Goal: Task Accomplishment & Management: Complete application form

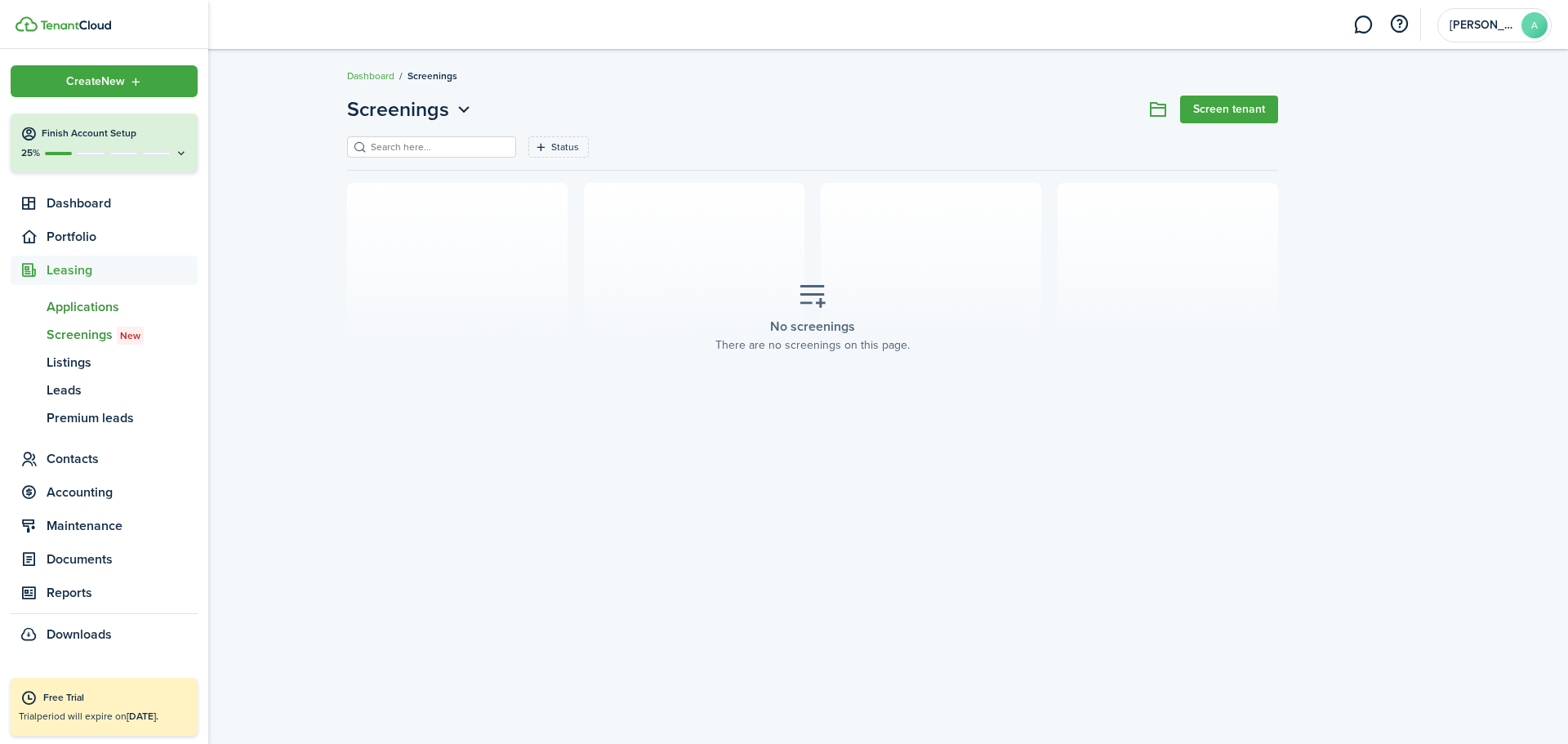
click at [90, 313] on span "Applications" at bounding box center [122, 307] width 151 height 20
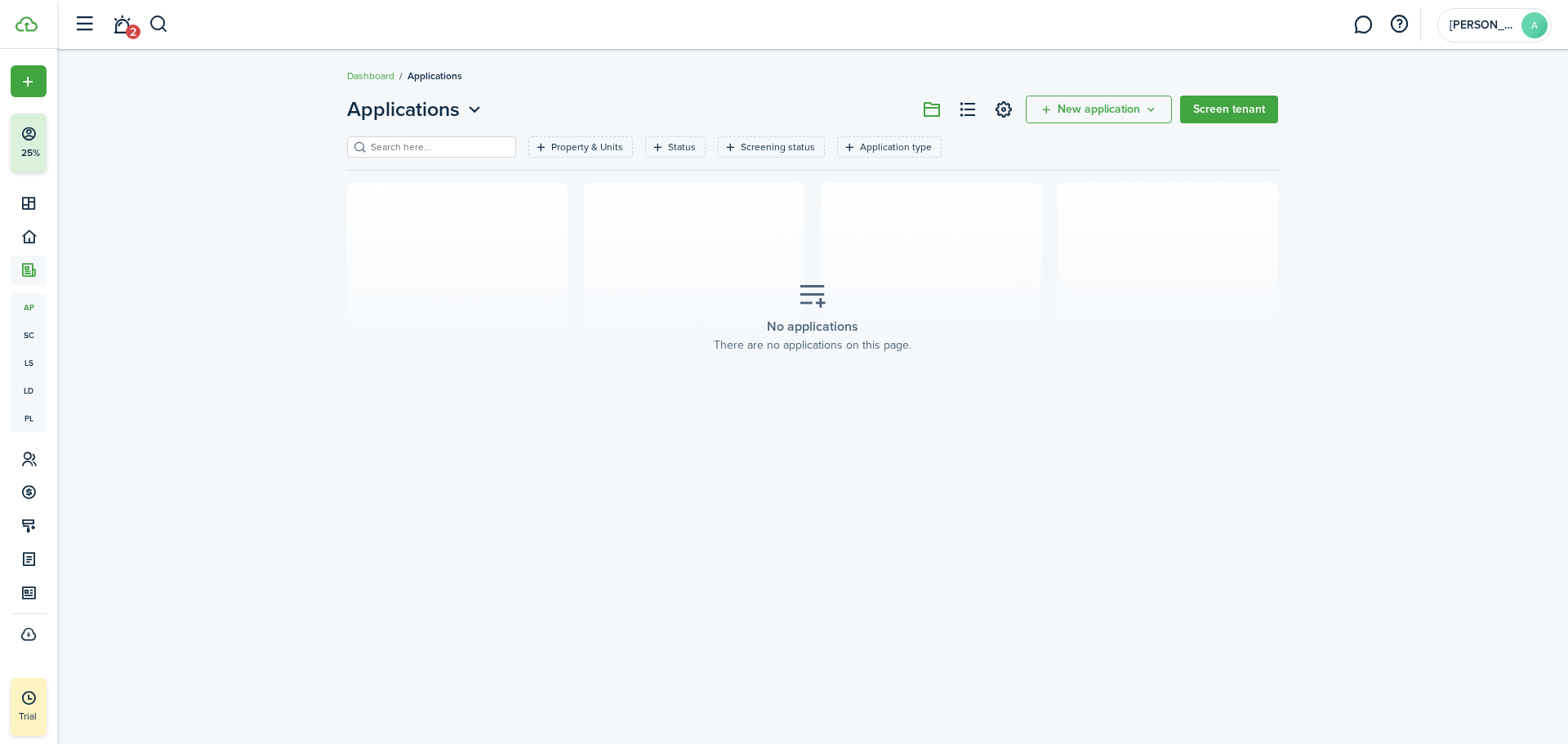
click at [1147, 108] on icon "New application" at bounding box center [1150, 109] width 14 height 13
click at [1074, 183] on button "Invite to apply" at bounding box center [1101, 174] width 143 height 28
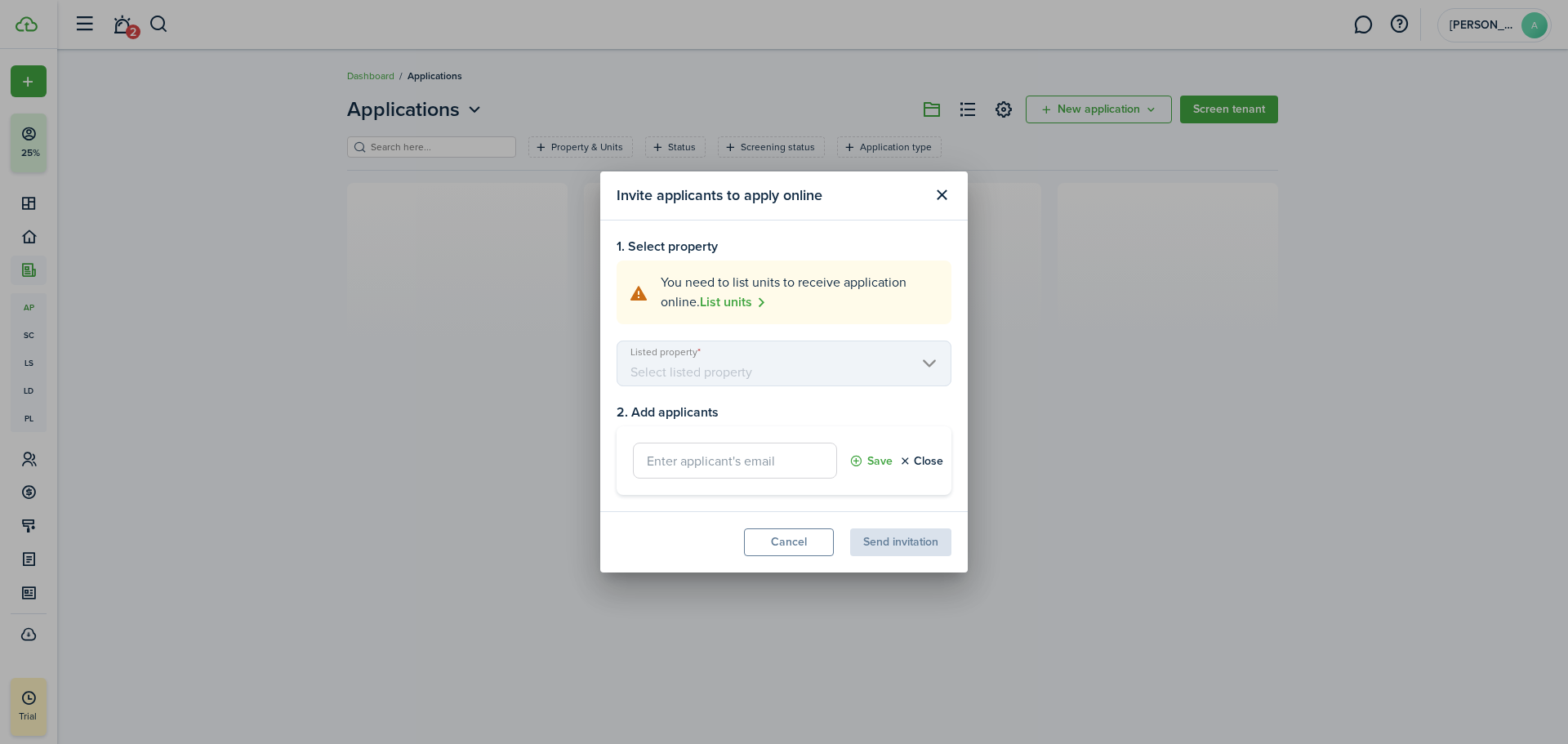
click at [797, 540] on button "Cancel" at bounding box center [789, 542] width 90 height 28
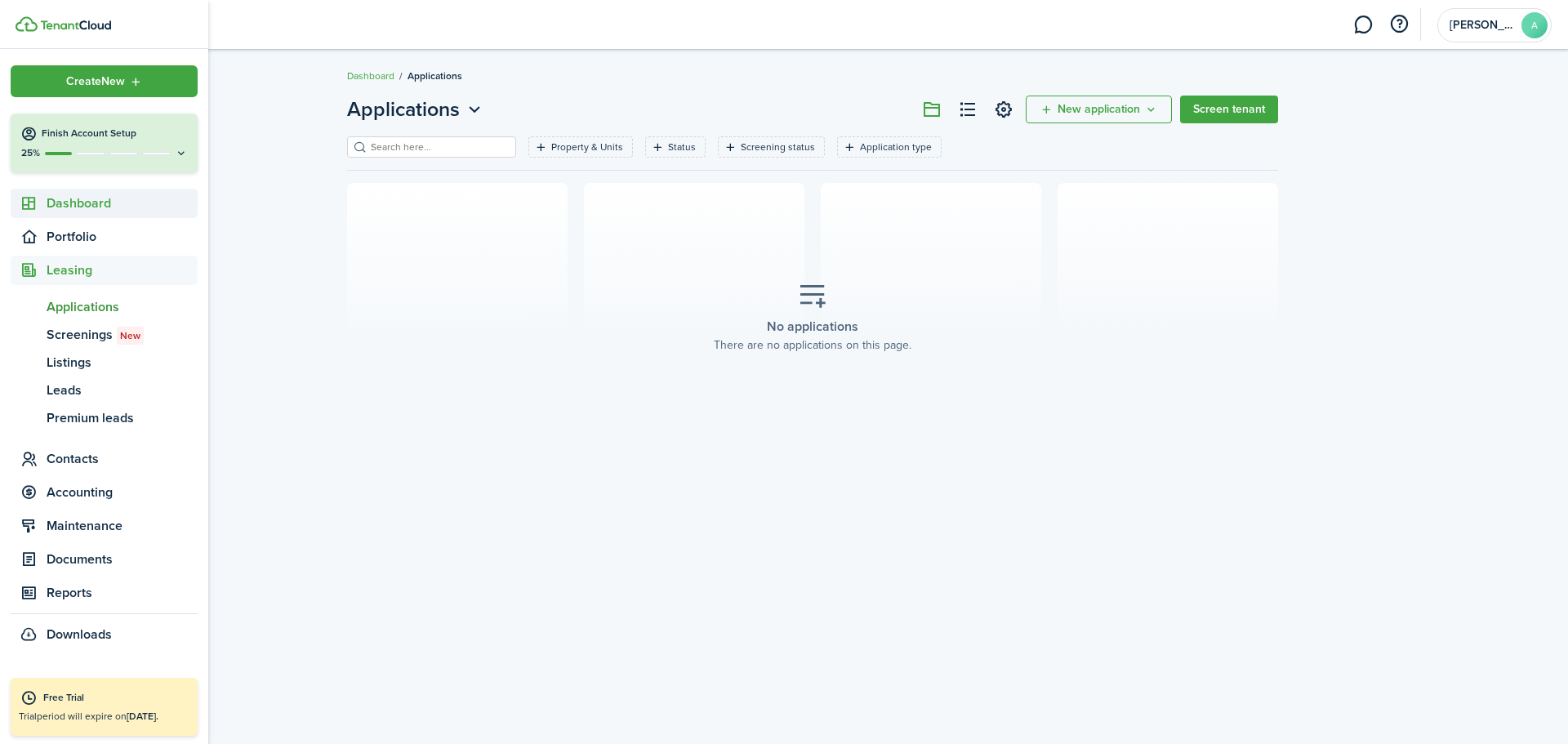
click at [70, 204] on span "Dashboard" at bounding box center [122, 203] width 151 height 20
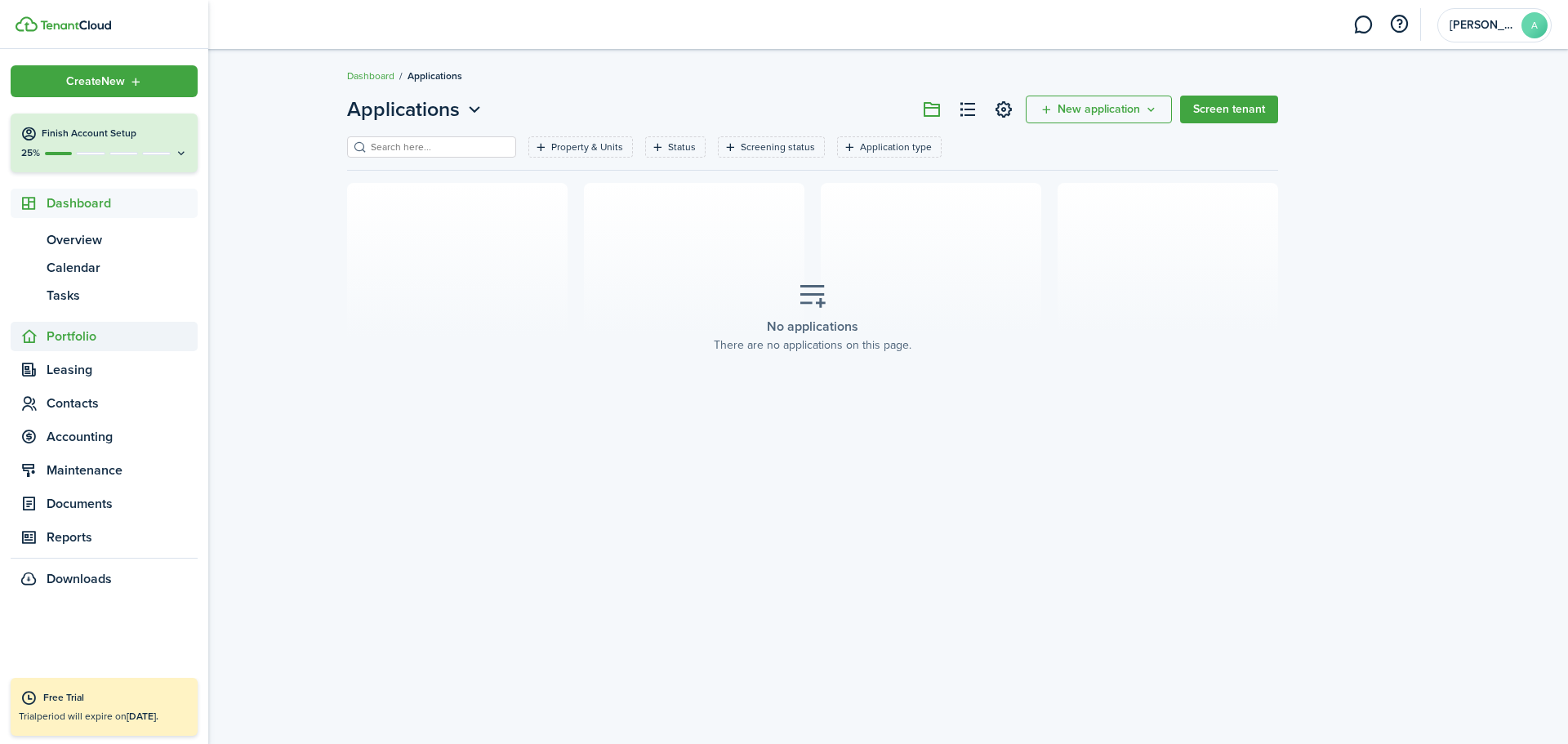
click at [65, 336] on span "Portfolio" at bounding box center [122, 336] width 151 height 20
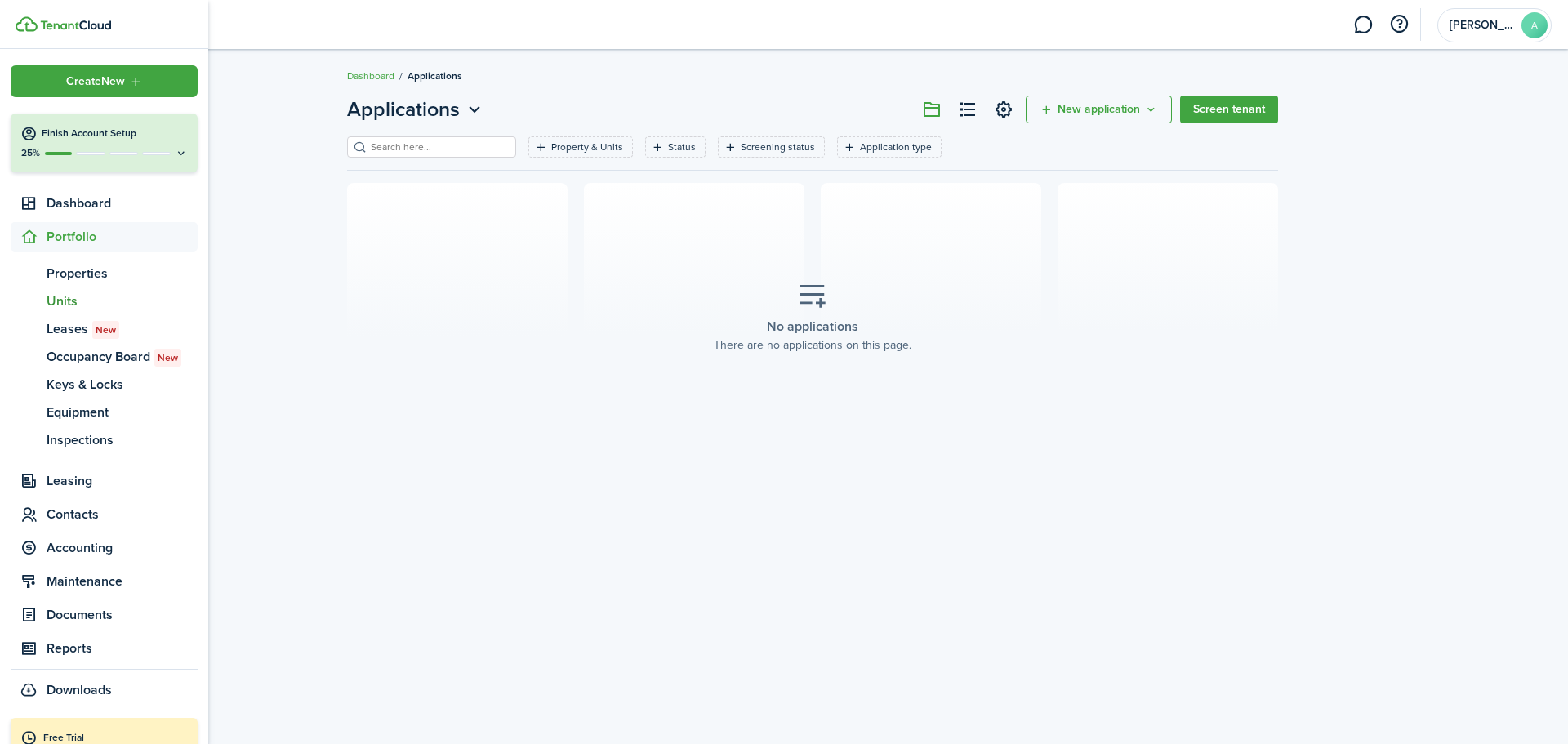
click at [62, 305] on span "Units" at bounding box center [122, 301] width 151 height 20
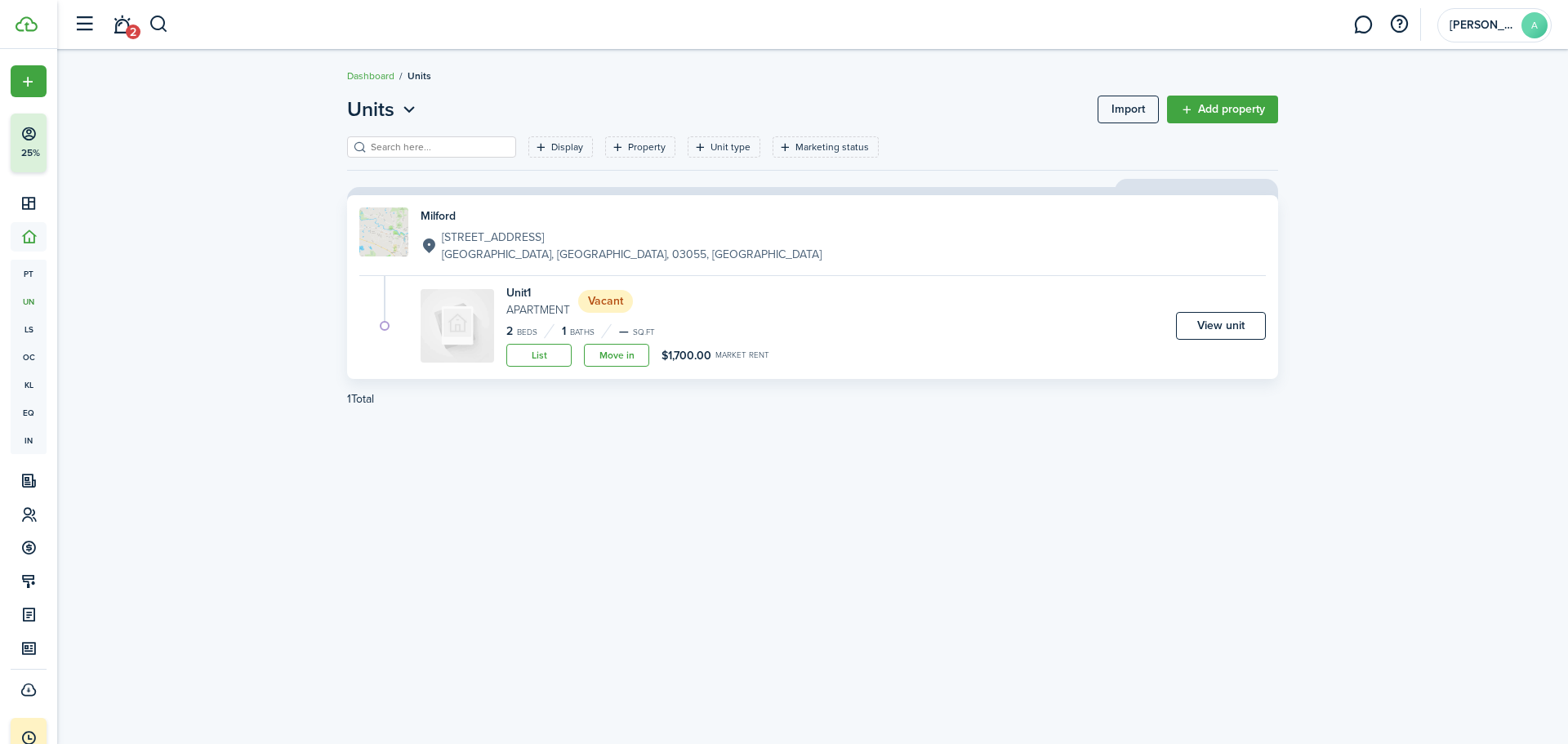
click at [538, 360] on link "List" at bounding box center [539, 355] width 65 height 22
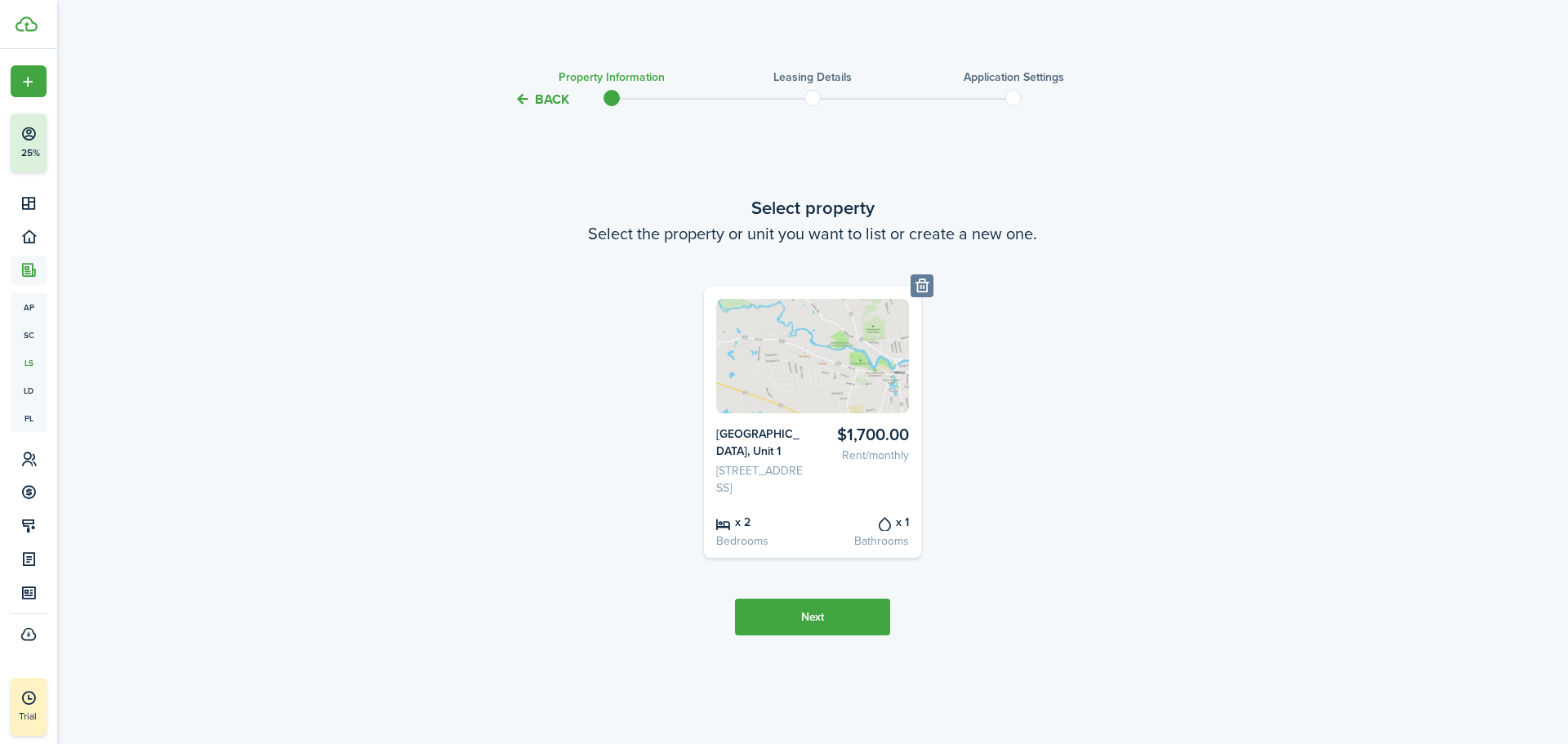
click at [846, 625] on button "Next" at bounding box center [813, 617] width 155 height 36
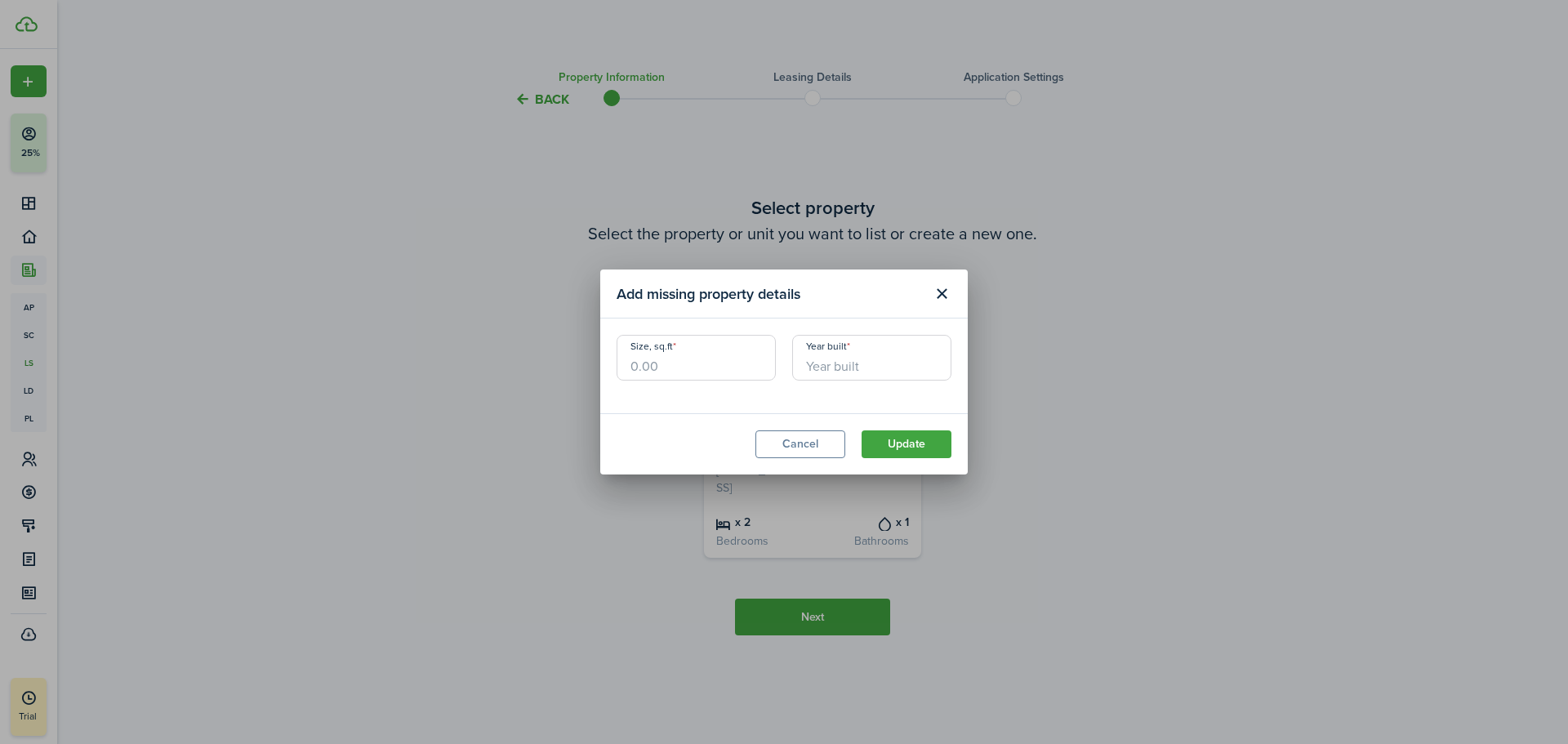
click at [739, 372] on input "Size, sq.ft" at bounding box center [696, 357] width 159 height 46
type input "1,000"
type input "1990"
click at [912, 439] on button "Update" at bounding box center [906, 445] width 90 height 28
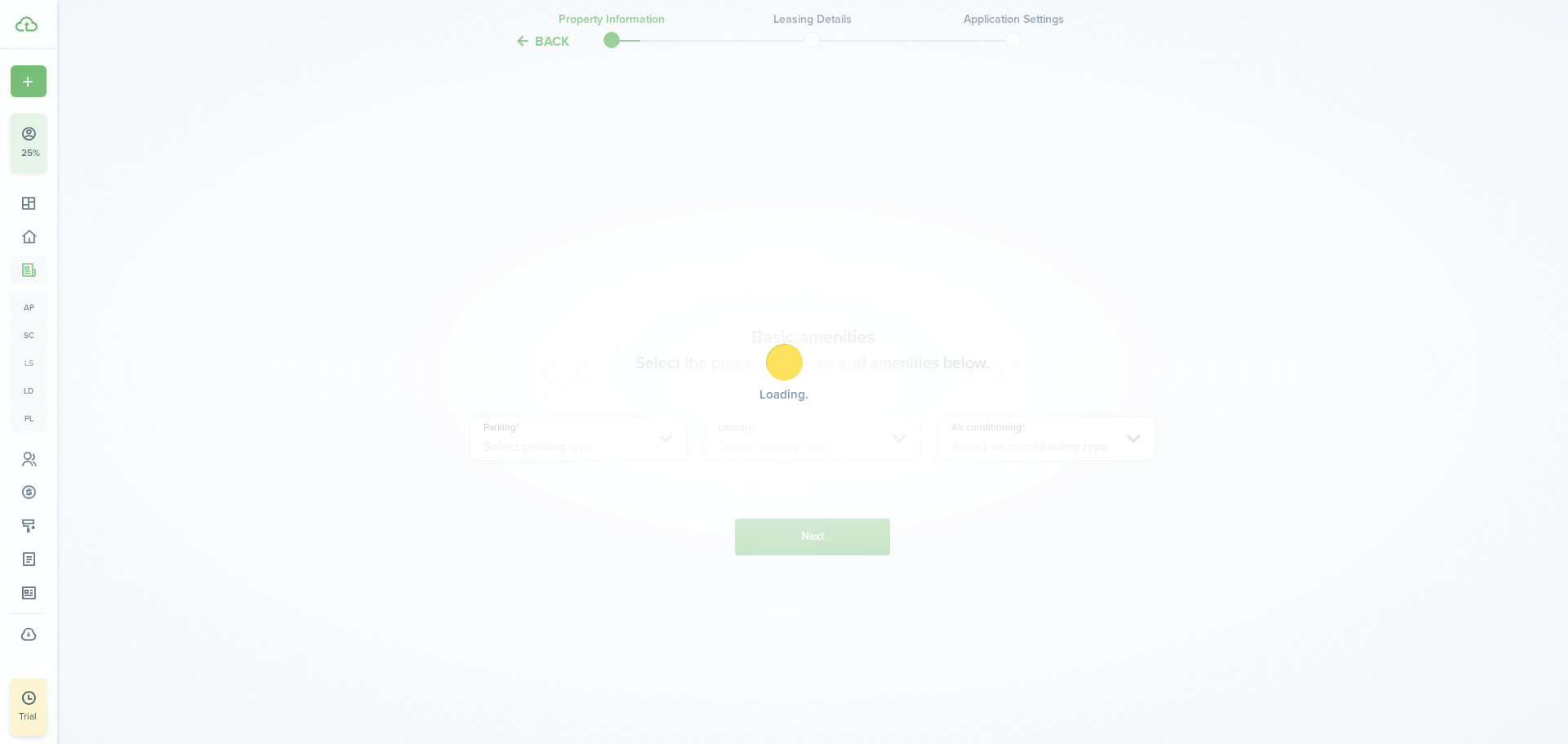
scroll to position [635, 0]
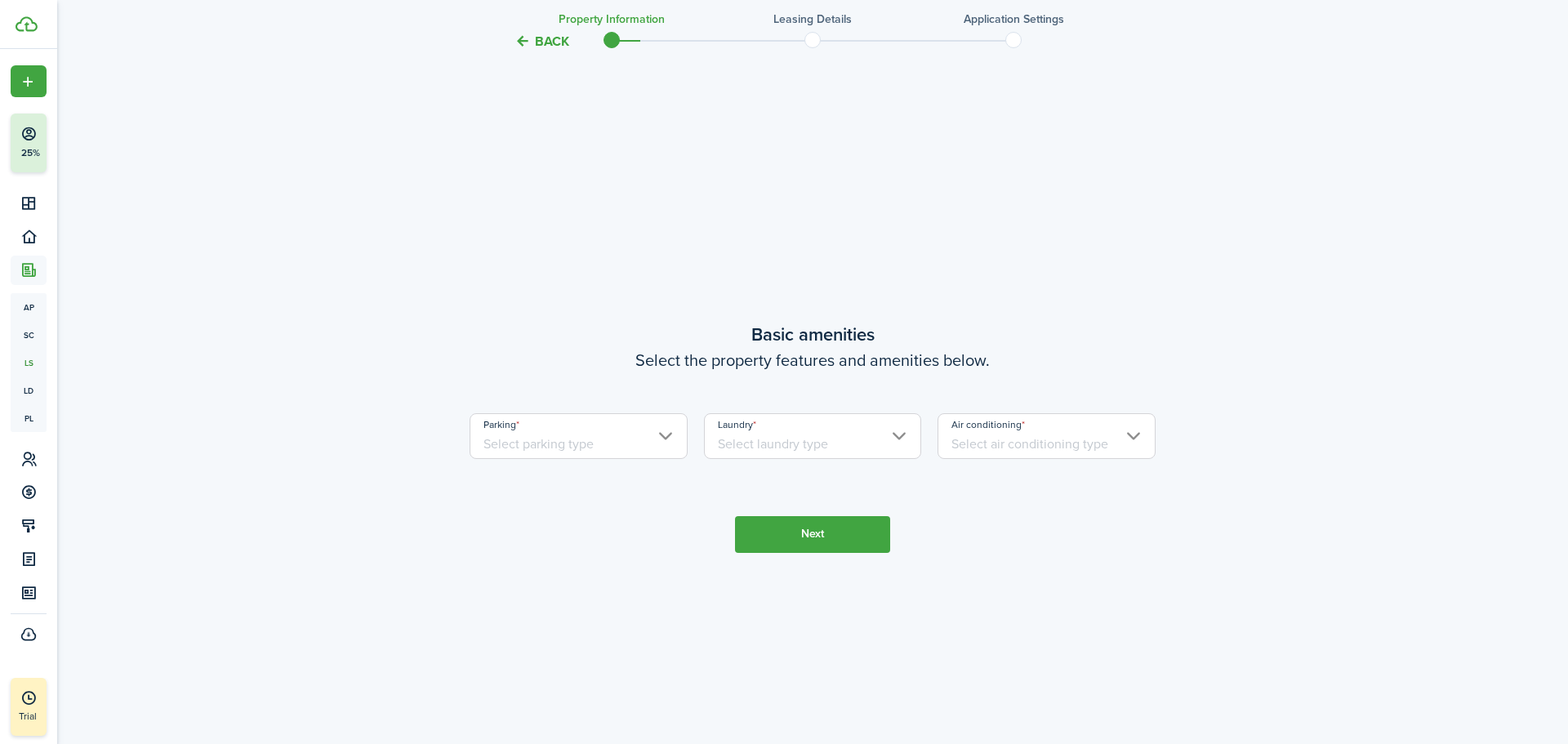
click at [587, 449] on input "Parking" at bounding box center [578, 436] width 218 height 46
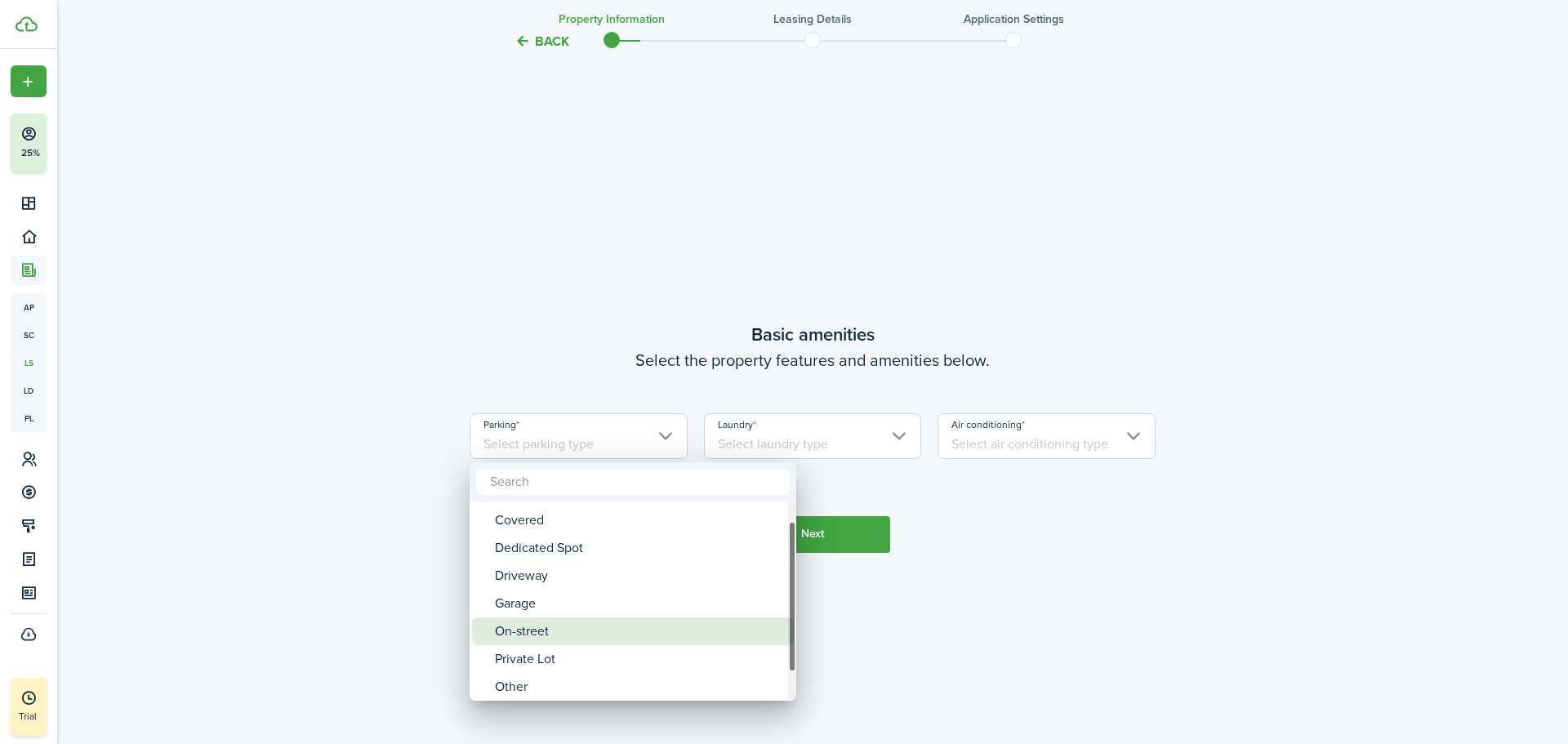
drag, startPoint x: 587, startPoint y: 649, endPoint x: 589, endPoint y: 623, distance: 26.1
click at [589, 623] on div "On-street" at bounding box center [639, 632] width 289 height 28
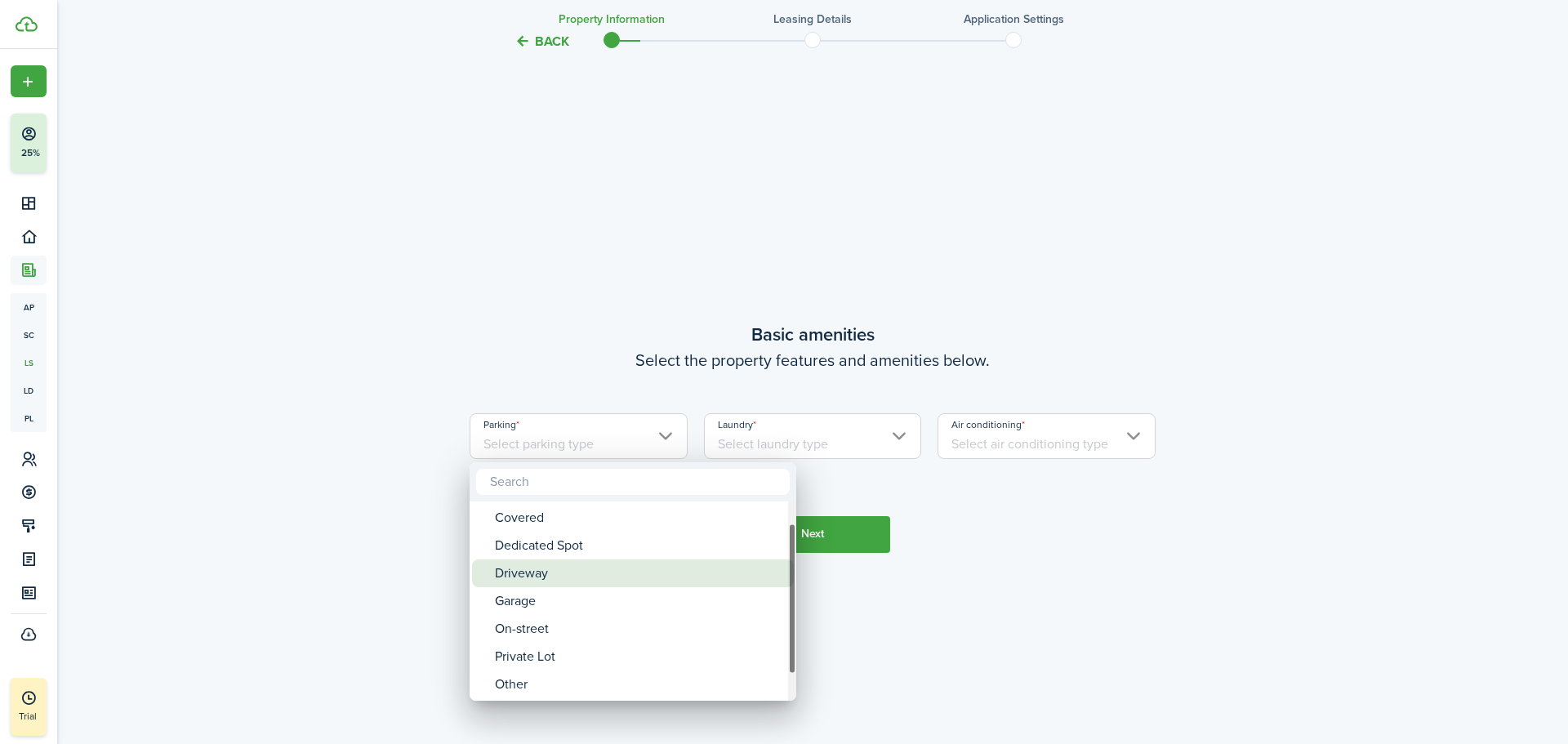
click at [583, 572] on div "Driveway" at bounding box center [639, 574] width 289 height 28
type input "Driveway"
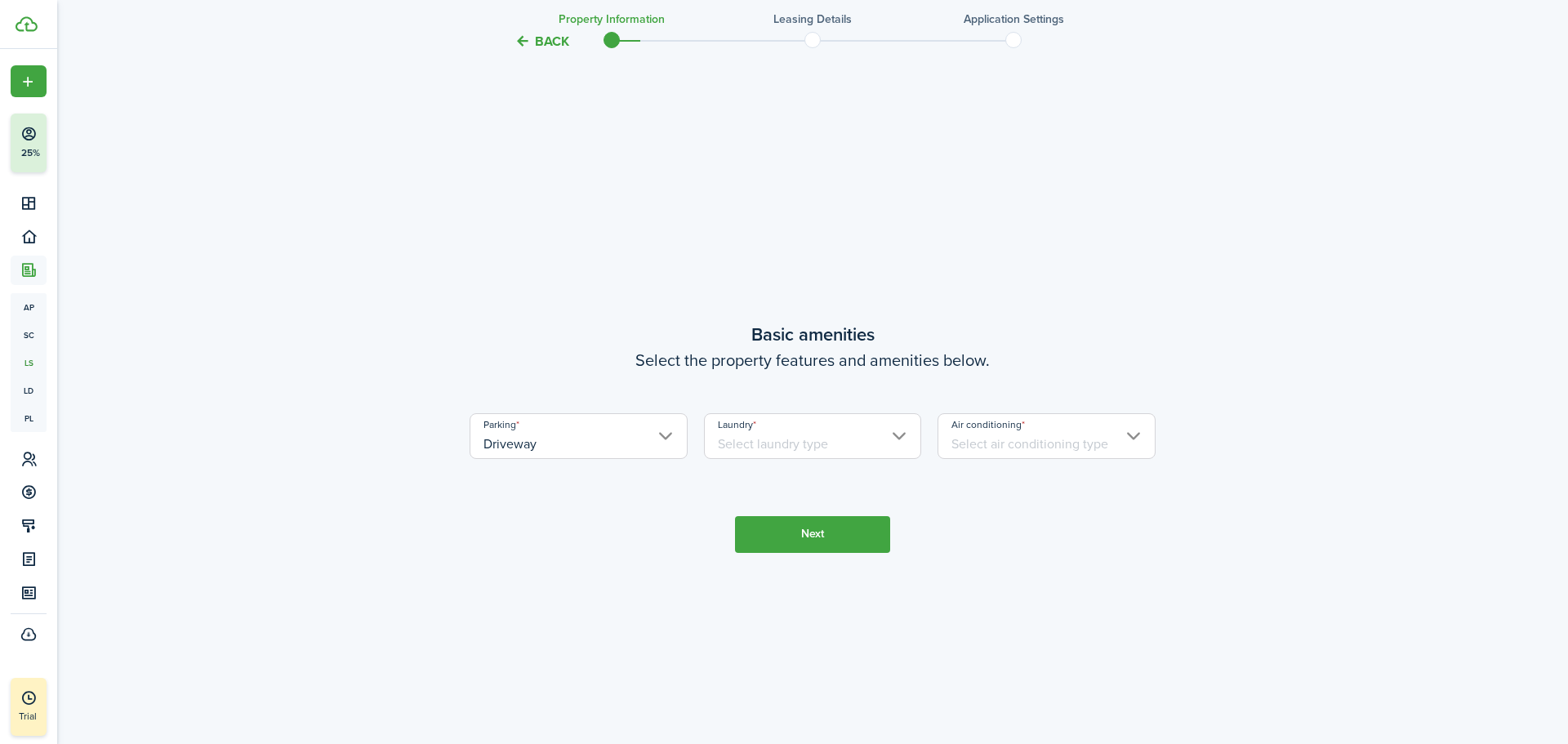
click at [833, 439] on input "Laundry" at bounding box center [812, 436] width 218 height 46
click at [885, 448] on input "Laundry" at bounding box center [812, 436] width 218 height 46
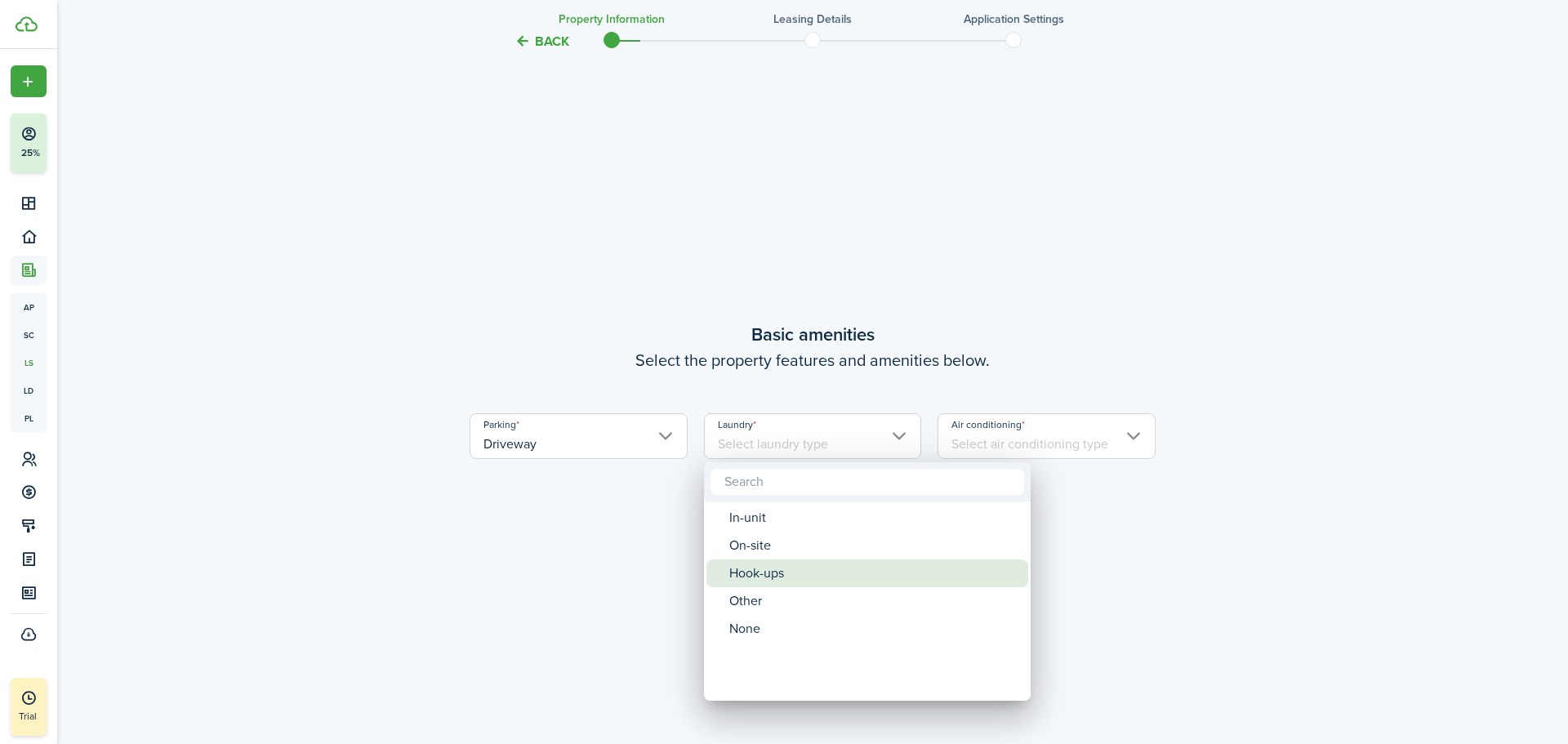
click at [787, 573] on div "Hook-ups" at bounding box center [873, 574] width 289 height 28
type input "Hook-ups"
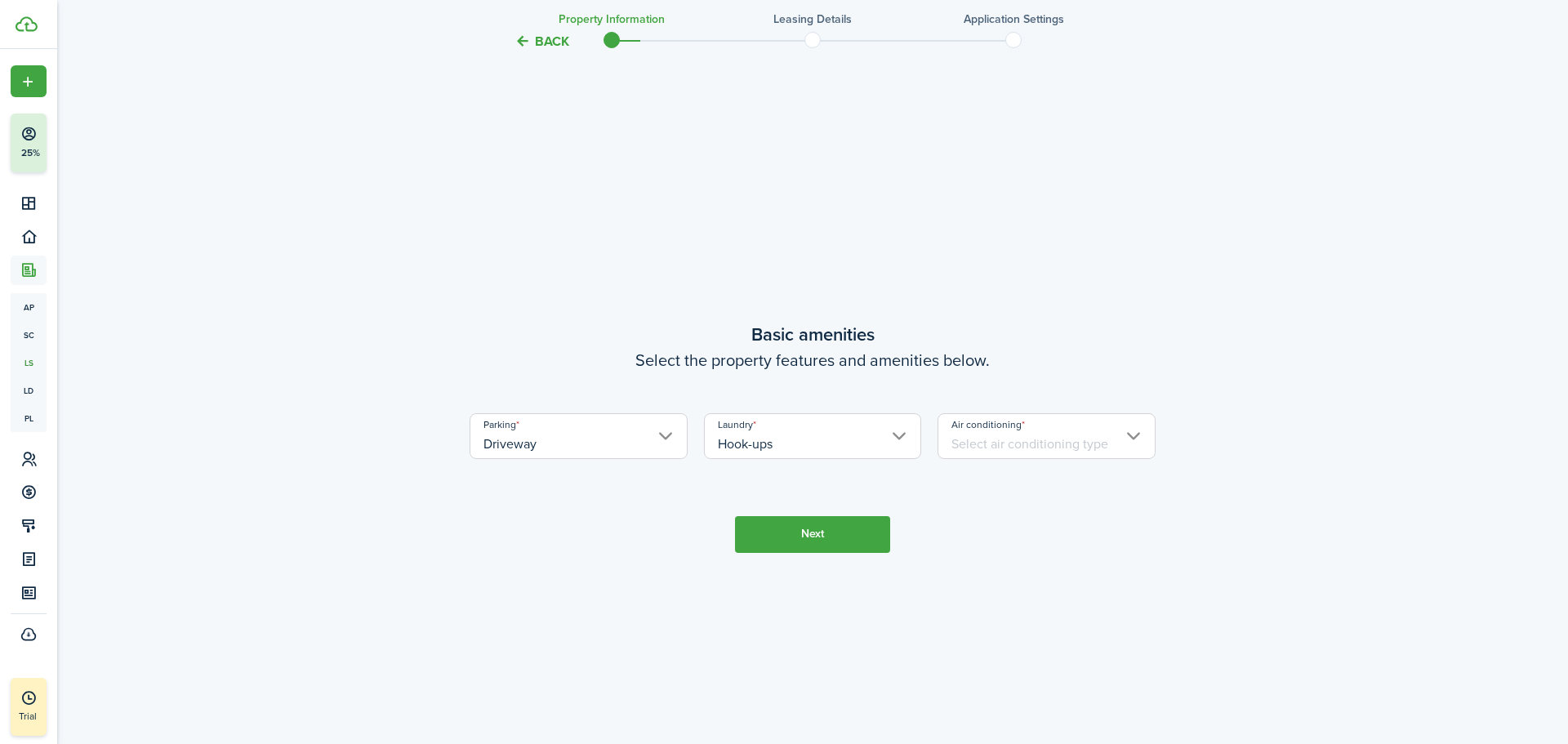
click at [1060, 437] on input "Air conditioning" at bounding box center [1046, 436] width 218 height 46
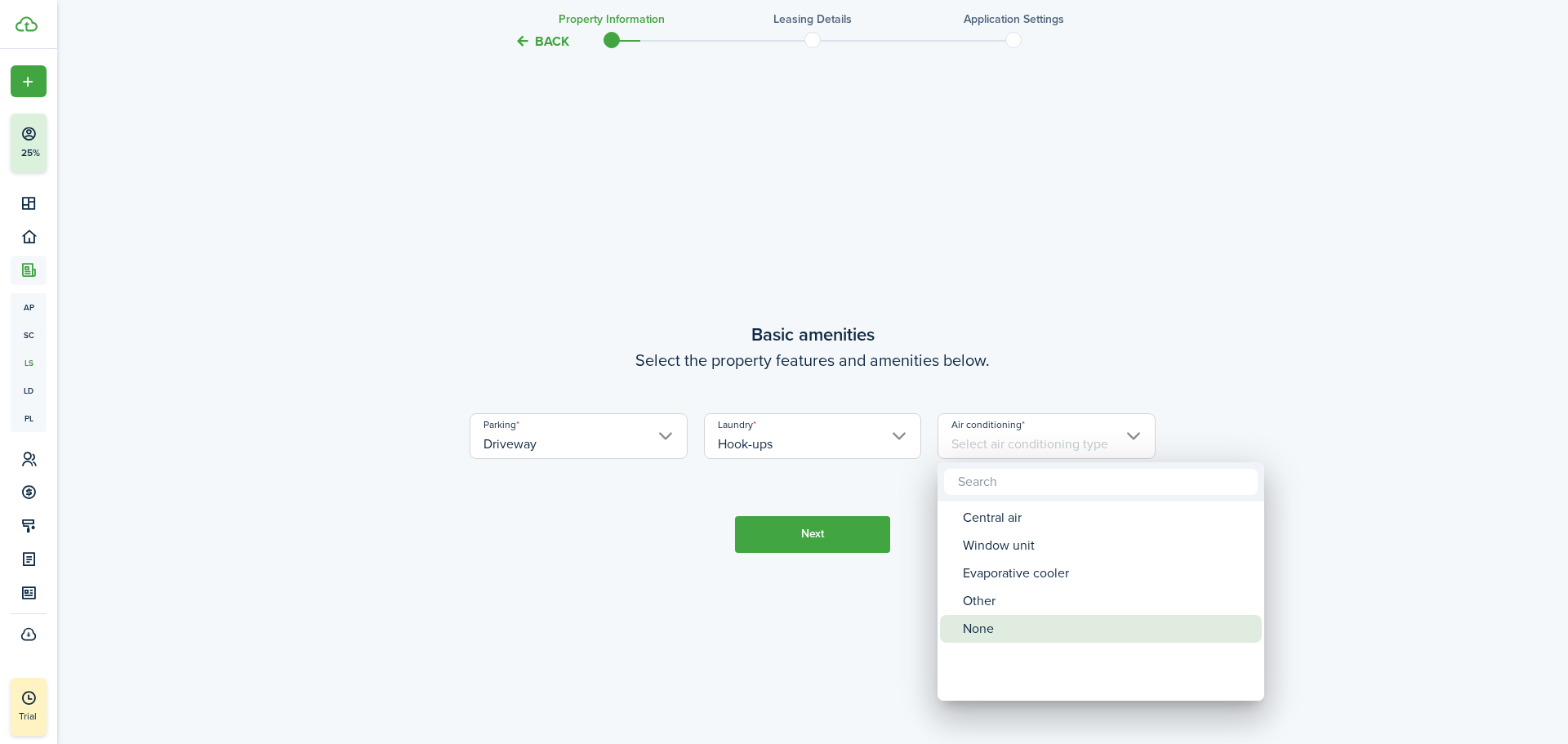
click at [978, 627] on div "None" at bounding box center [1106, 629] width 289 height 28
type input "None"
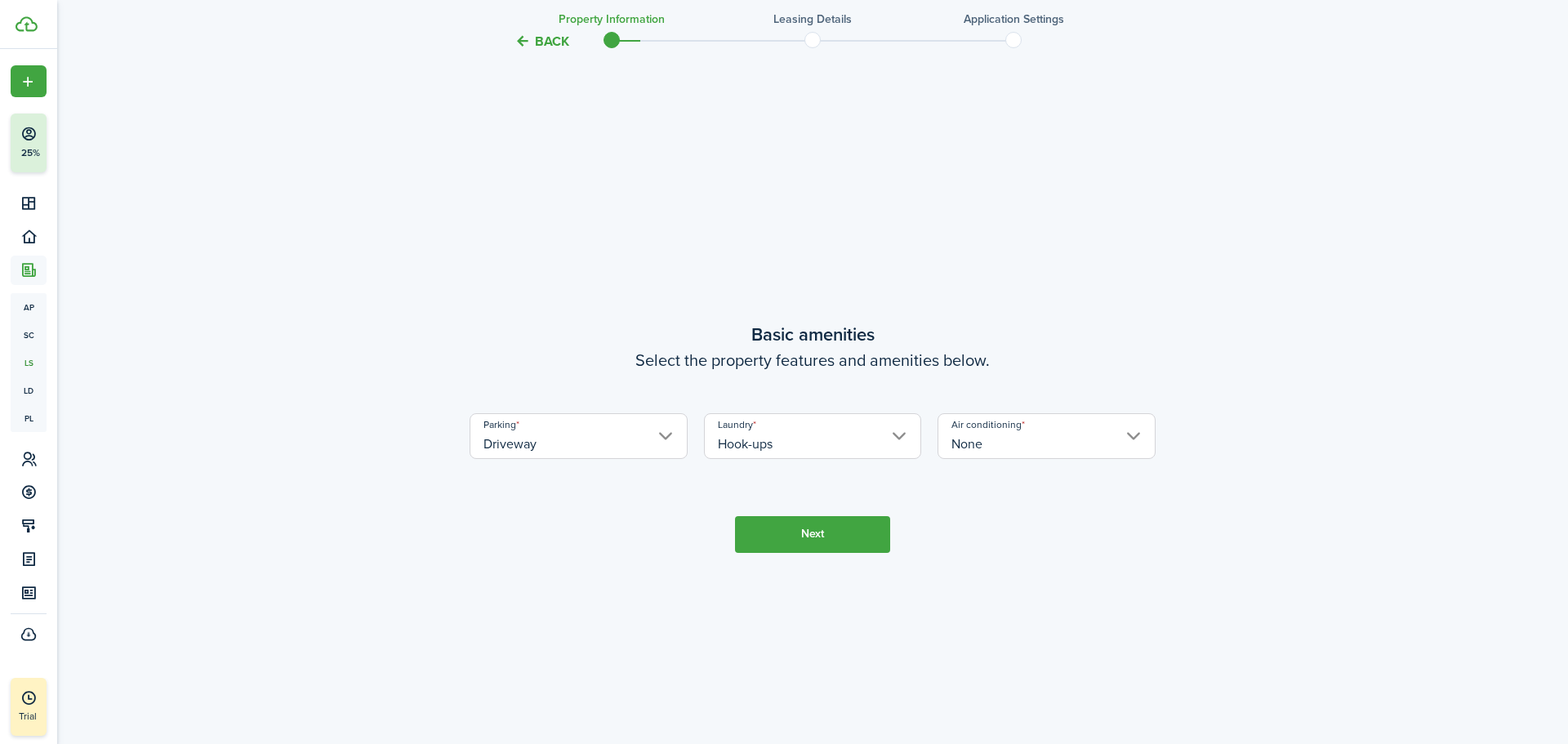
click at [816, 540] on button "Next" at bounding box center [813, 534] width 155 height 36
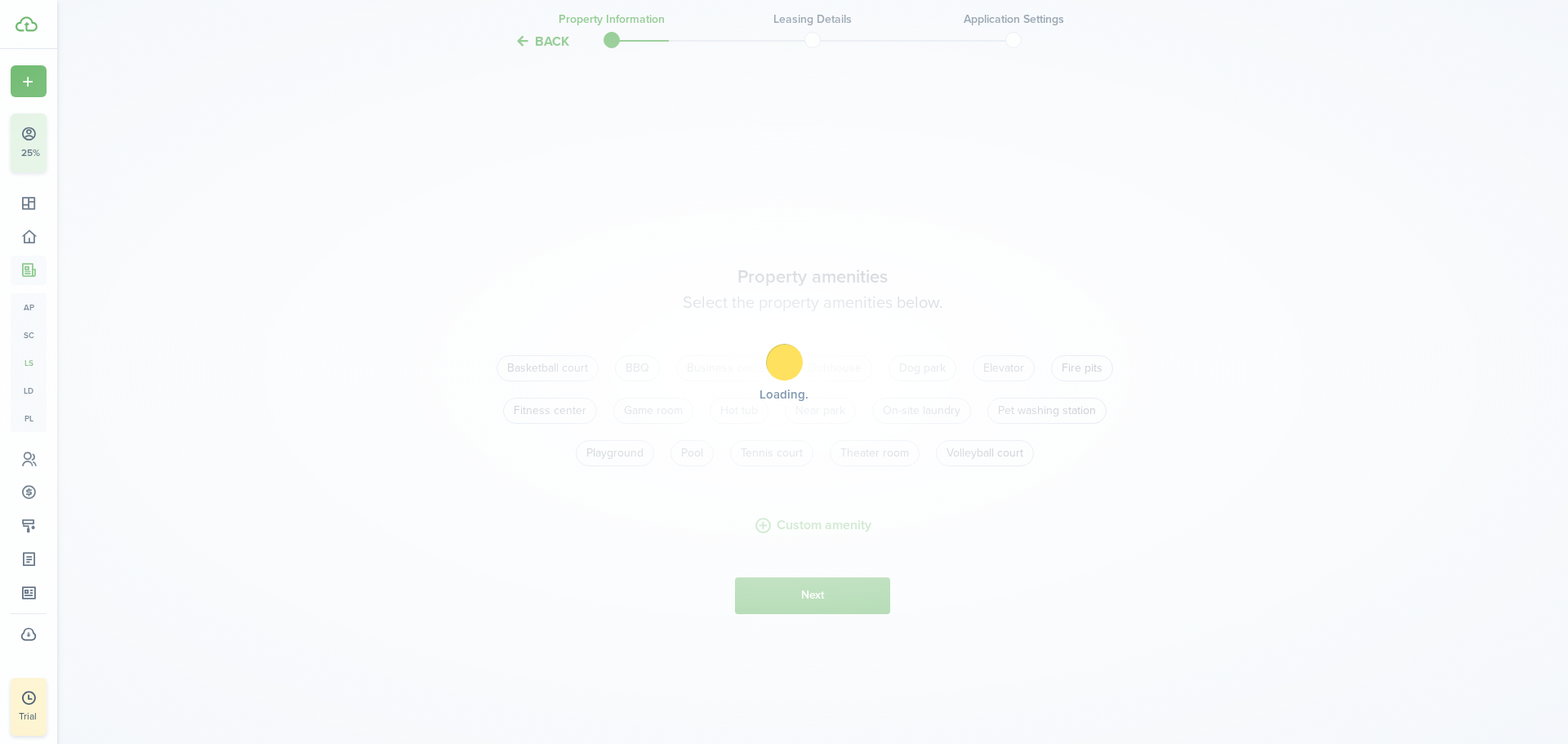
scroll to position [1379, 0]
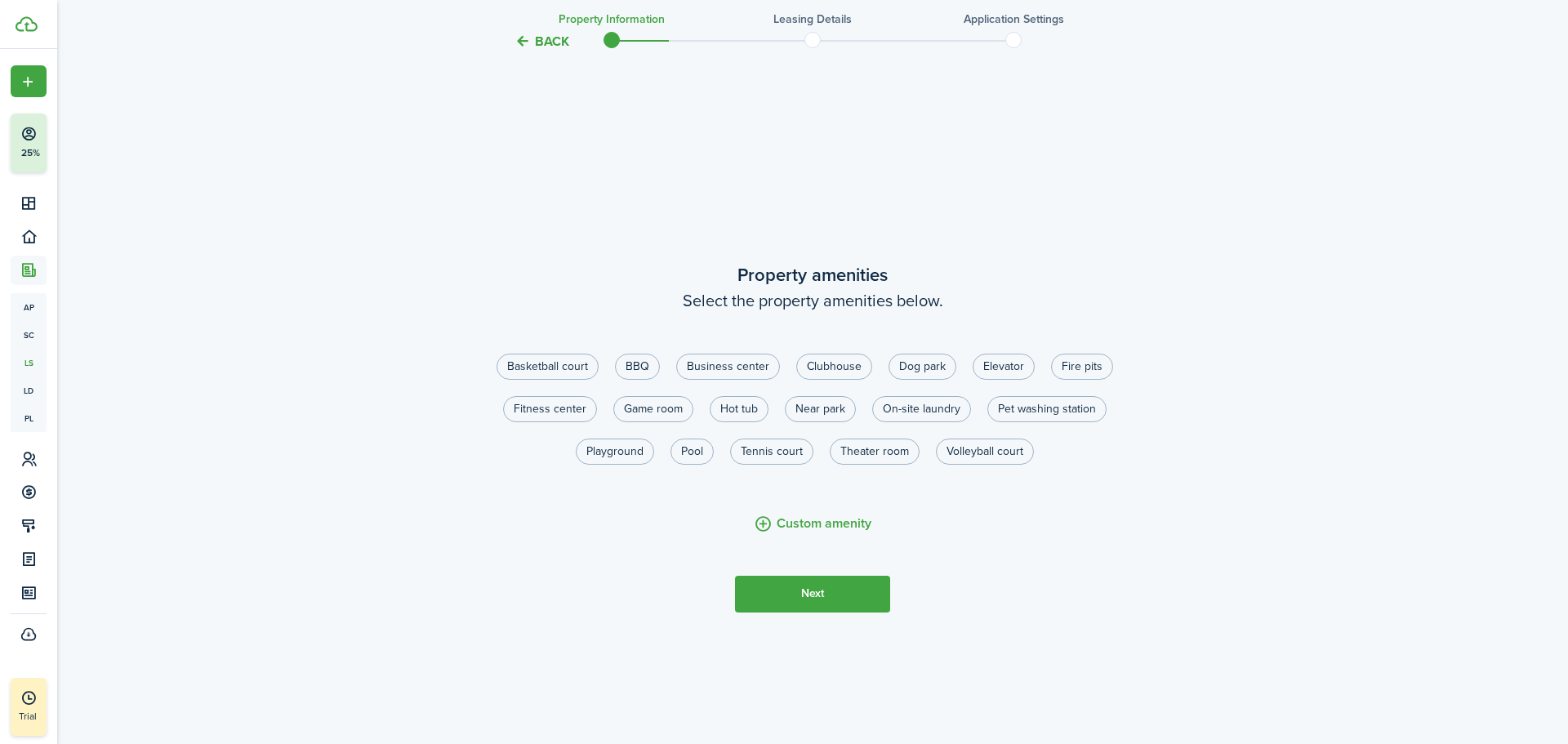
click at [831, 594] on button "Next" at bounding box center [813, 594] width 155 height 36
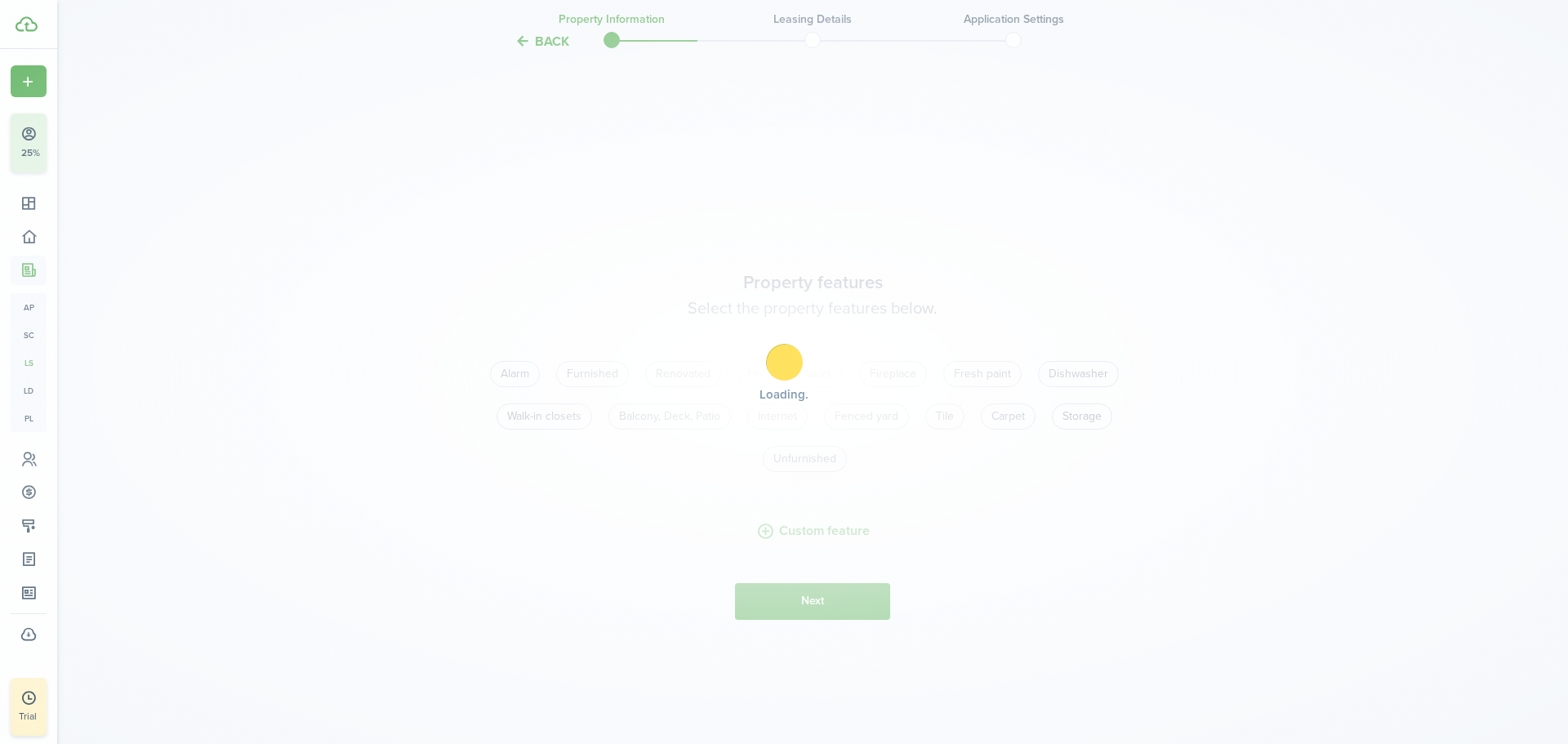
scroll to position [2123, 0]
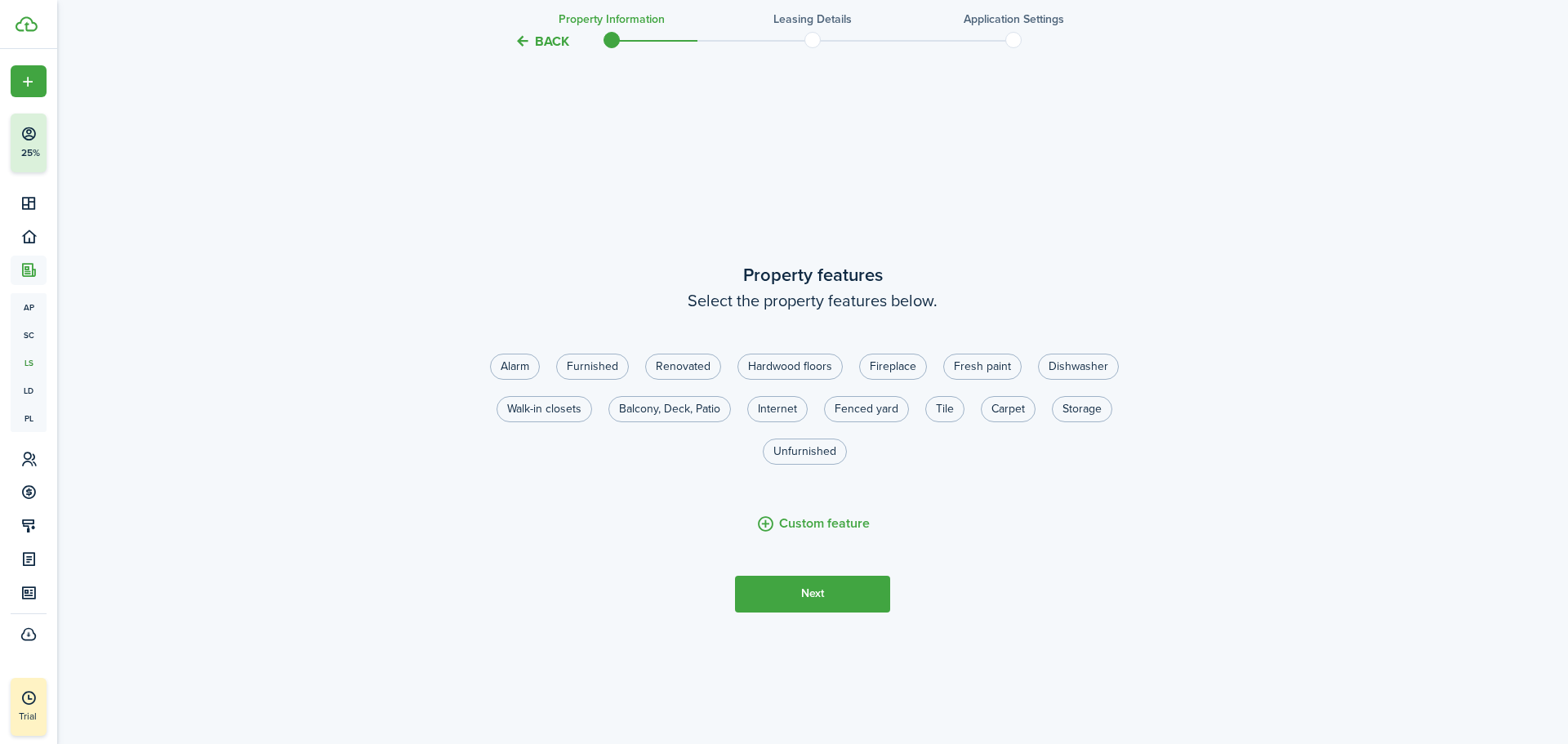
click at [831, 594] on button "Next" at bounding box center [813, 594] width 155 height 36
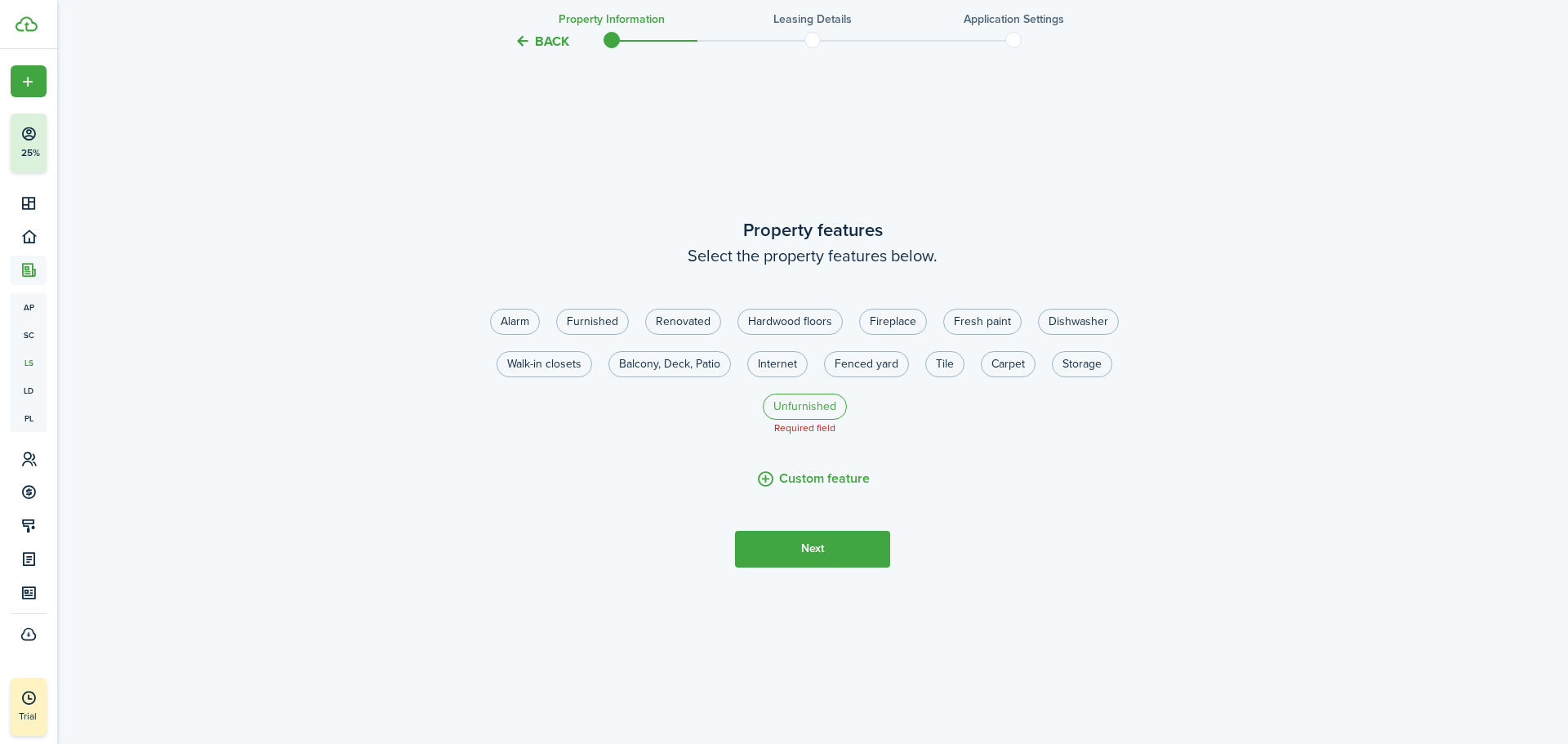
click at [820, 412] on label "Unfurnished" at bounding box center [805, 407] width 84 height 26
radio input "true"
click at [824, 551] on button "Next" at bounding box center [813, 549] width 155 height 36
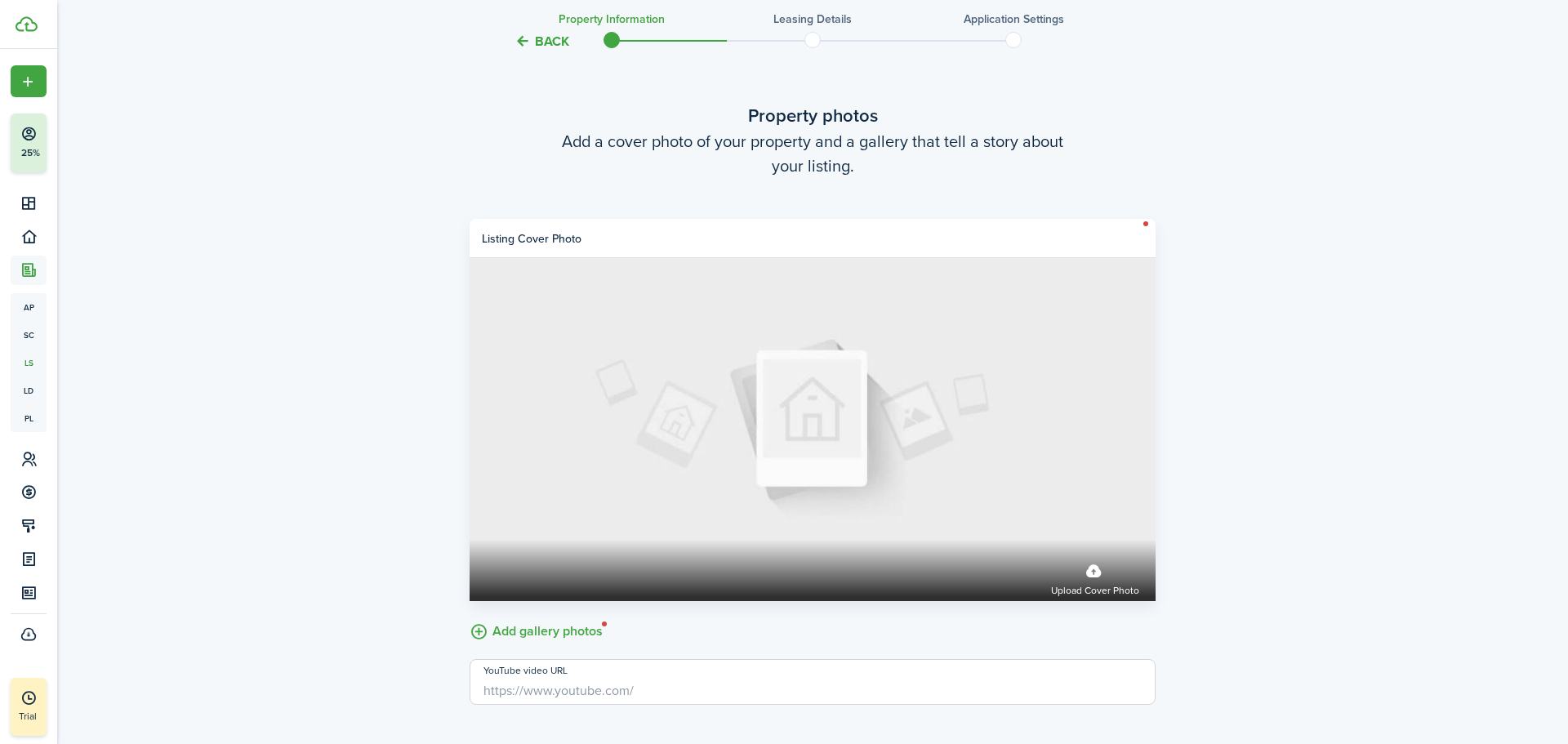
scroll to position [2868, 0]
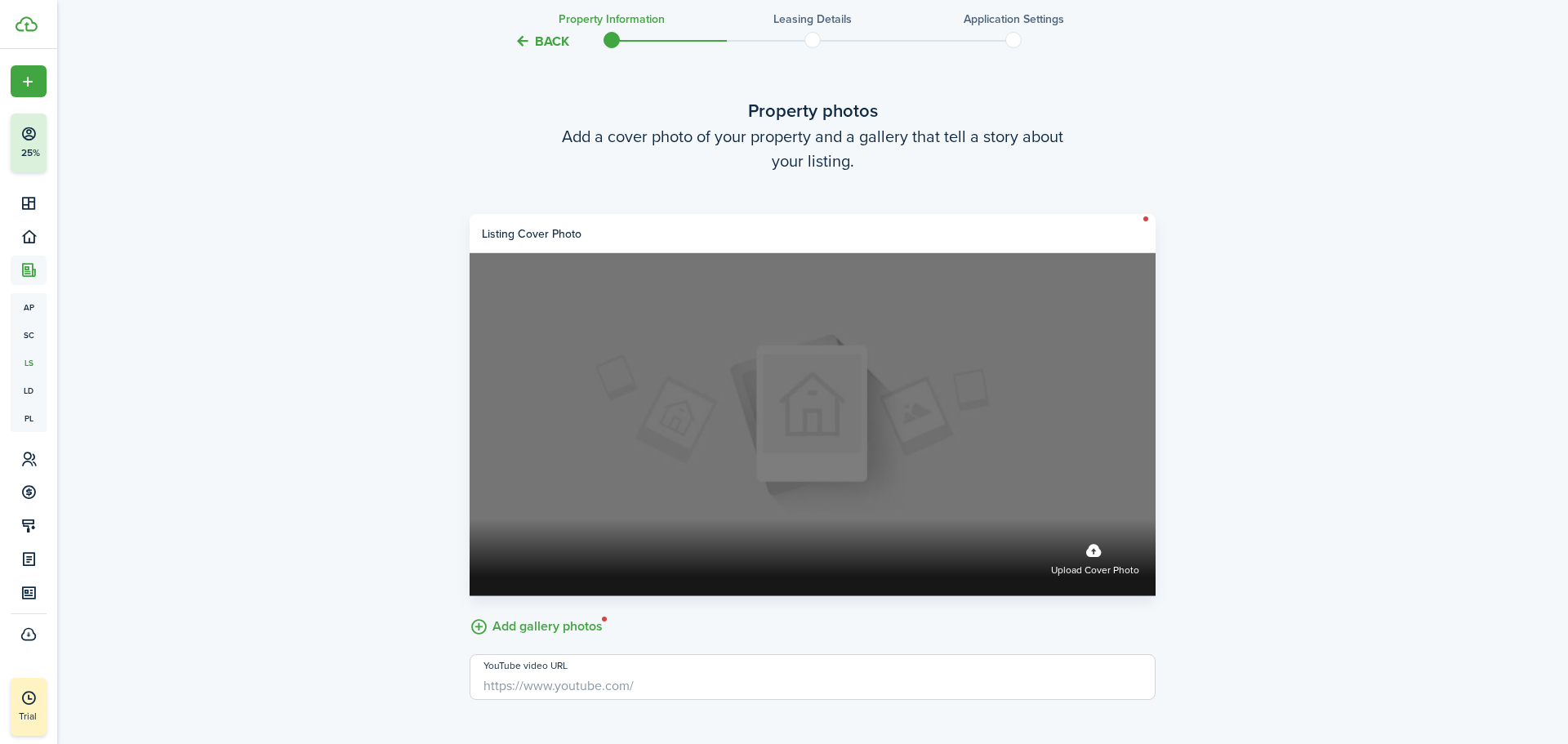
click at [1117, 574] on span "Upload cover photo" at bounding box center [1095, 570] width 88 height 16
click at [470, 520] on input "Upload cover photo" at bounding box center [470, 520] width 0 height 0
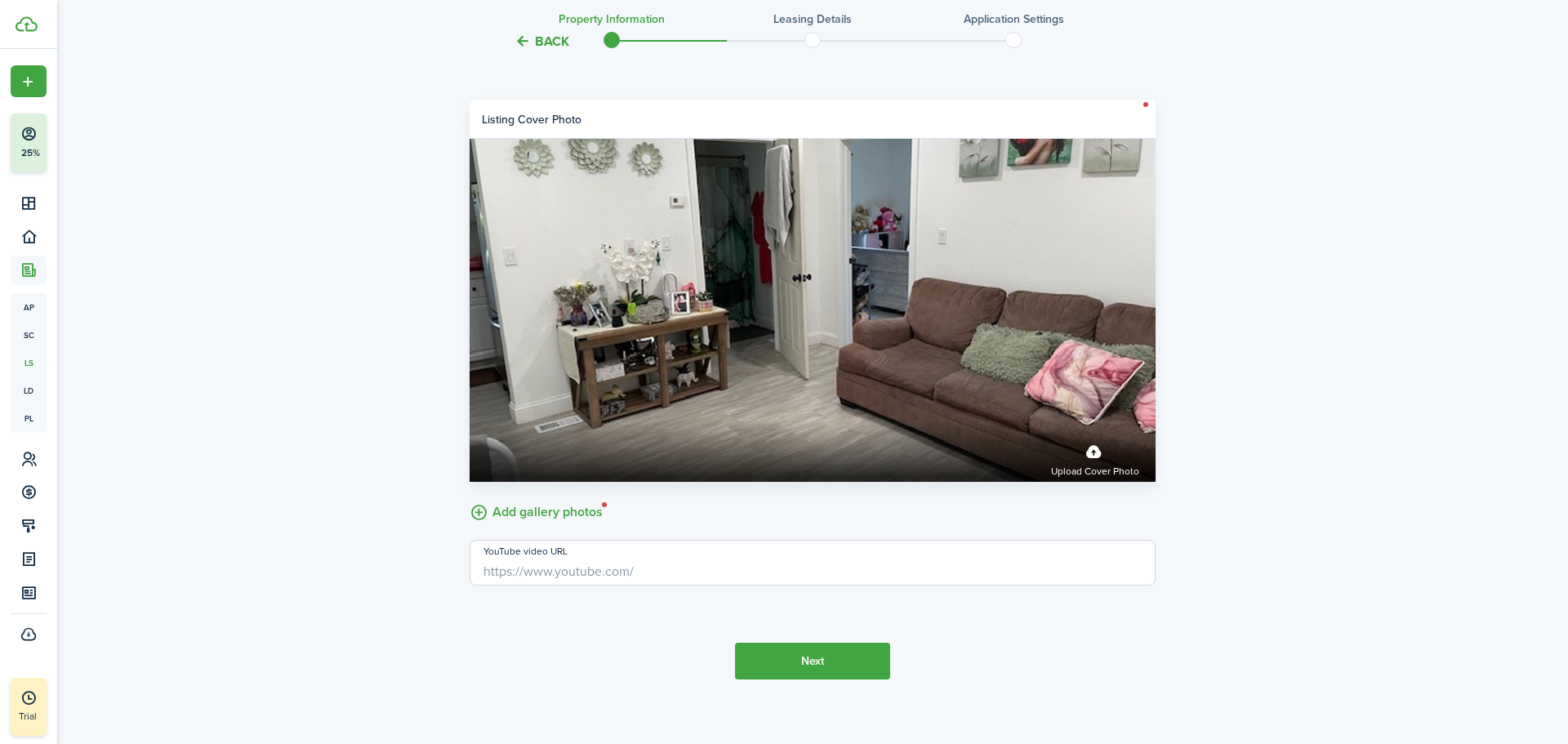
scroll to position [2995, 0]
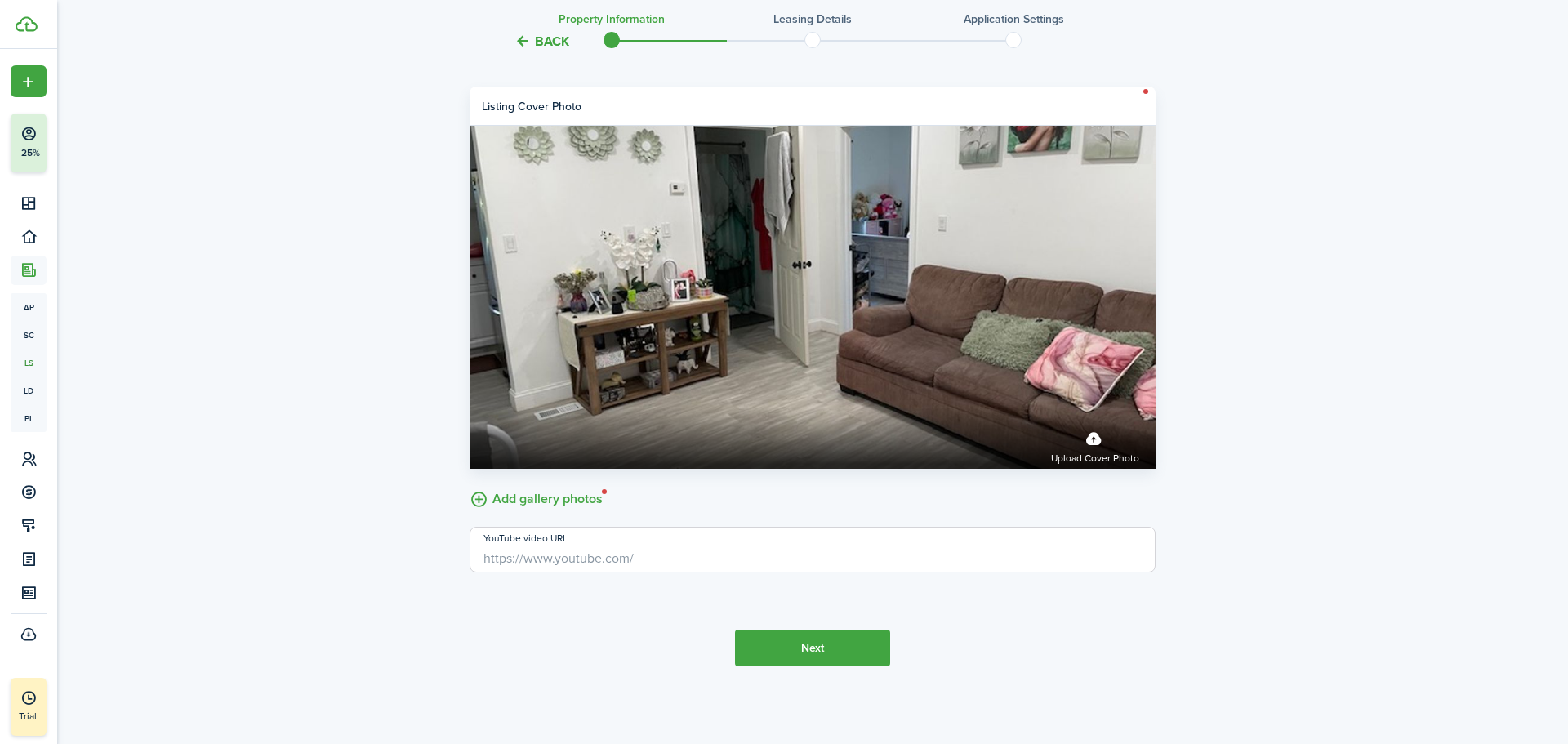
click at [827, 657] on button "Next" at bounding box center [813, 648] width 155 height 36
click at [580, 500] on label "Add gallery photos" at bounding box center [536, 497] width 133 height 25
click at [470, 485] on input "Add gallery photos" at bounding box center [470, 485] width 0 height 0
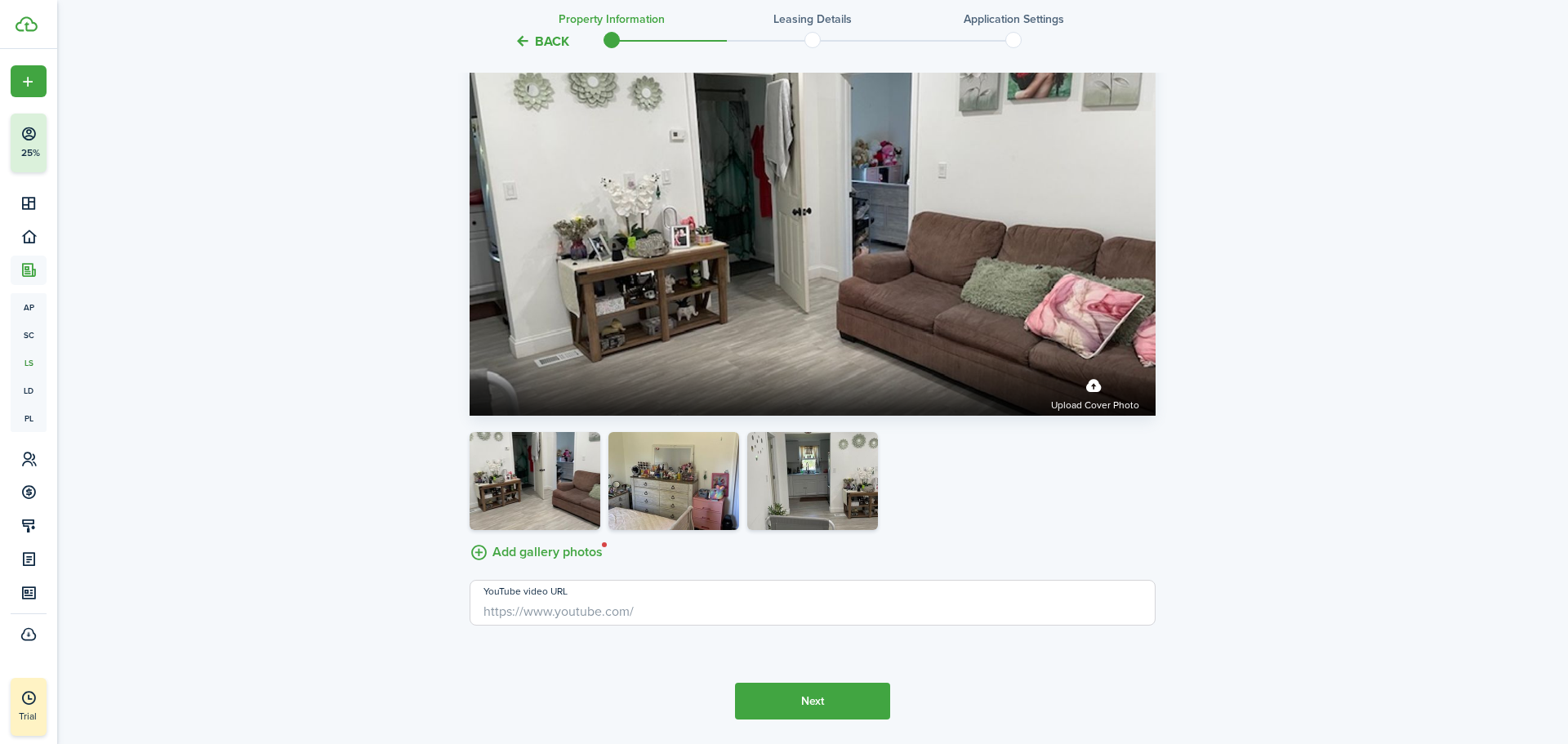
scroll to position [3053, 0]
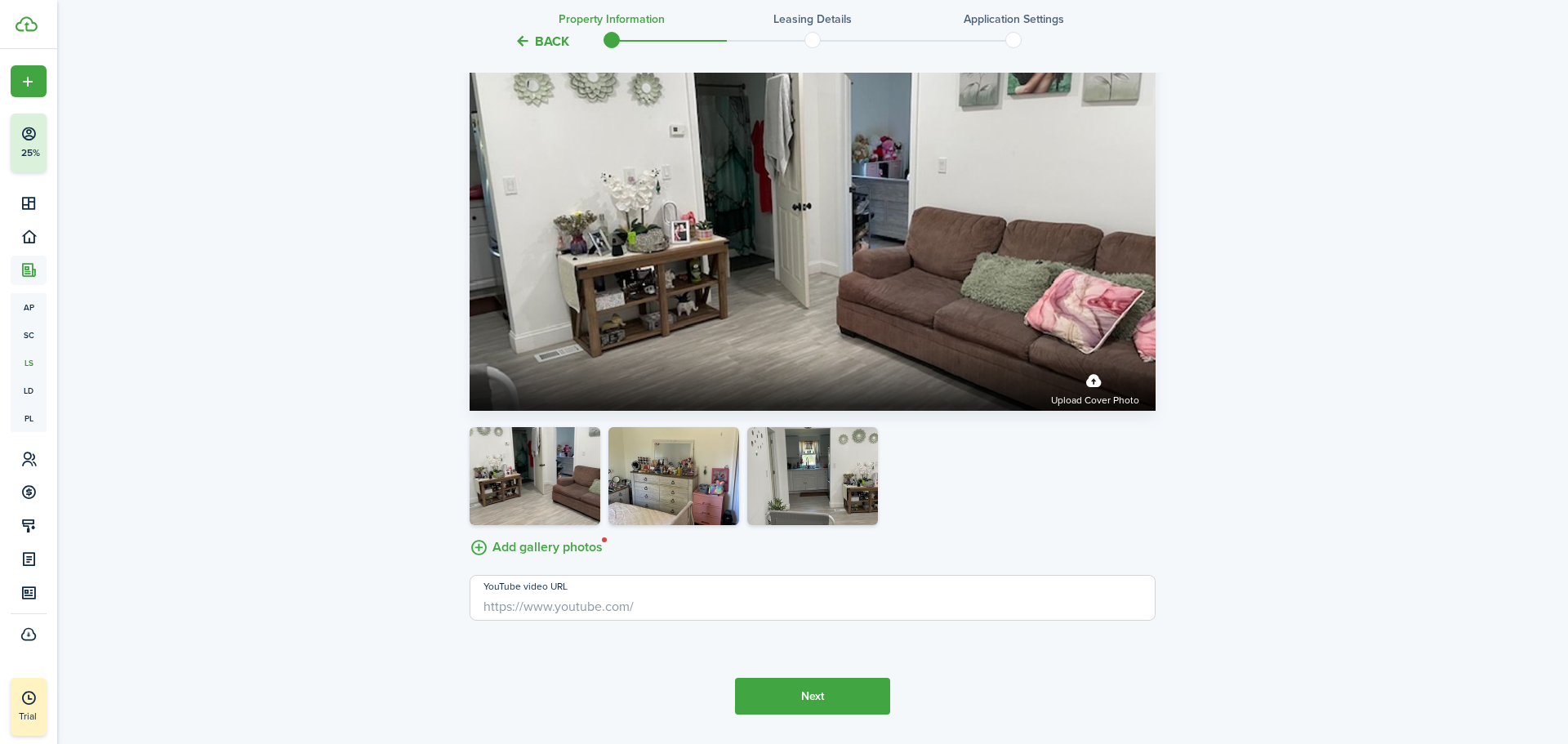
click at [818, 696] on button "Next" at bounding box center [813, 695] width 155 height 36
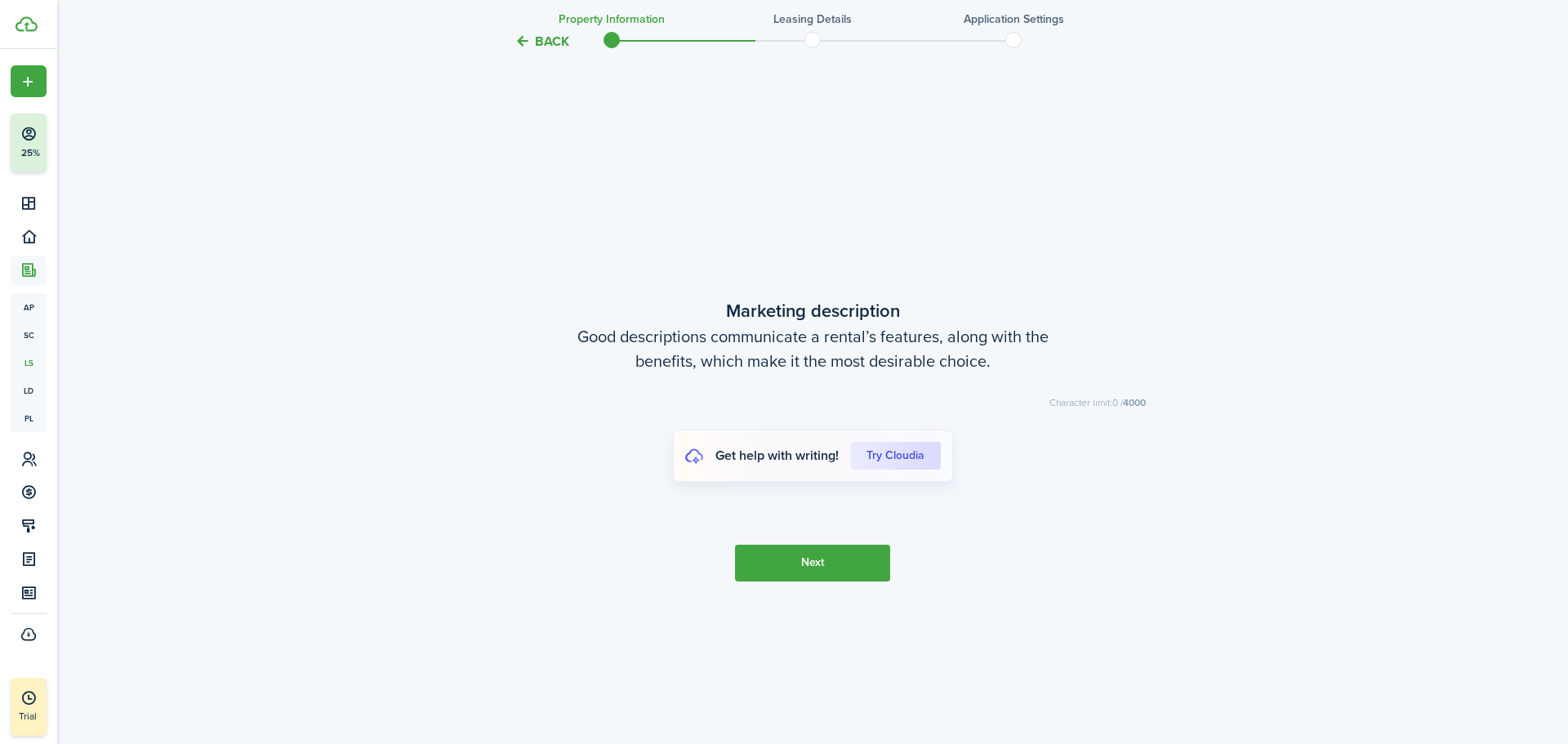
scroll to position [3736, 0]
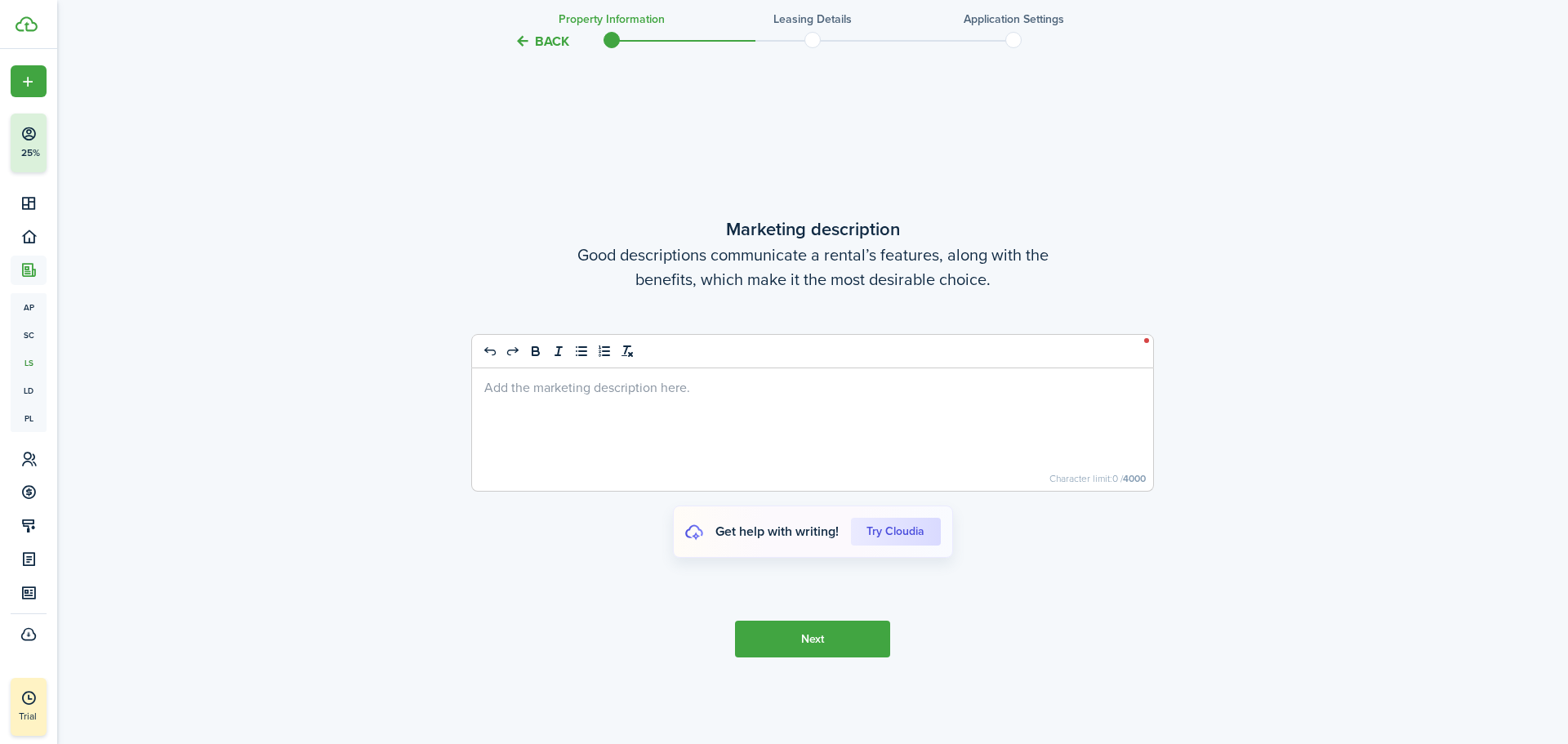
click at [697, 415] on div at bounding box center [812, 429] width 681 height 122
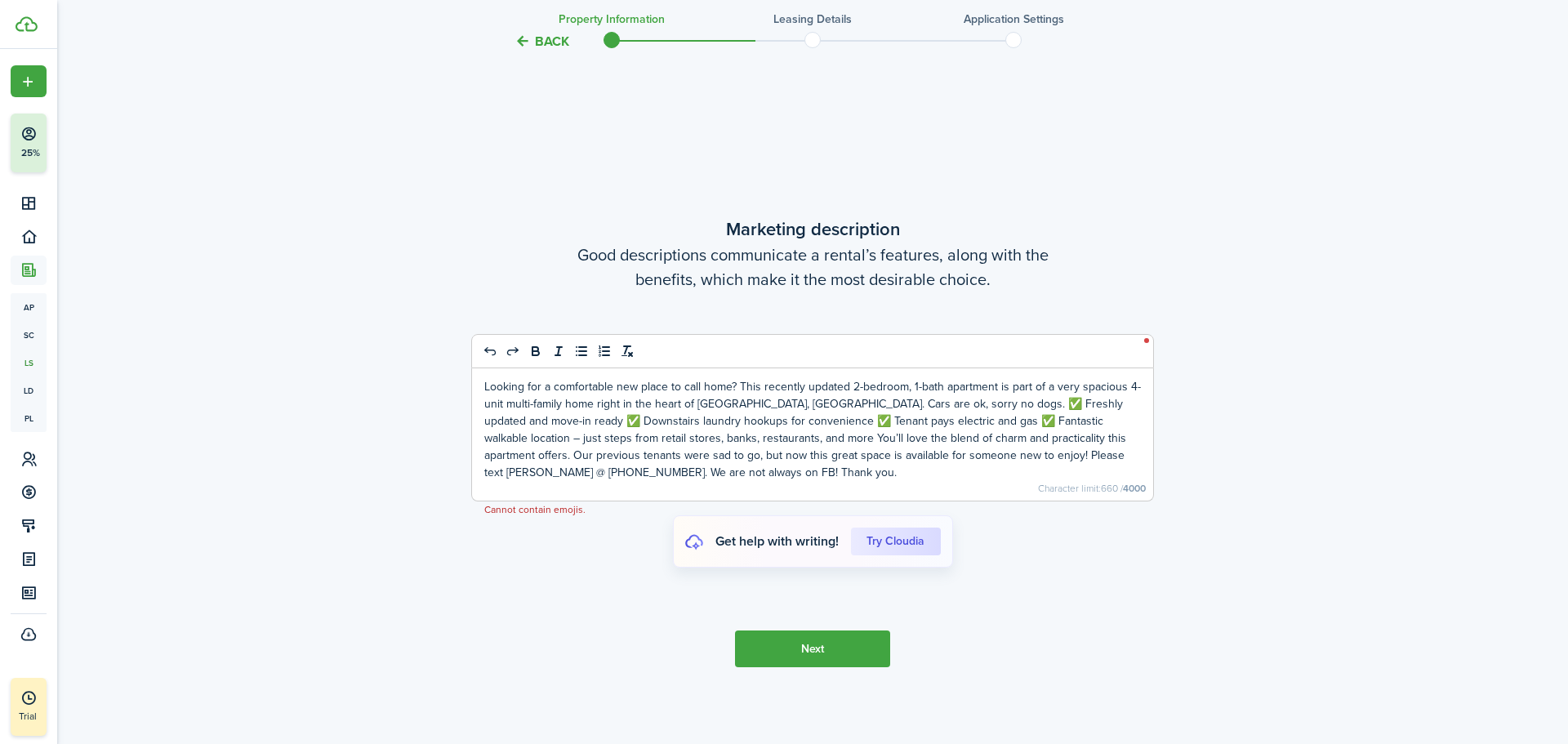
click at [917, 395] on p "Looking for a comfortable new place to call home? This recently updated 2-bedro…" at bounding box center [812, 430] width 657 height 103
click at [1098, 406] on p "Looking for a comfortable new place to call home? This recently updated 2-bedro…" at bounding box center [812, 430] width 657 height 103
click at [677, 416] on p "Looking for a comfortable new place to call home? This recently updated 2-bedro…" at bounding box center [812, 430] width 657 height 103
click at [820, 416] on p "Looking for a comfortable new place to call home? This recently updated 2-bedro…" at bounding box center [812, 430] width 657 height 103
click at [818, 647] on button "Next" at bounding box center [813, 649] width 155 height 36
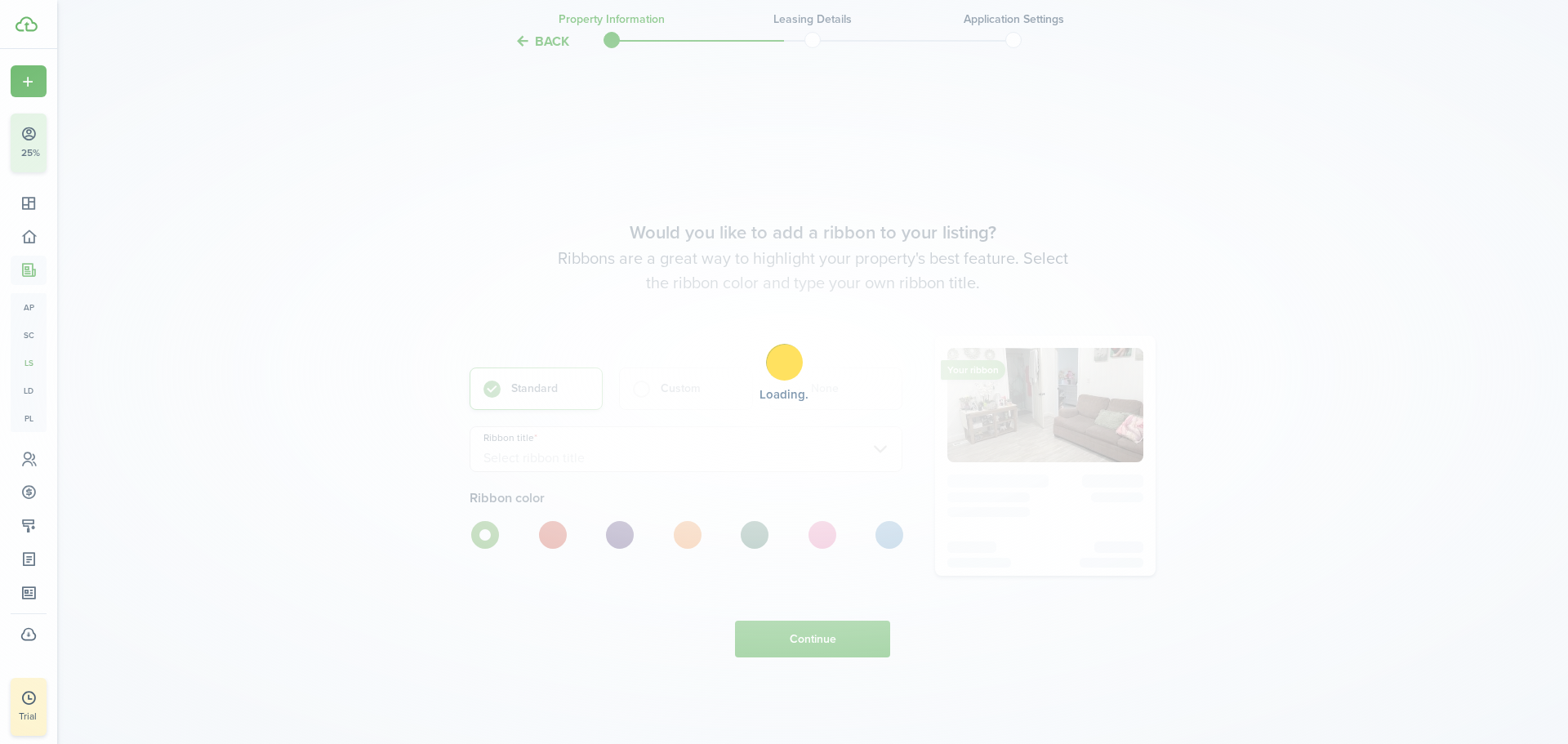
scroll to position [4480, 0]
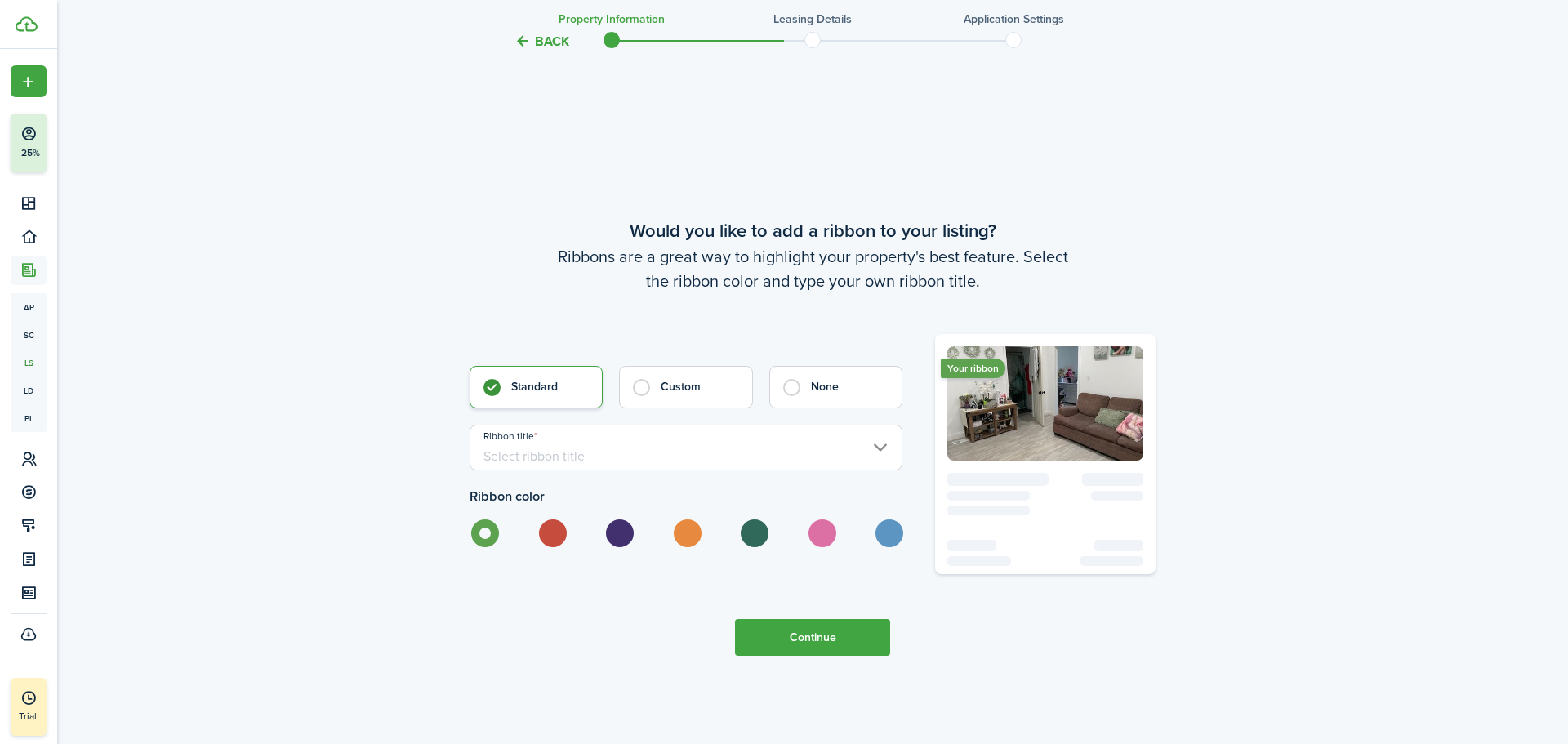
click at [845, 649] on button "Continue" at bounding box center [813, 637] width 155 height 36
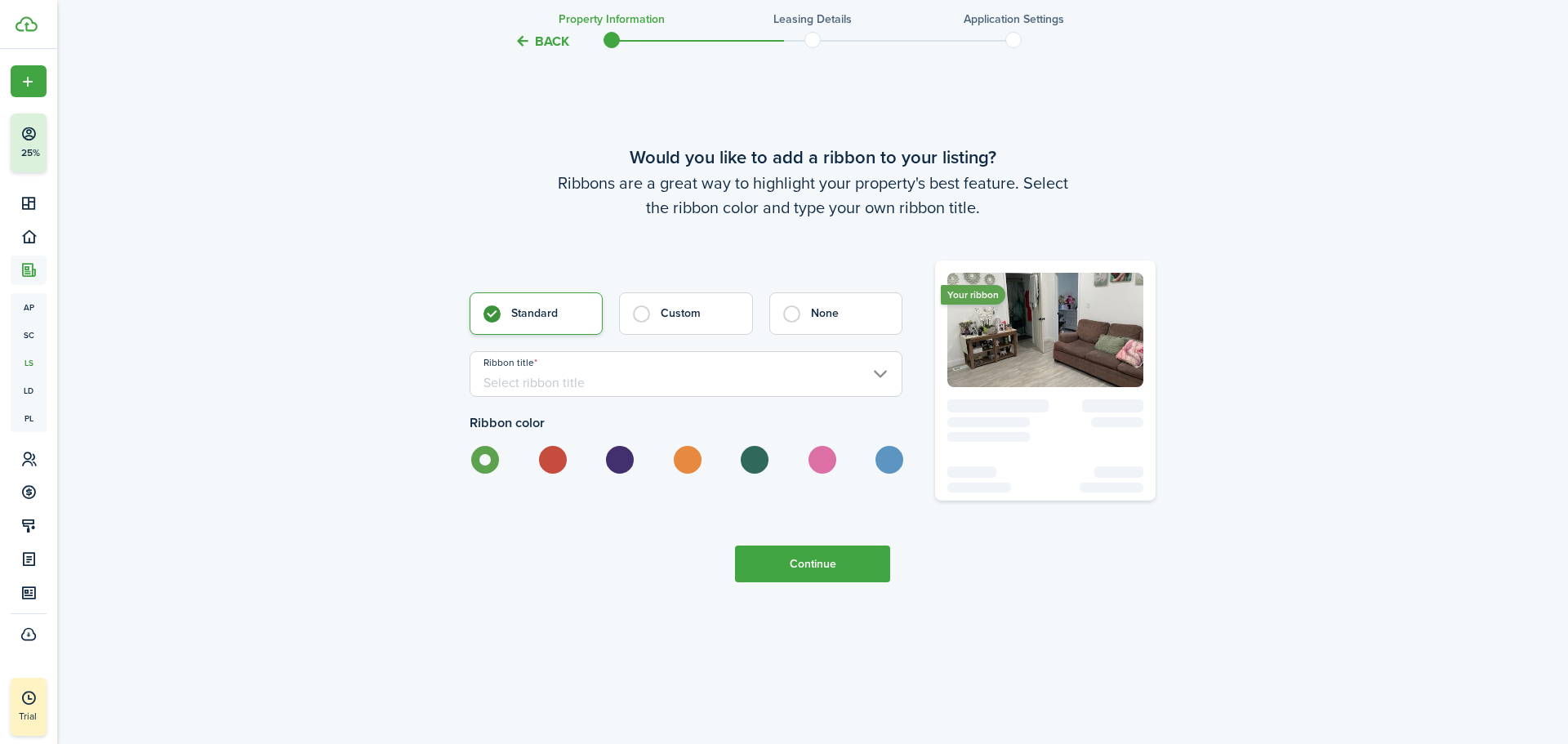
scroll to position [4555, 0]
click at [689, 397] on form "Standard Custom None Ribbon title Required field Ribbon color" at bounding box center [686, 381] width 433 height 181
drag, startPoint x: 710, startPoint y: 366, endPoint x: 722, endPoint y: 379, distance: 17.7
click at [722, 379] on input "Ribbon title" at bounding box center [686, 372] width 433 height 46
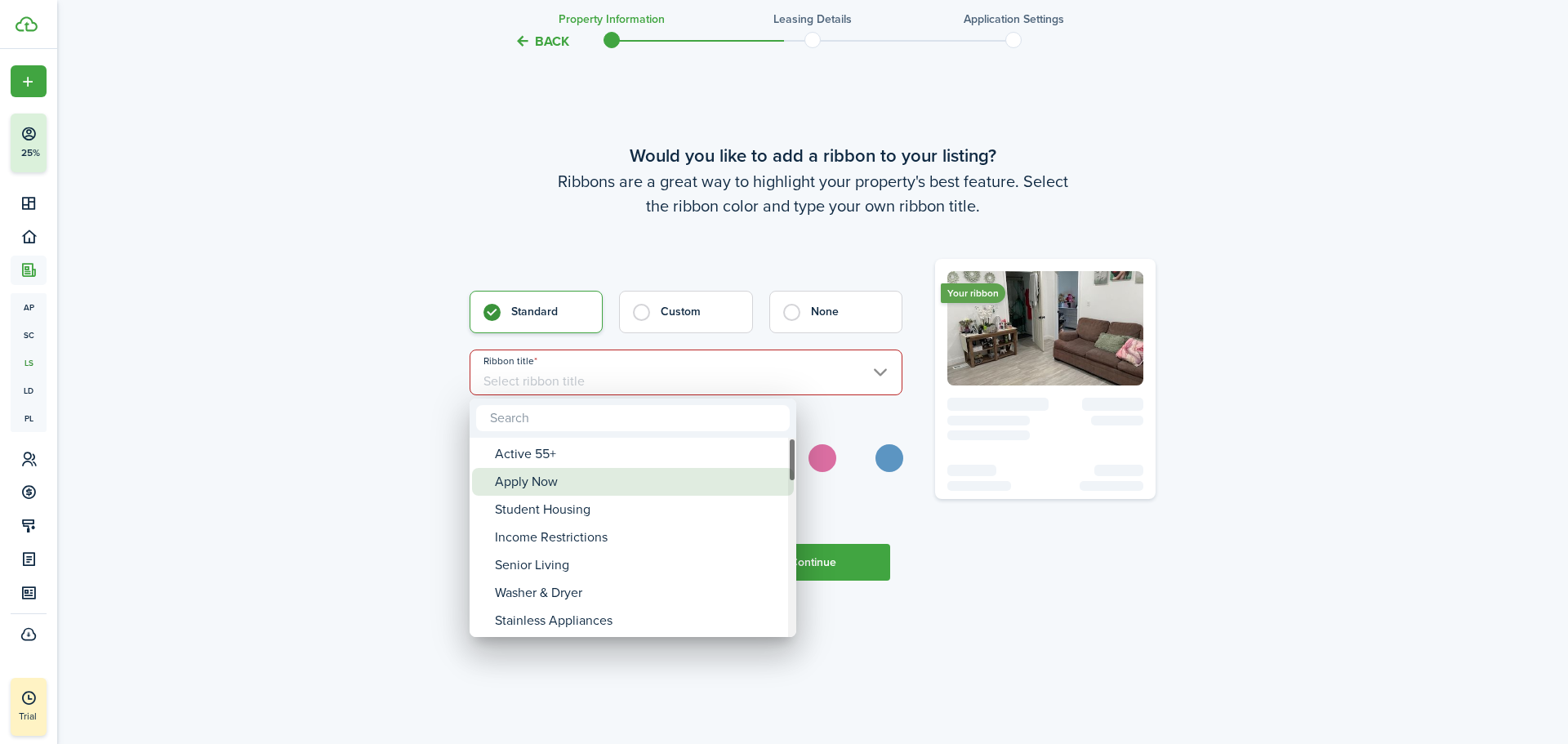
click at [731, 480] on div "Apply Now" at bounding box center [639, 482] width 289 height 28
type input "Apply Now"
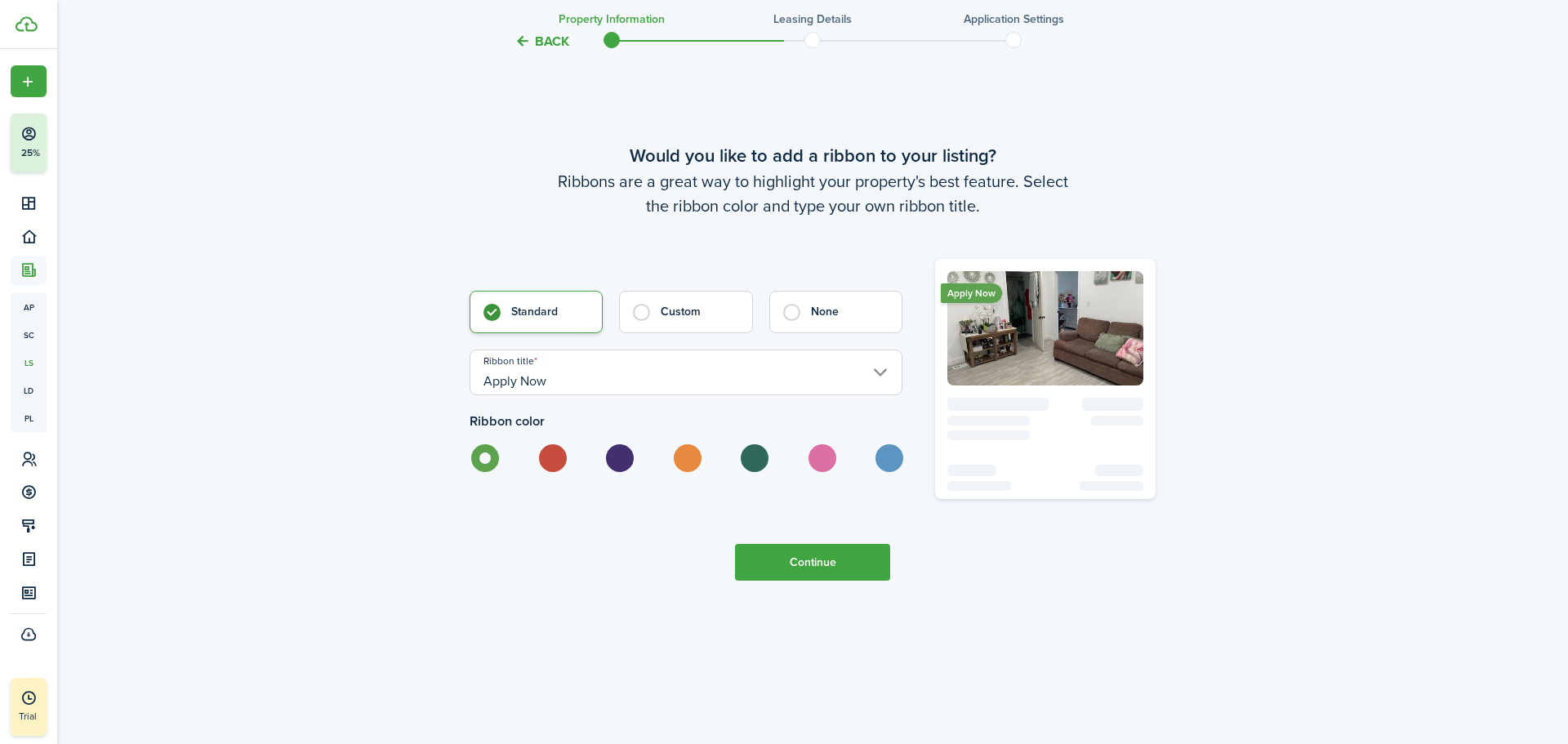
click at [799, 563] on button "Continue" at bounding box center [813, 562] width 155 height 36
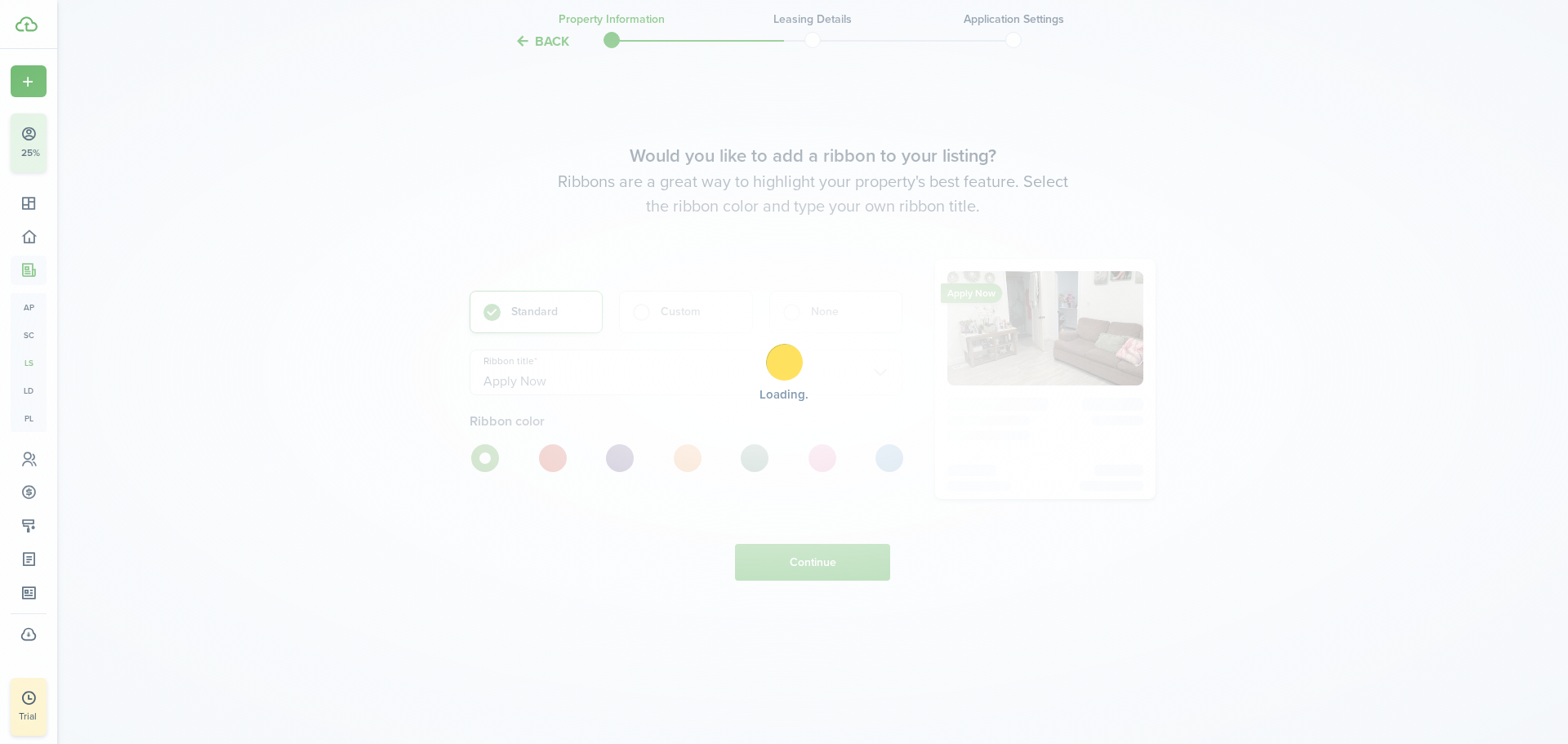
scroll to position [0, 0]
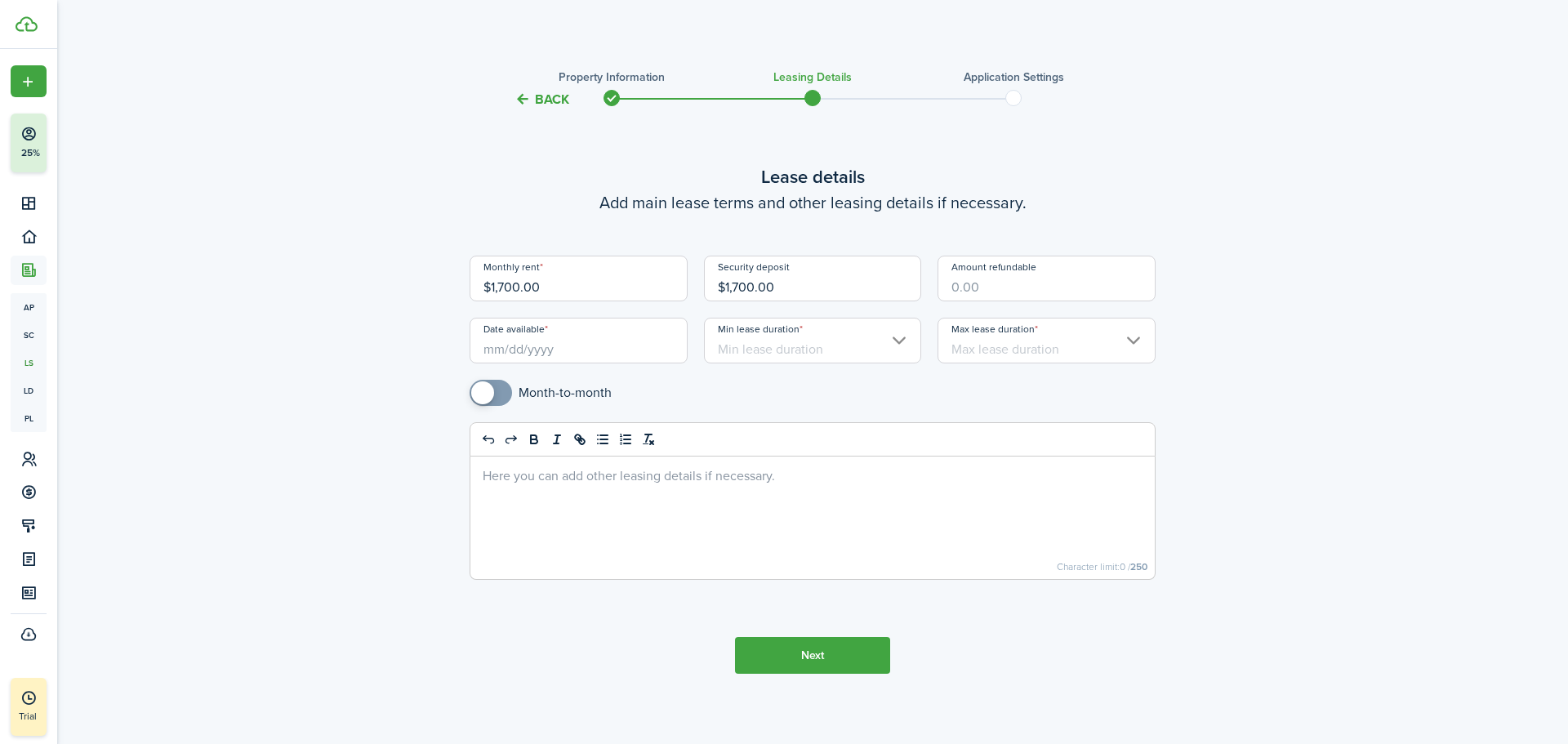
click at [606, 332] on input "Date available" at bounding box center [578, 340] width 218 height 46
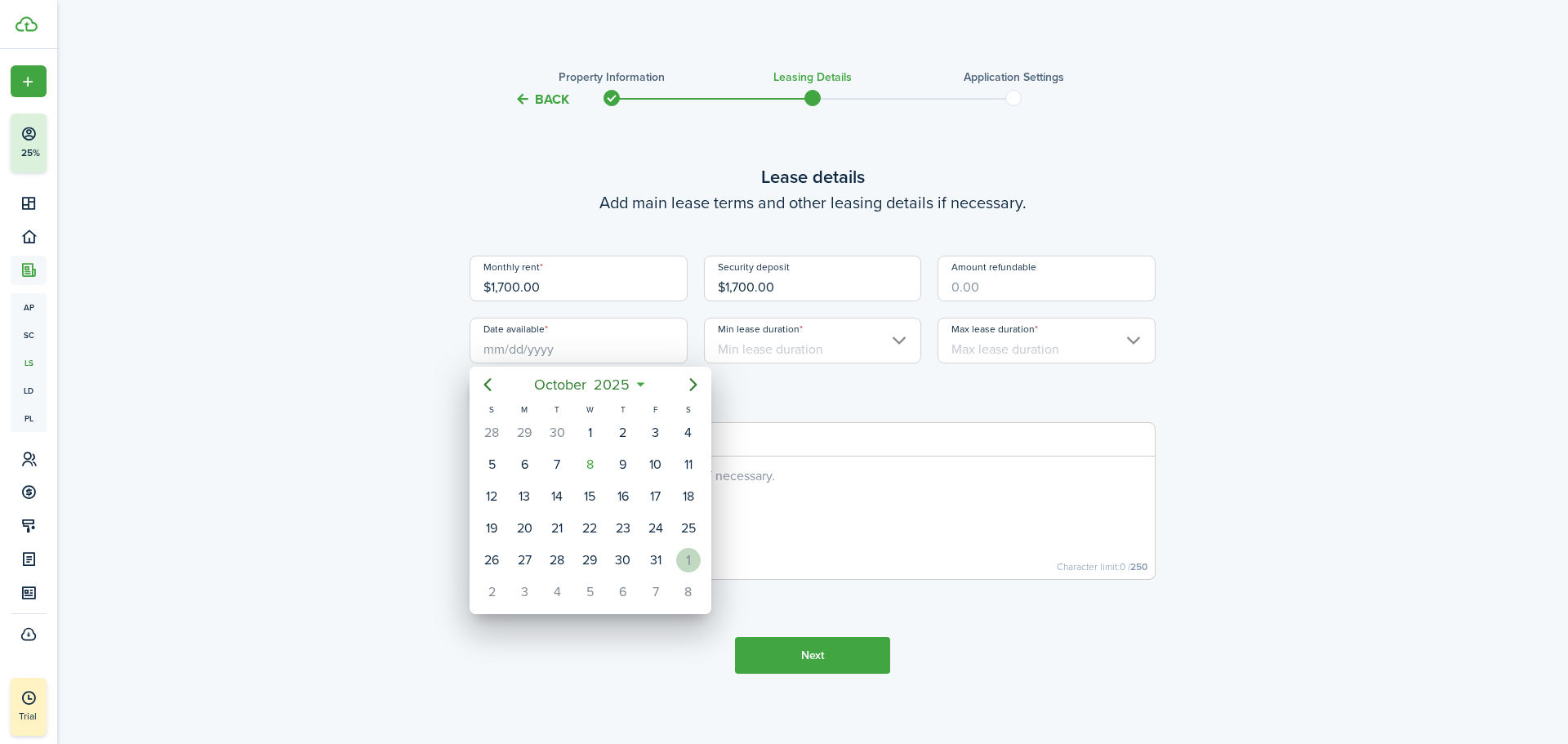
click at [691, 567] on div "1" at bounding box center [689, 560] width 24 height 24
type input "[DATE]"
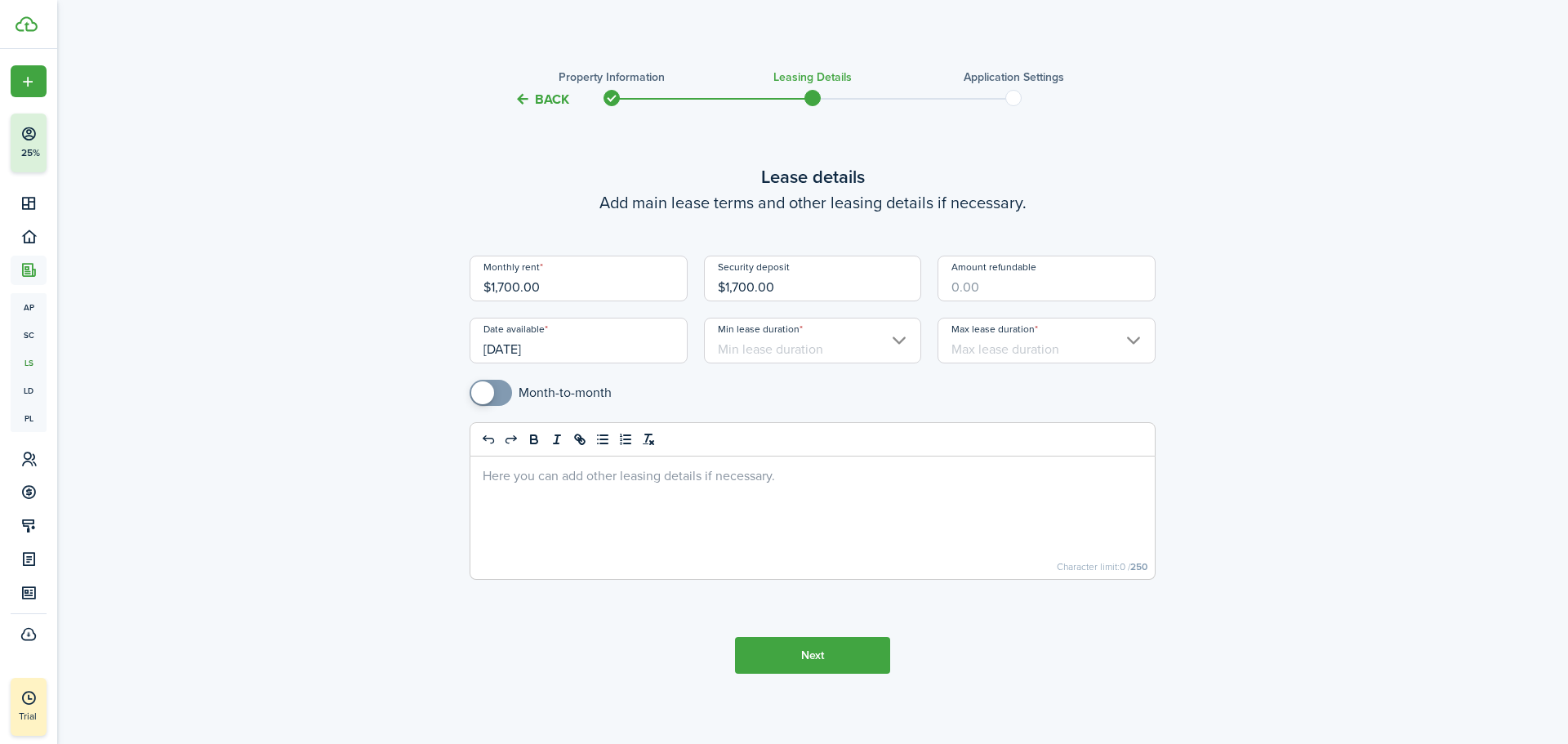
click at [844, 351] on input "Min lease duration" at bounding box center [812, 340] width 218 height 46
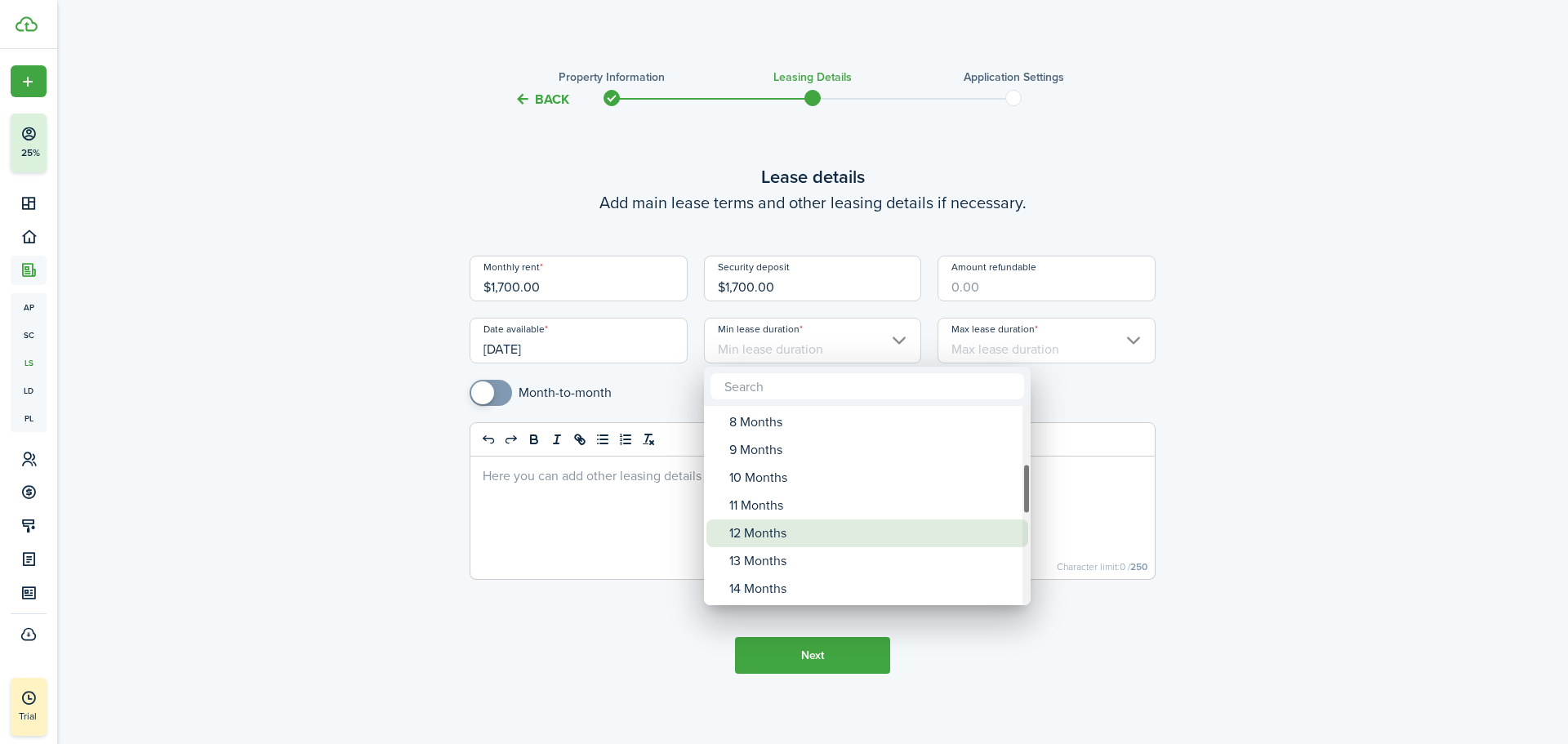
click at [806, 528] on div "12 Months" at bounding box center [873, 534] width 289 height 28
type input "12 Months"
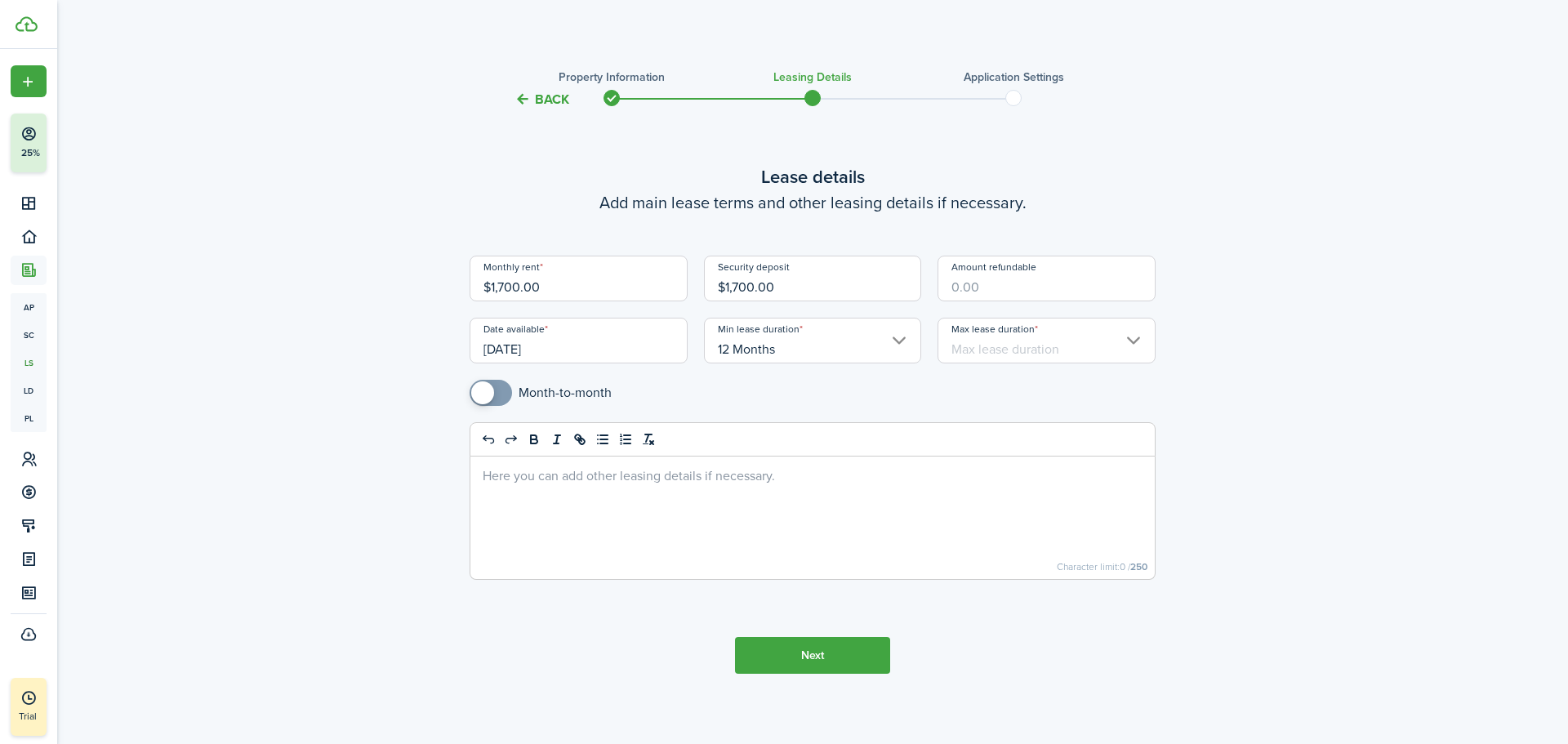
click at [1083, 354] on input "Max lease duration" at bounding box center [1046, 340] width 218 height 46
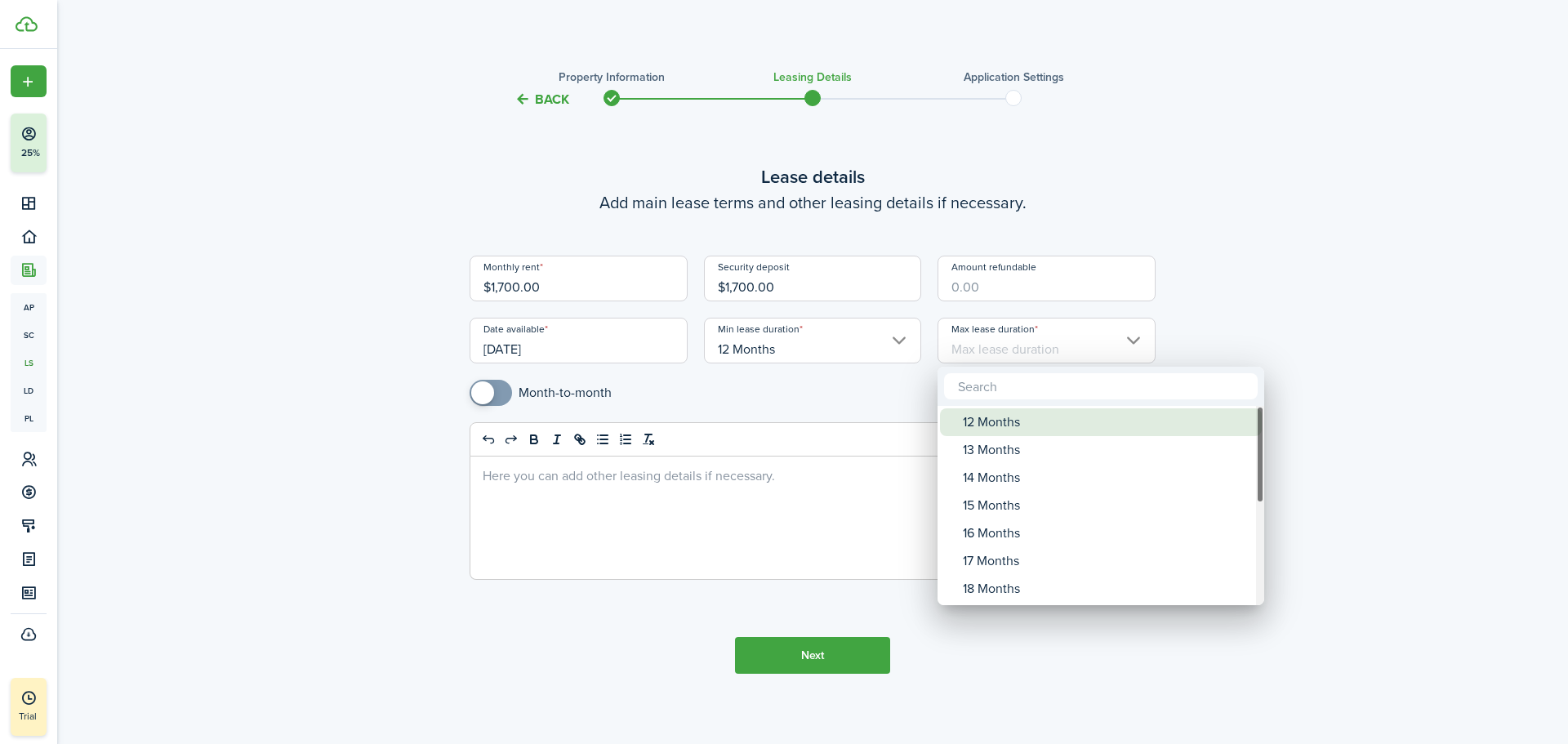
click at [1036, 430] on div "12 Months" at bounding box center [1106, 422] width 289 height 28
type input "12 Months"
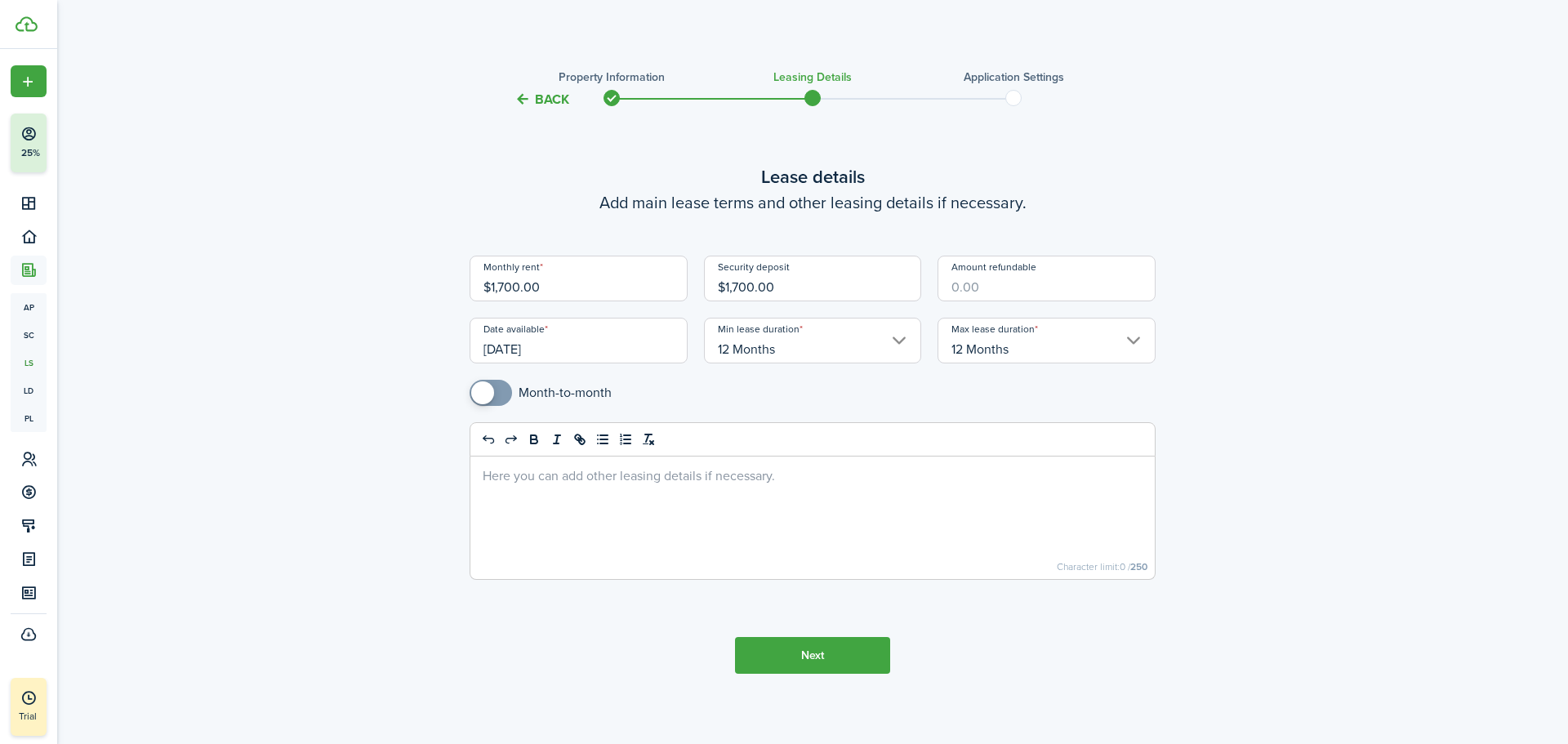
click at [847, 658] on button "Next" at bounding box center [813, 655] width 155 height 36
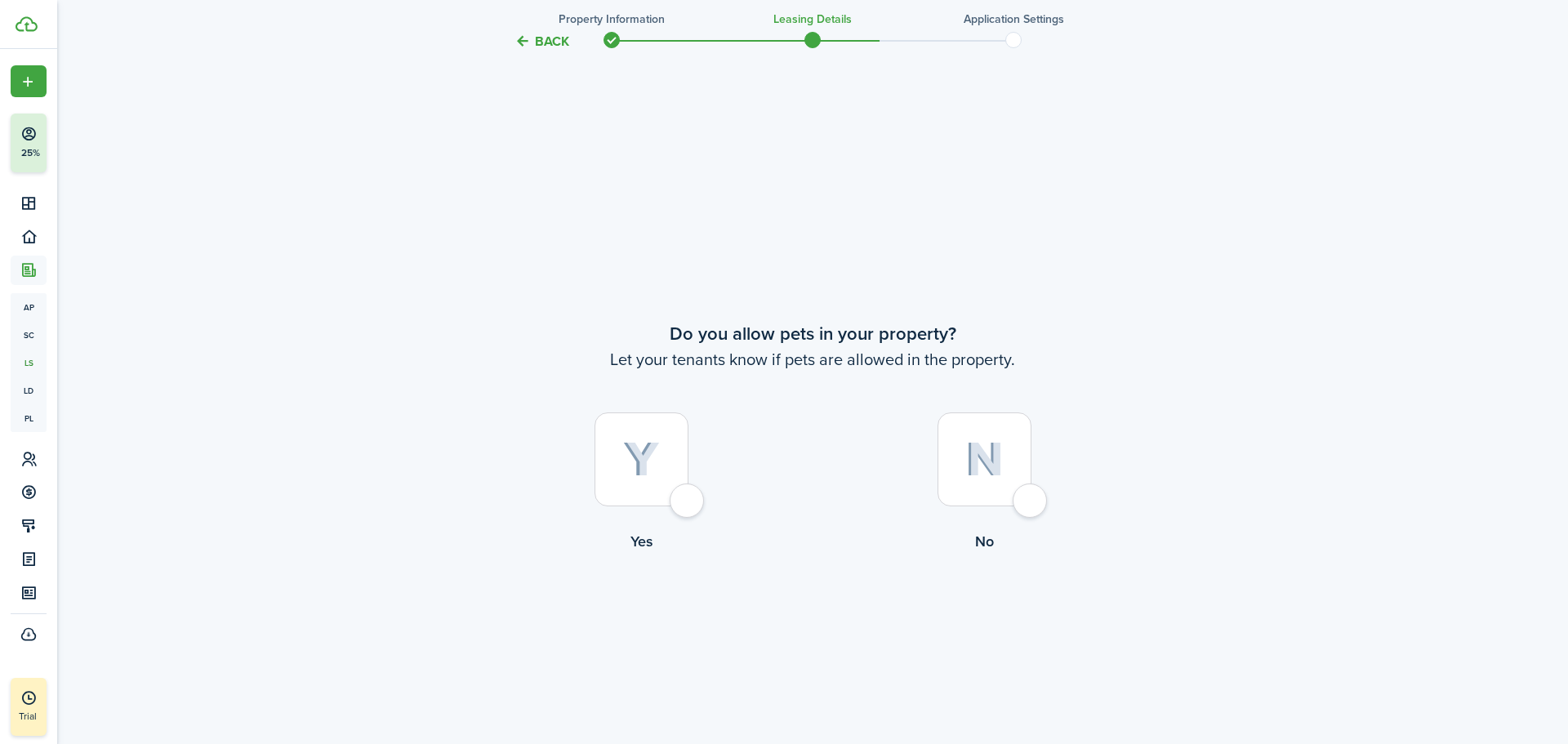
scroll to position [642, 0]
click at [658, 461] on img at bounding box center [641, 455] width 36 height 36
radio input "true"
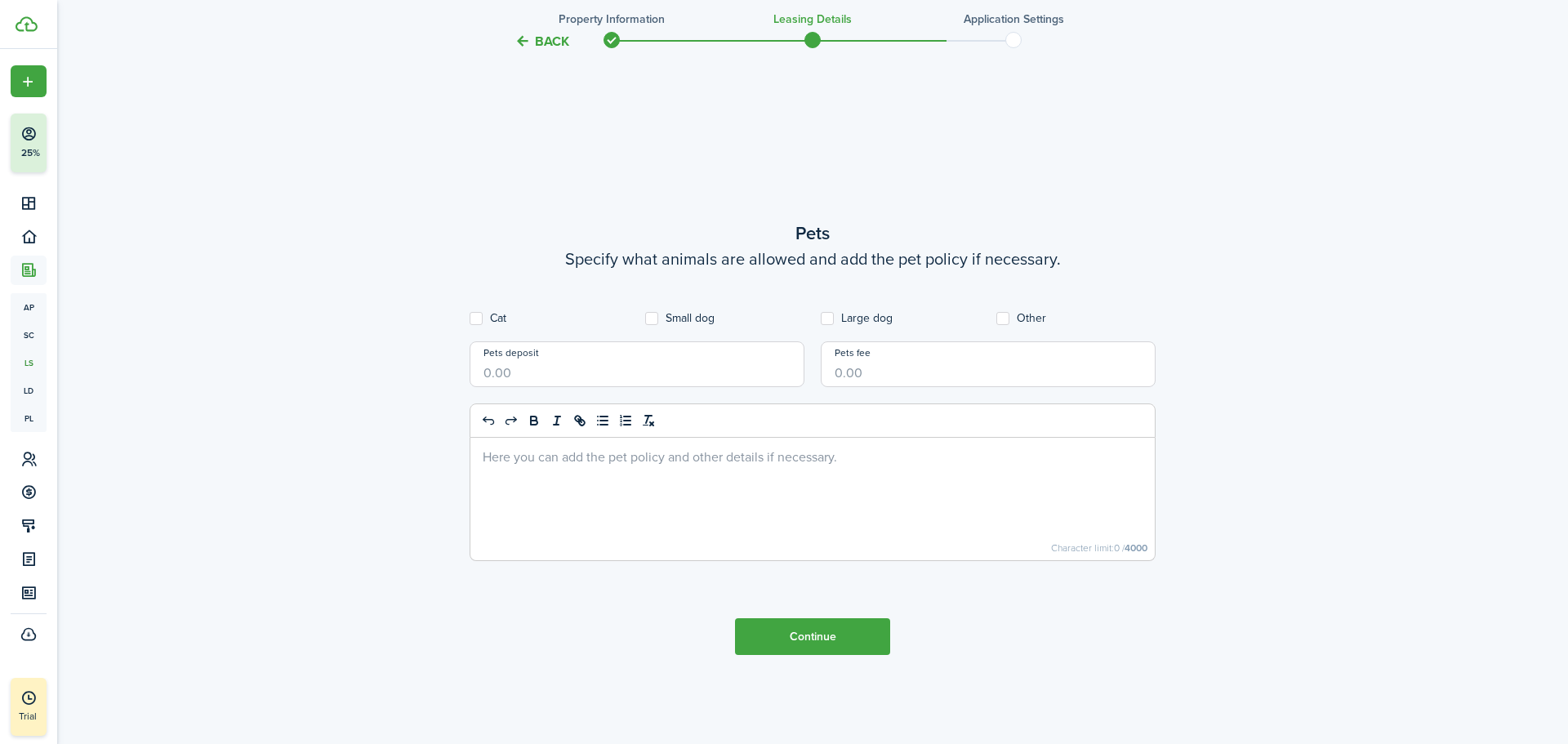
scroll to position [1386, 0]
click at [755, 472] on div at bounding box center [812, 498] width 684 height 122
click at [481, 314] on label "Cat" at bounding box center [488, 318] width 36 height 13
checkbox input "true"
click at [846, 635] on button "Continue" at bounding box center [813, 636] width 155 height 36
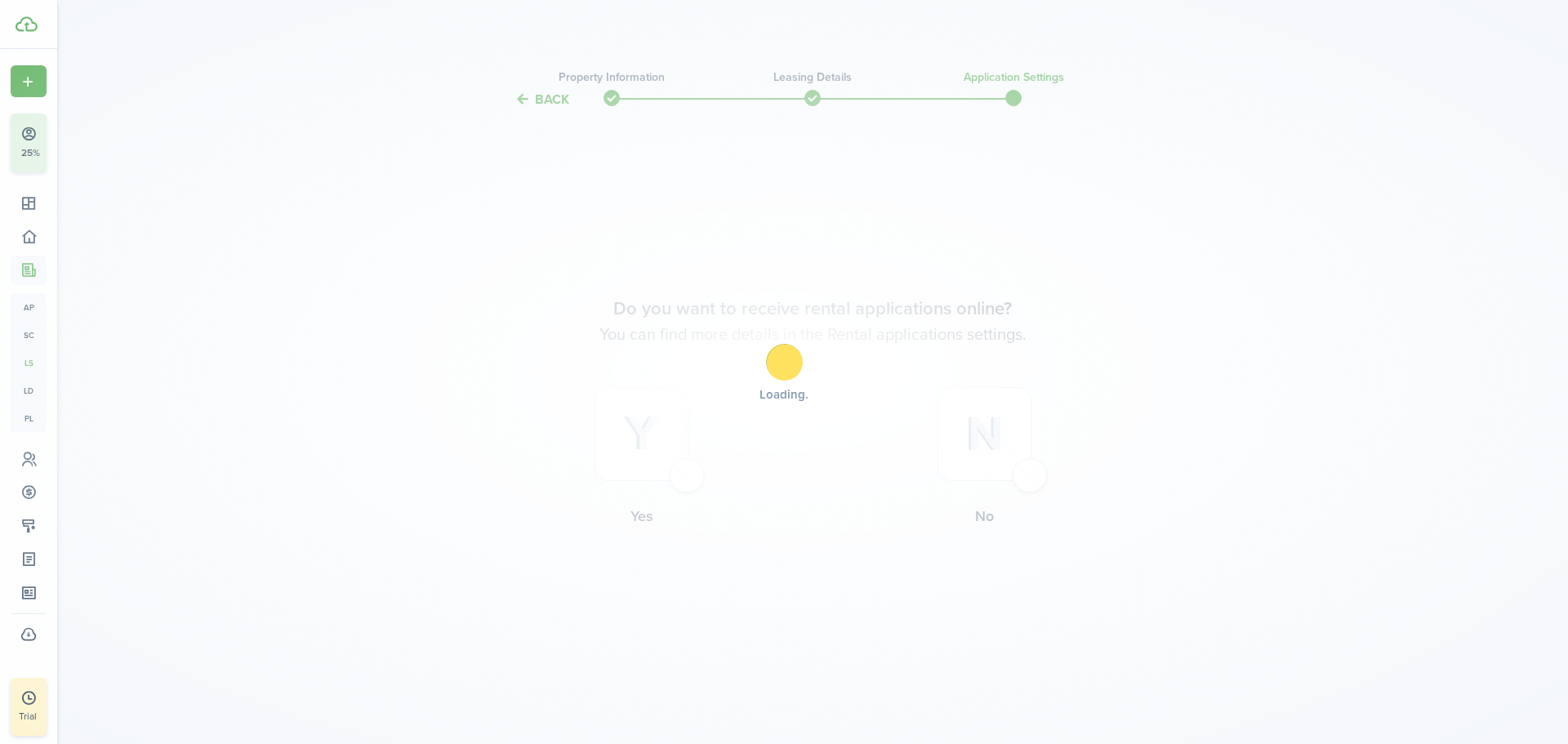
scroll to position [0, 0]
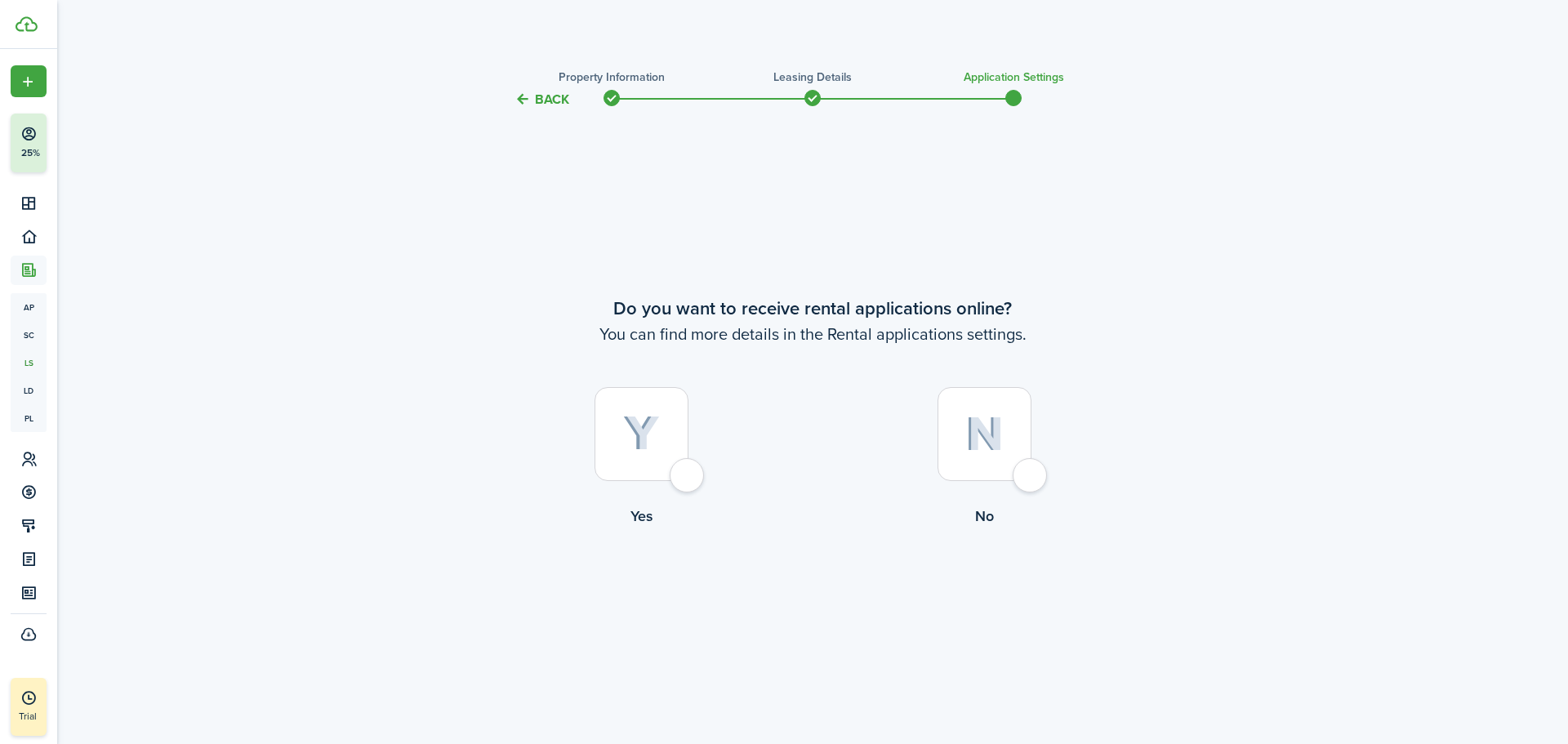
click at [689, 474] on div at bounding box center [641, 434] width 94 height 94
radio input "true"
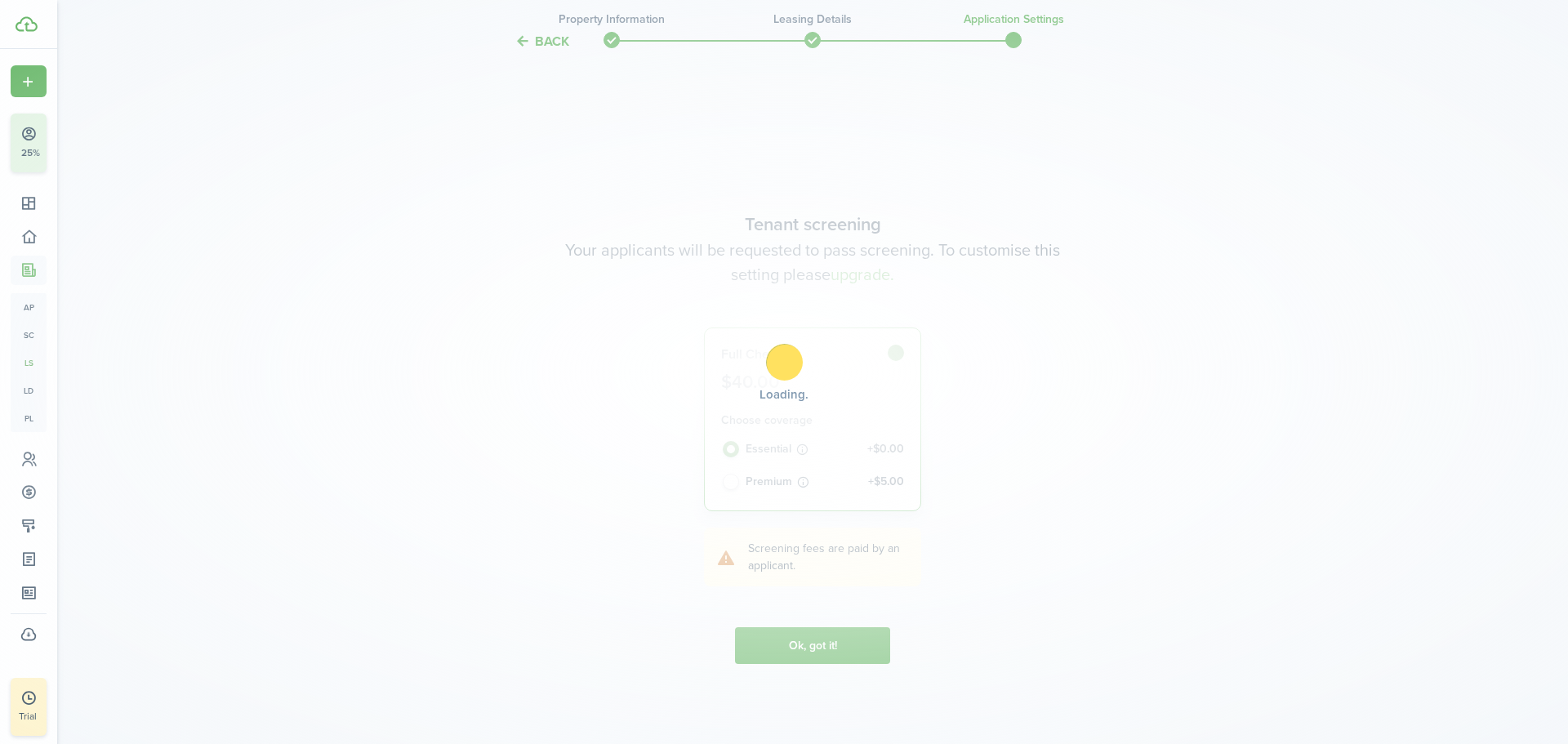
scroll to position [635, 0]
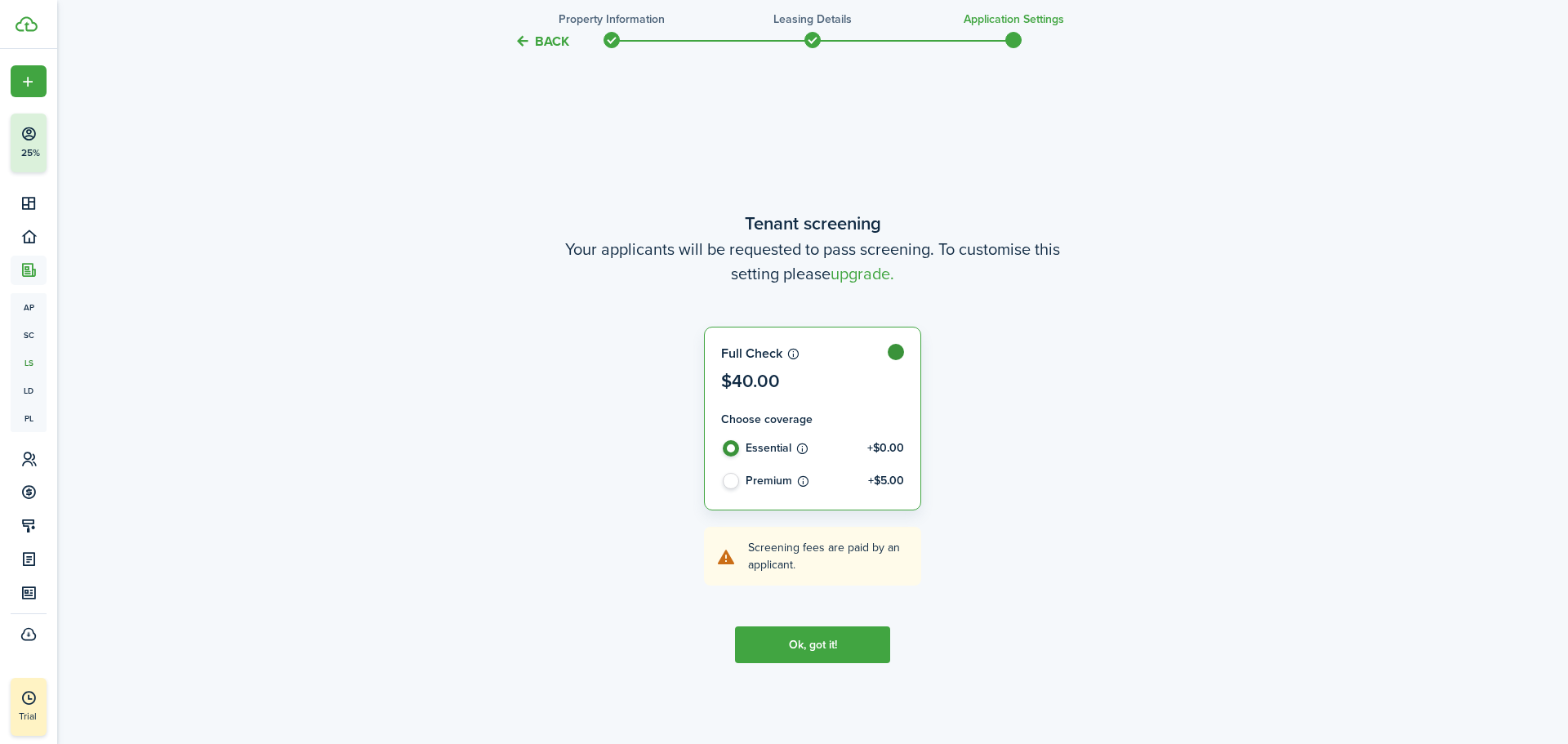
click at [801, 655] on button "Ok, got it!" at bounding box center [813, 644] width 155 height 36
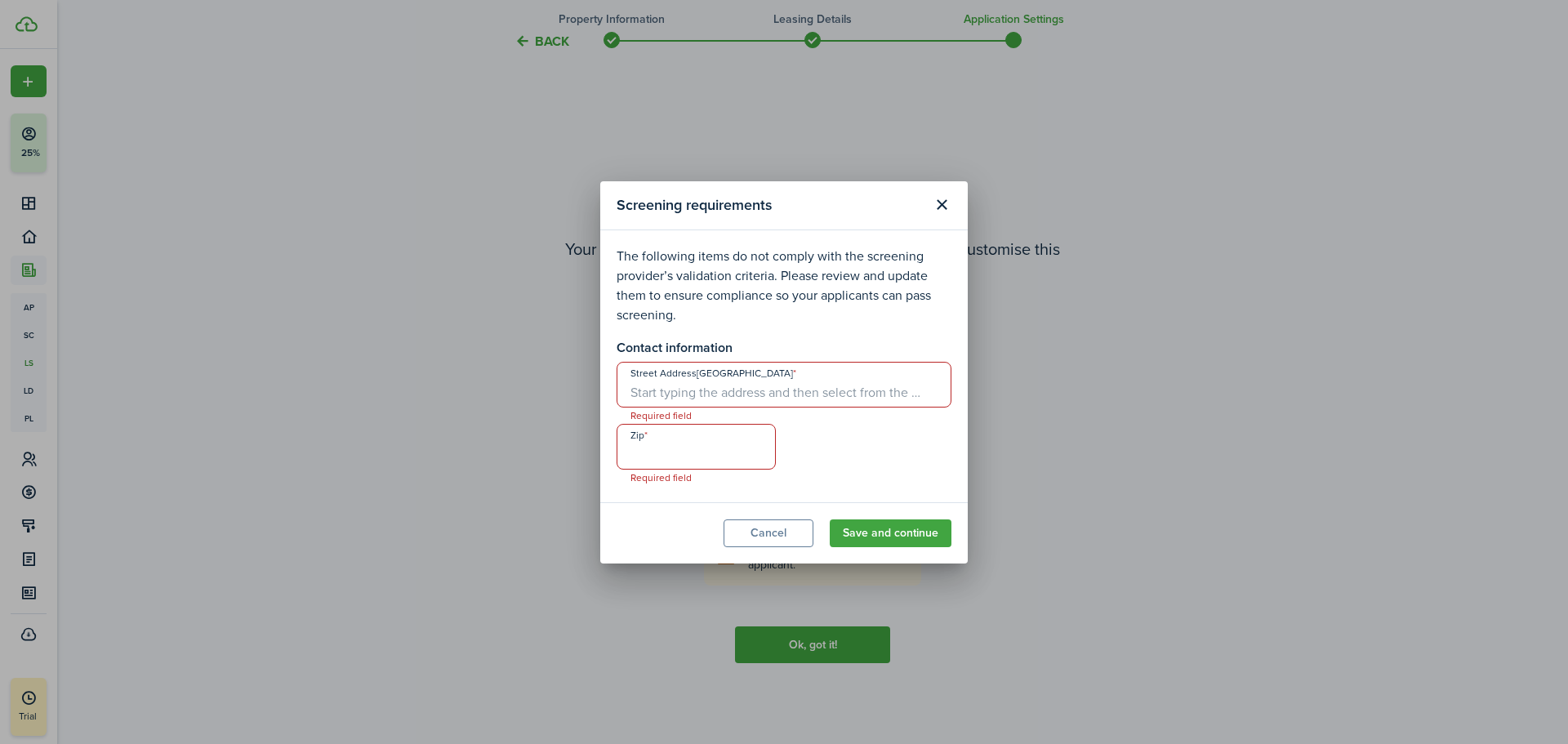
click at [859, 385] on input "Street Address[GEOGRAPHIC_DATA]" at bounding box center [784, 384] width 335 height 46
click at [832, 431] on div "[STREET_ADDRESS]" at bounding box center [784, 421] width 335 height 27
type input "26 Kingston Dr"
type input "03060"
click at [879, 535] on button "Save and continue" at bounding box center [891, 534] width 121 height 28
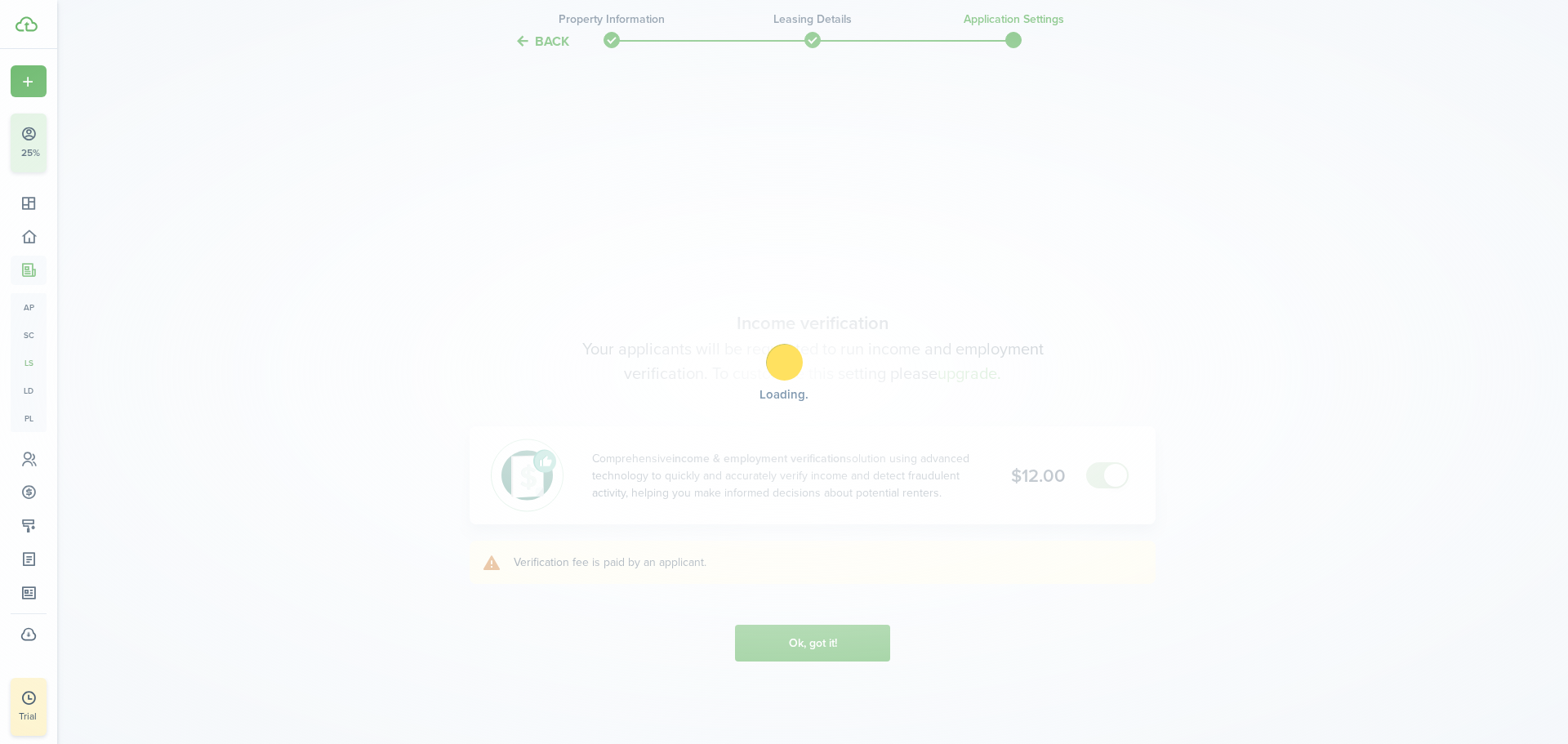
scroll to position [1379, 0]
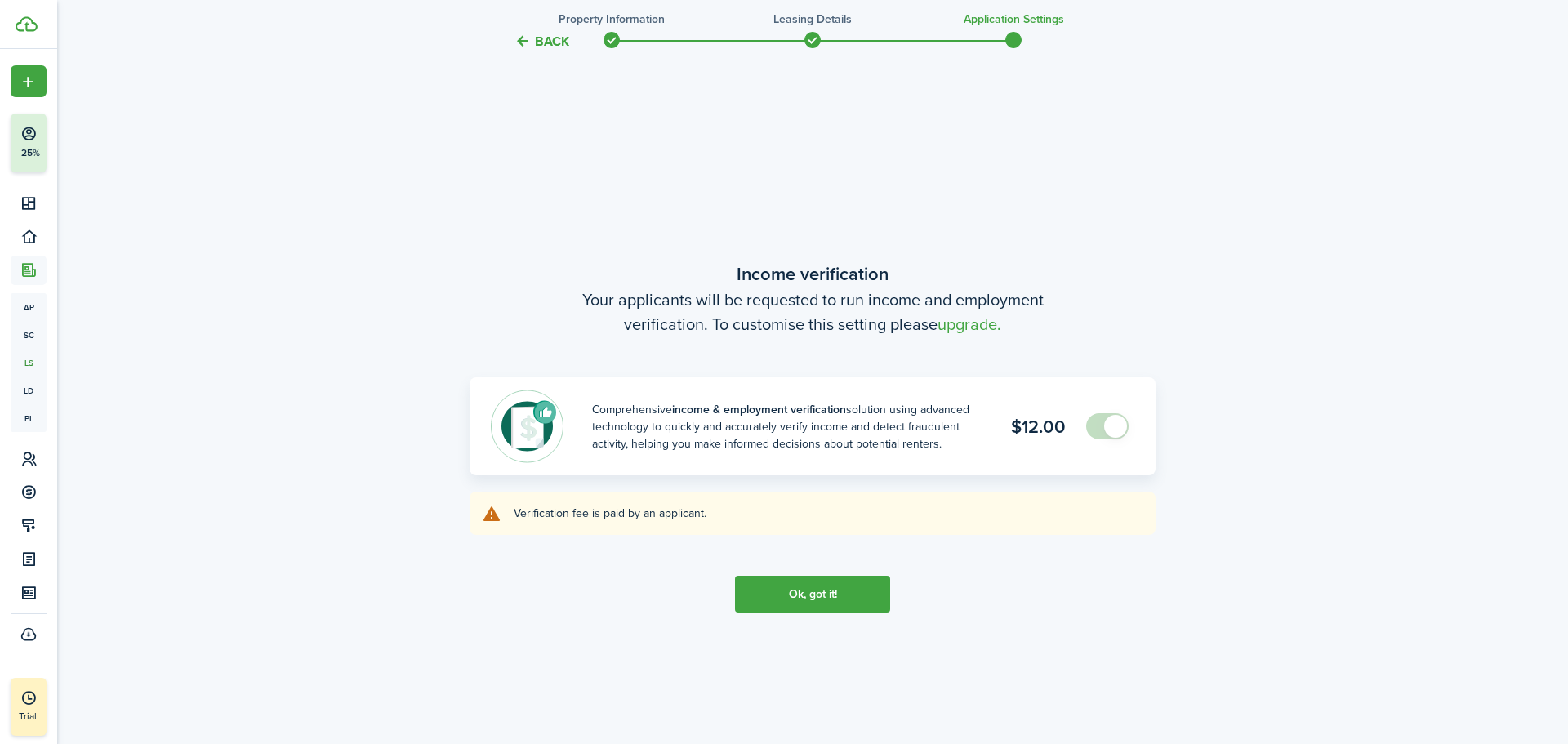
click at [850, 581] on button "Ok, got it!" at bounding box center [813, 594] width 155 height 36
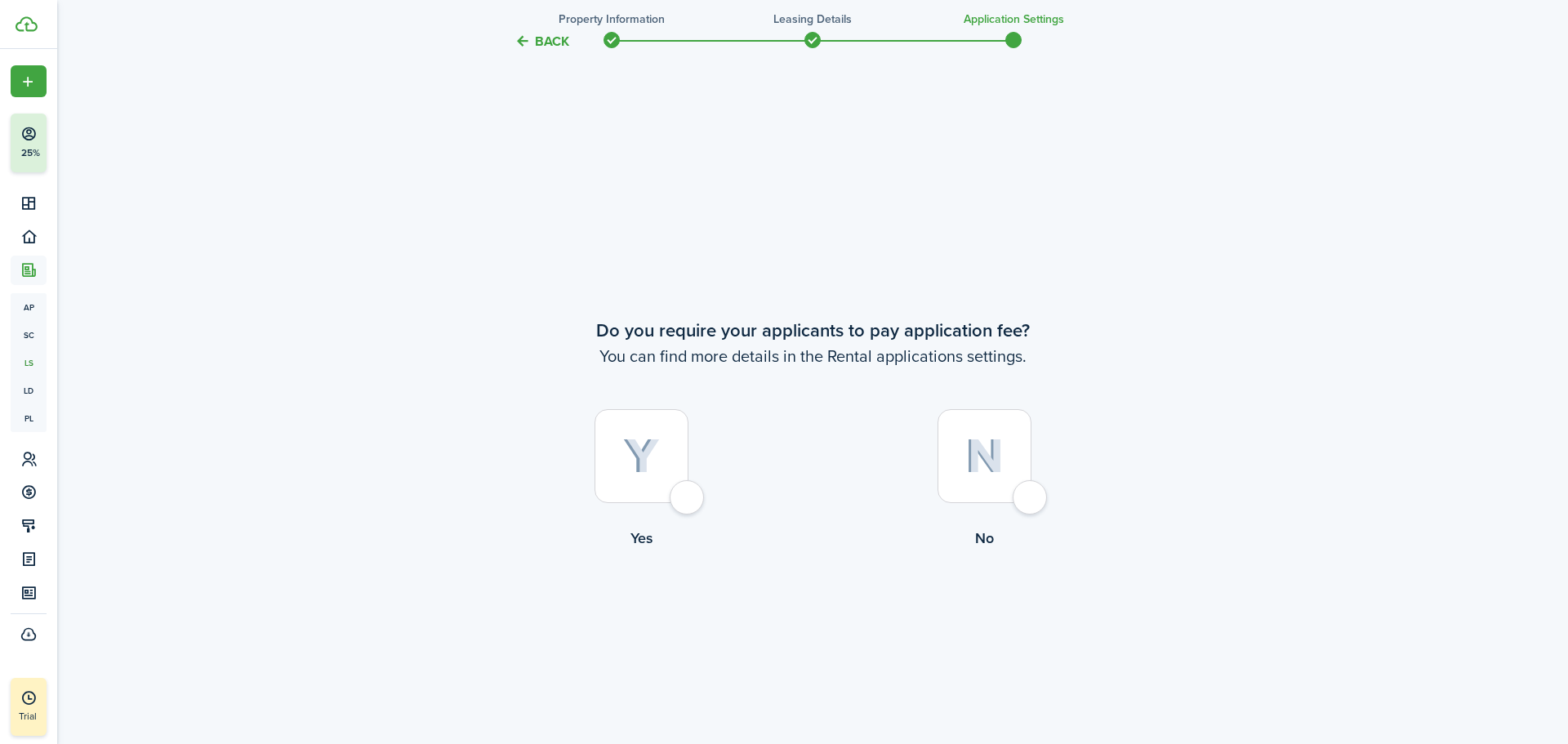
scroll to position [2123, 0]
click at [977, 451] on img at bounding box center [984, 455] width 38 height 36
radio input "true"
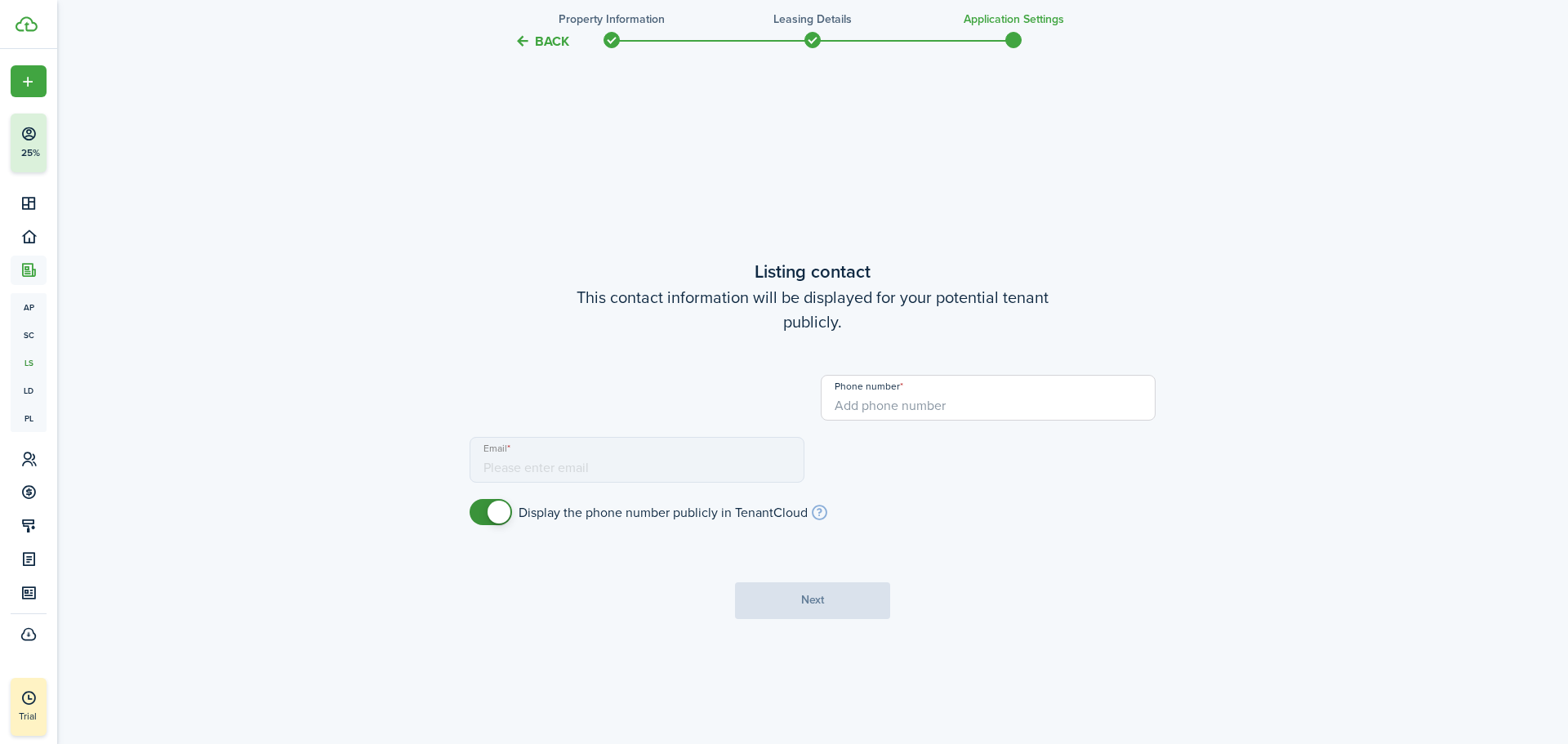
type input "[PHONE_NUMBER]"
type input "[EMAIL_ADDRESS][DOMAIN_NAME]"
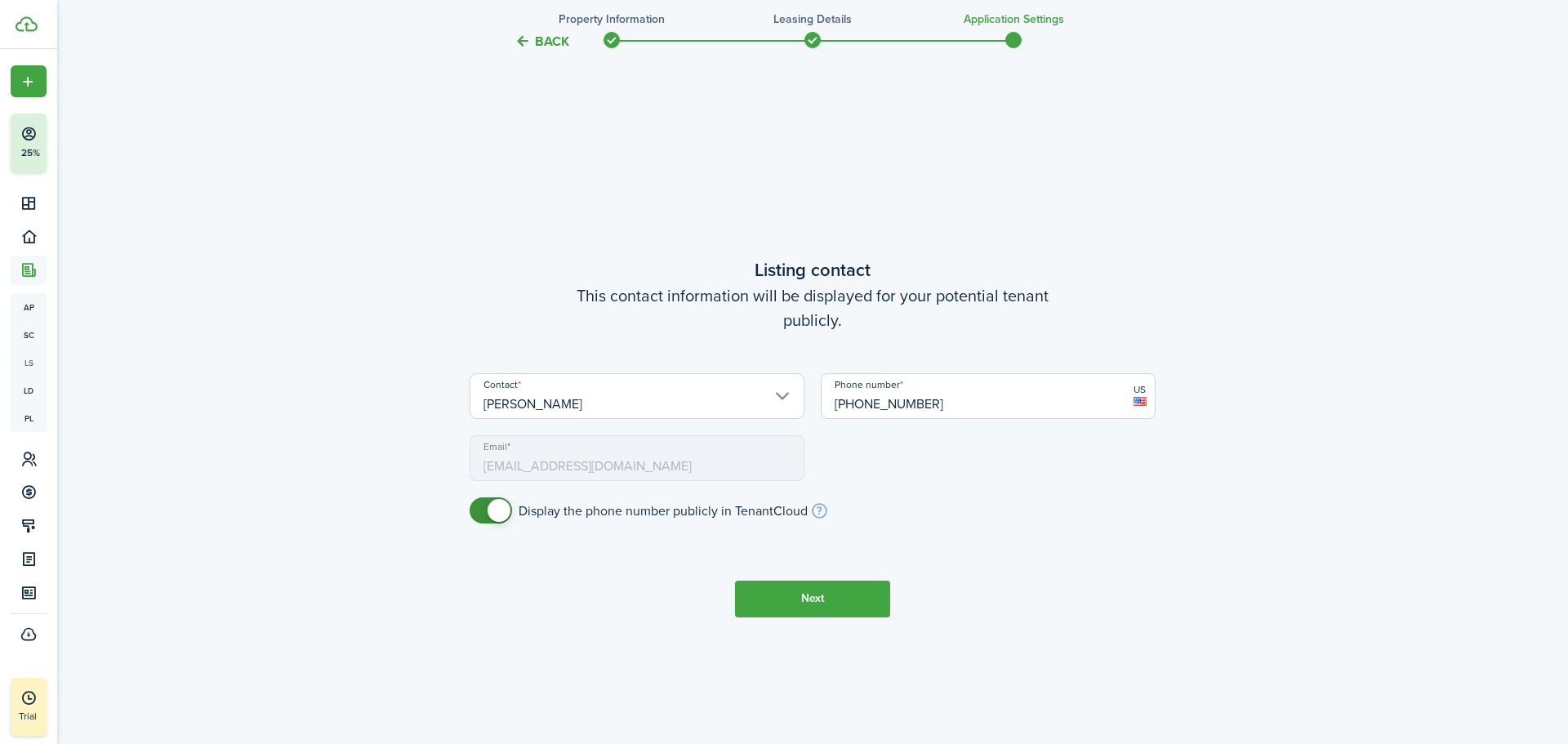
click at [834, 588] on button "Next" at bounding box center [813, 598] width 155 height 36
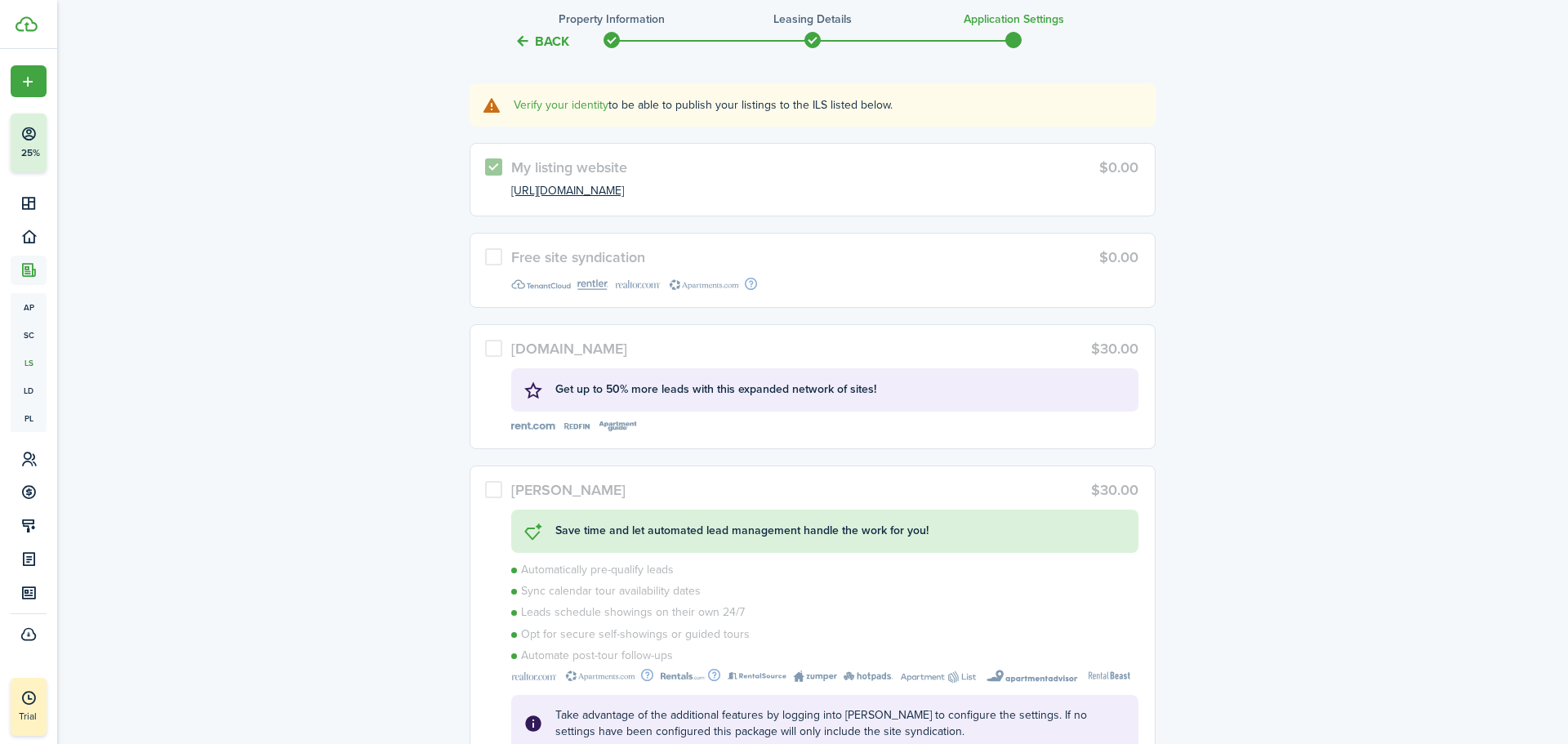
scroll to position [3913, 0]
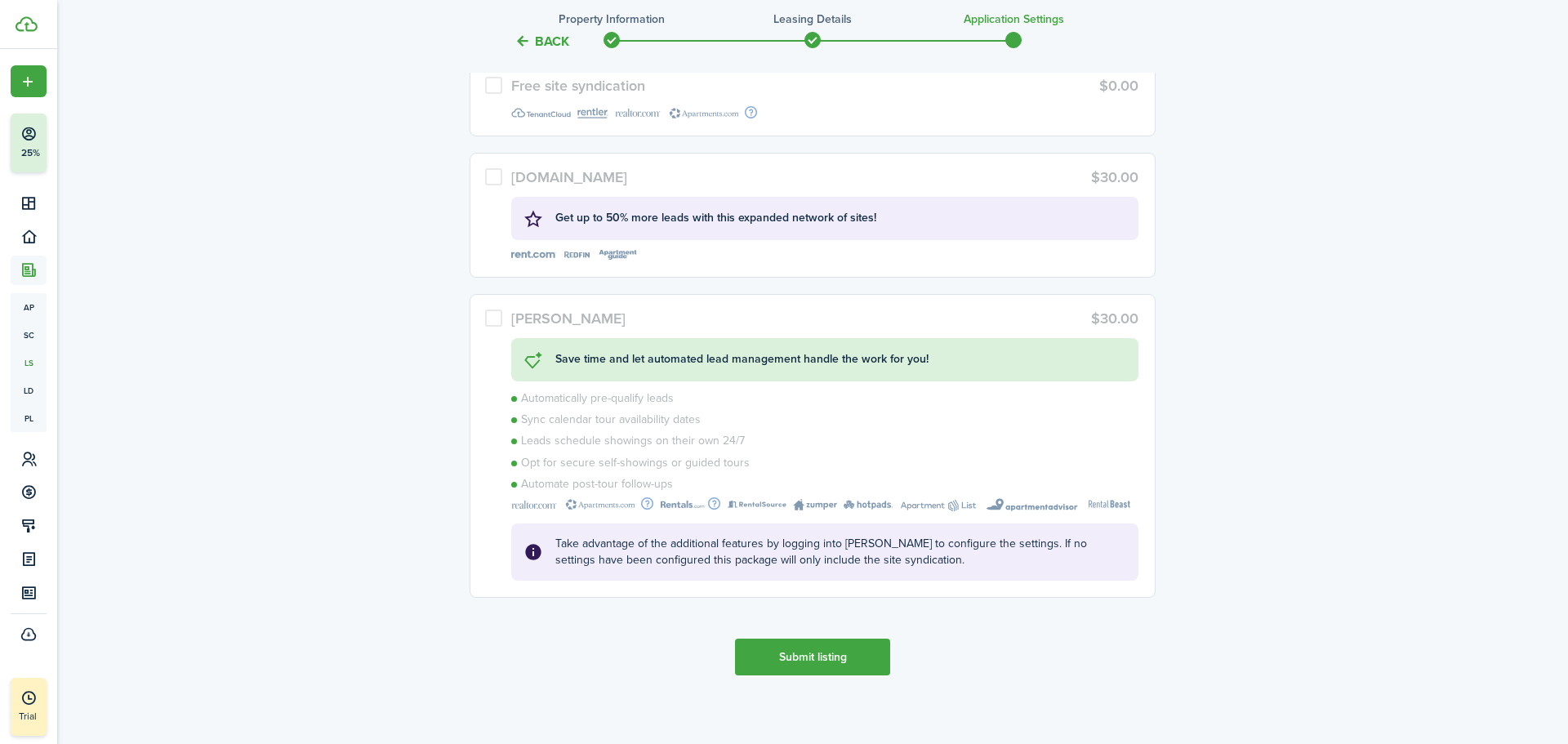
click at [803, 661] on button "Submit listing" at bounding box center [813, 656] width 155 height 36
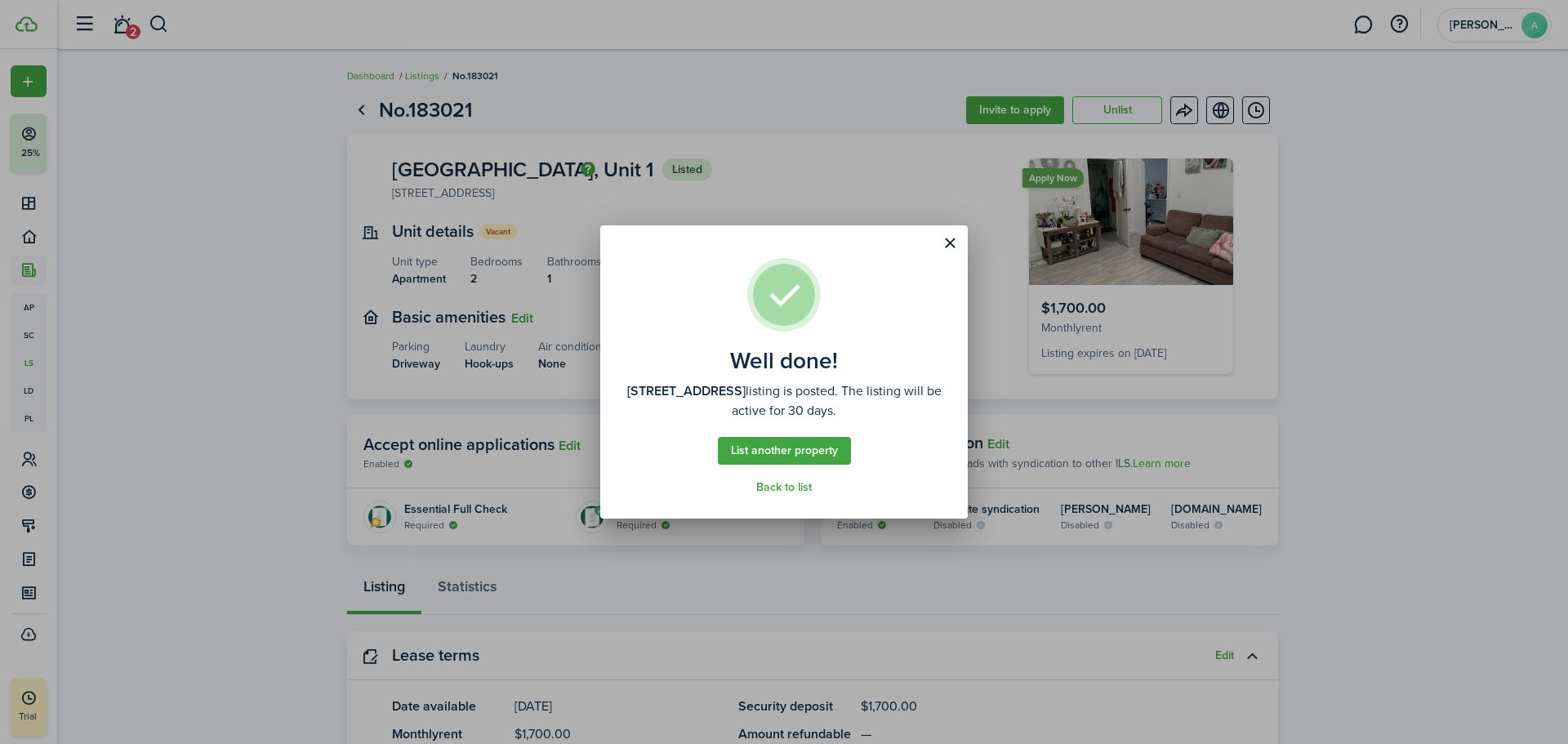
click at [948, 243] on button "Close modal" at bounding box center [950, 244] width 28 height 28
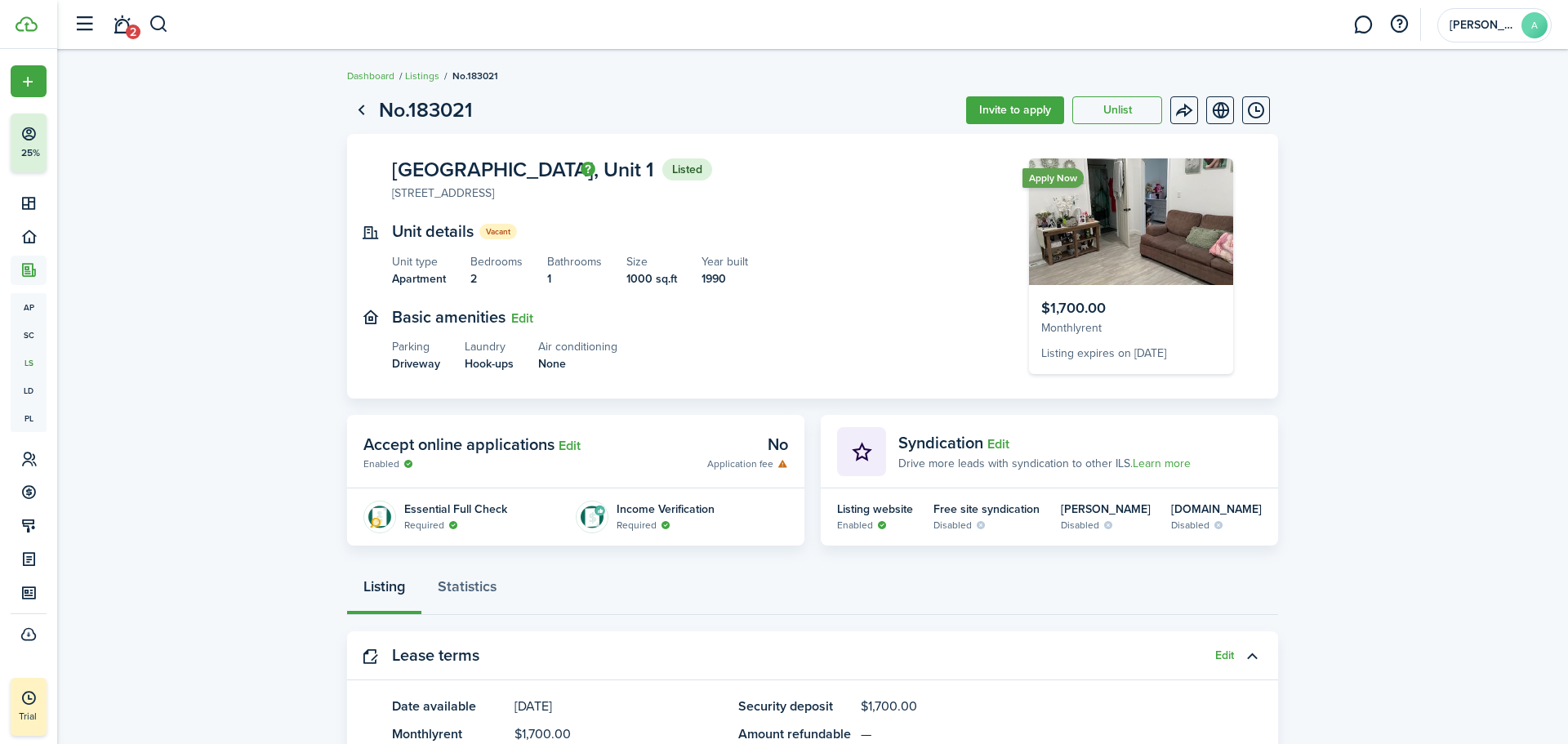
click at [1187, 118] on menu-btn-icon "Open menu" at bounding box center [1184, 110] width 28 height 28
click at [1015, 109] on button "Invite to apply" at bounding box center [1015, 110] width 98 height 28
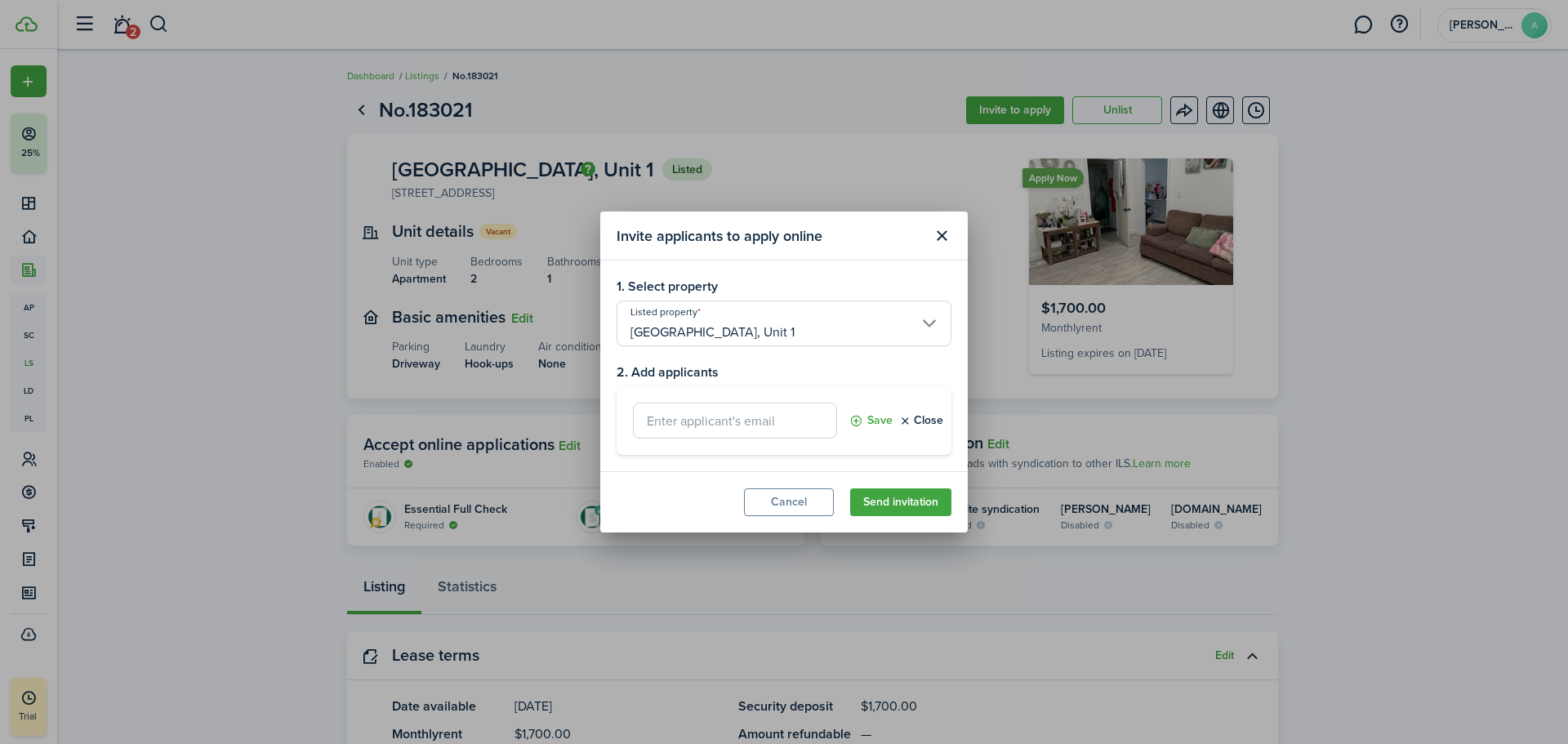
click at [703, 425] on input "text" at bounding box center [734, 421] width 204 height 36
type input "[EMAIL_ADDRESS][DOMAIN_NAME]"
click at [882, 508] on button "Send invitation" at bounding box center [901, 503] width 101 height 28
click at [893, 508] on button "Send invitation" at bounding box center [901, 503] width 101 height 28
click at [881, 506] on button "Send invitation" at bounding box center [901, 503] width 101 height 28
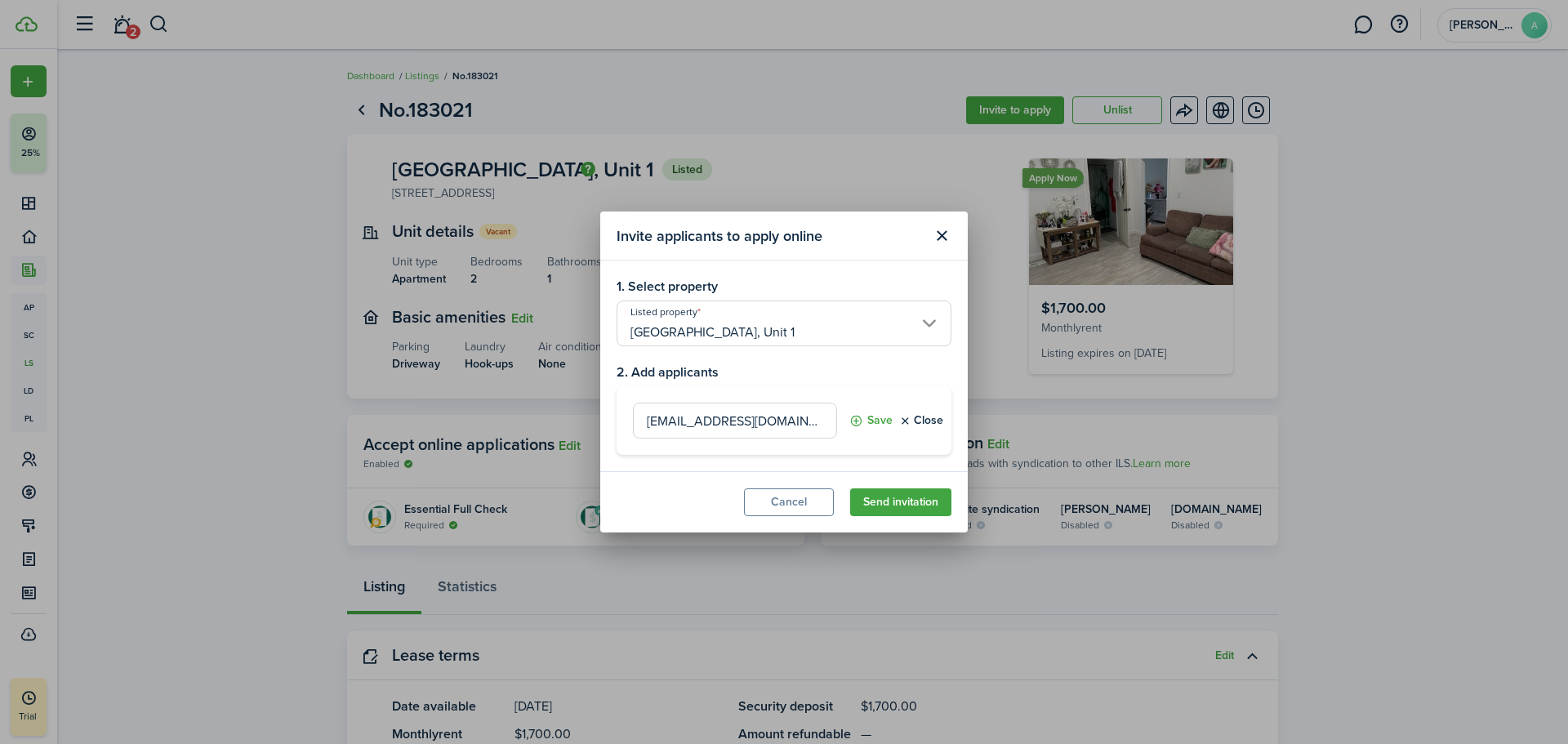
click at [879, 504] on button "Send invitation" at bounding box center [901, 503] width 101 height 28
click at [929, 316] on input "[GEOGRAPHIC_DATA], Unit 1" at bounding box center [784, 323] width 335 height 46
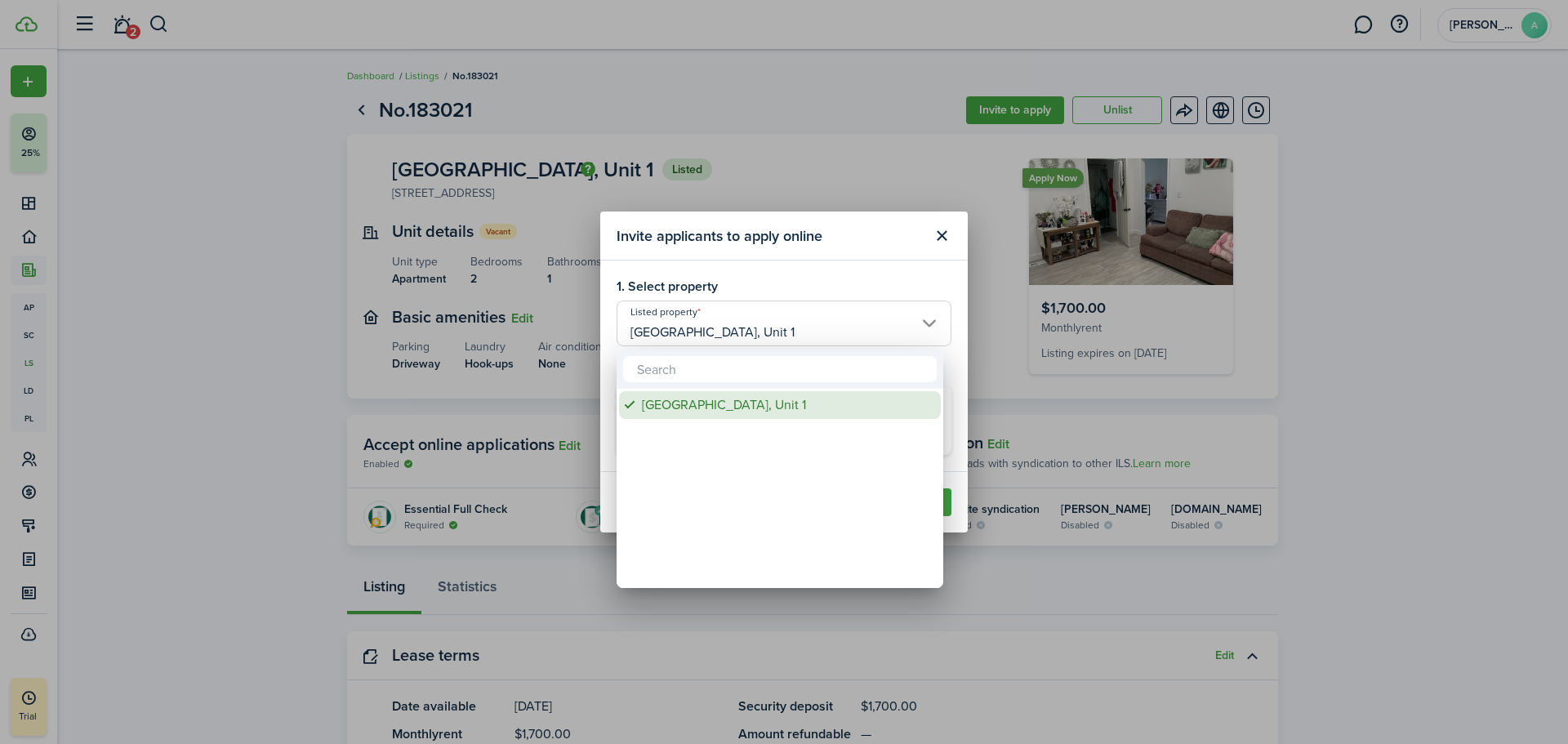
click at [703, 405] on div "[GEOGRAPHIC_DATA], Unit 1" at bounding box center [786, 406] width 289 height 28
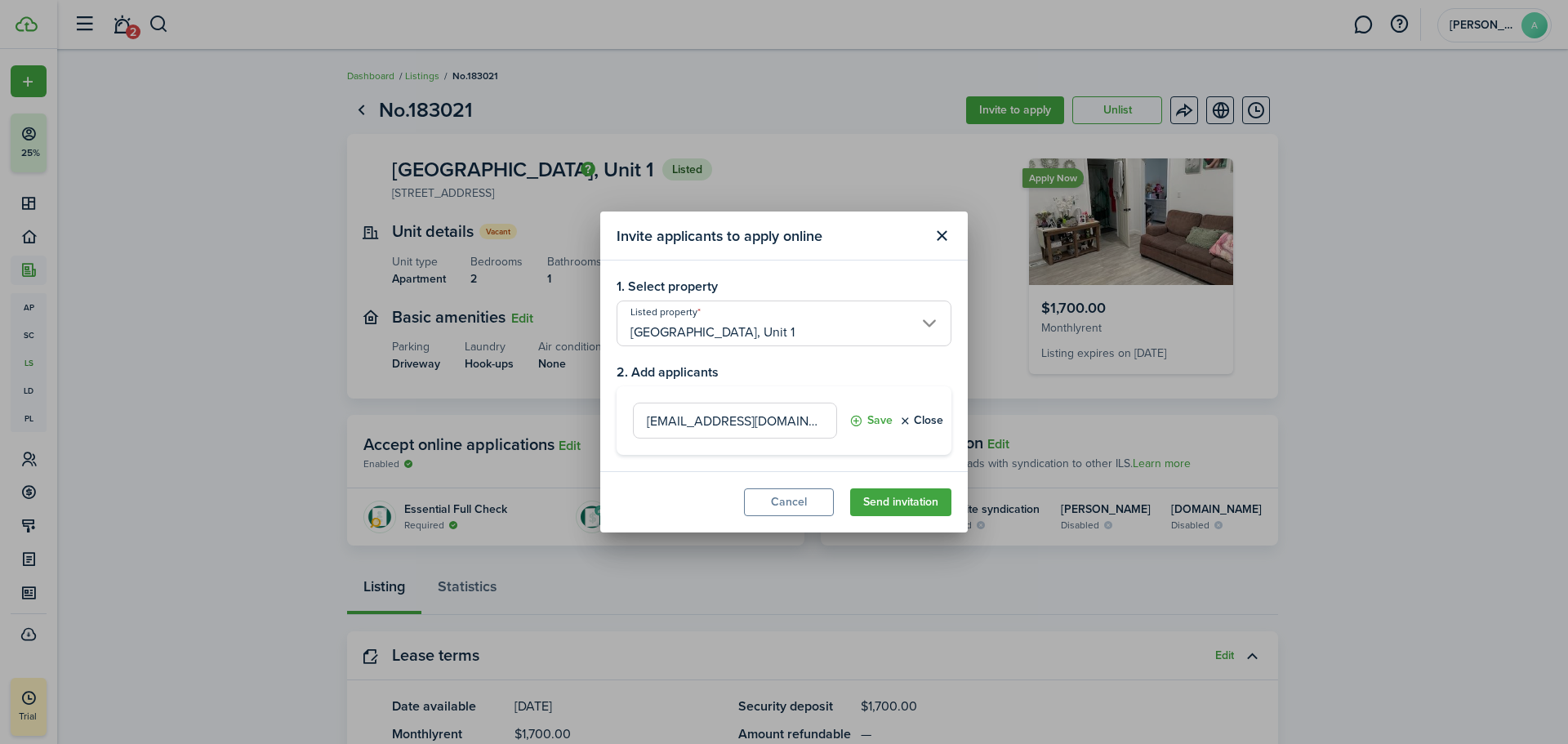
click at [890, 498] on button "Send invitation" at bounding box center [901, 503] width 101 height 28
click at [872, 424] on button "Save" at bounding box center [871, 421] width 43 height 36
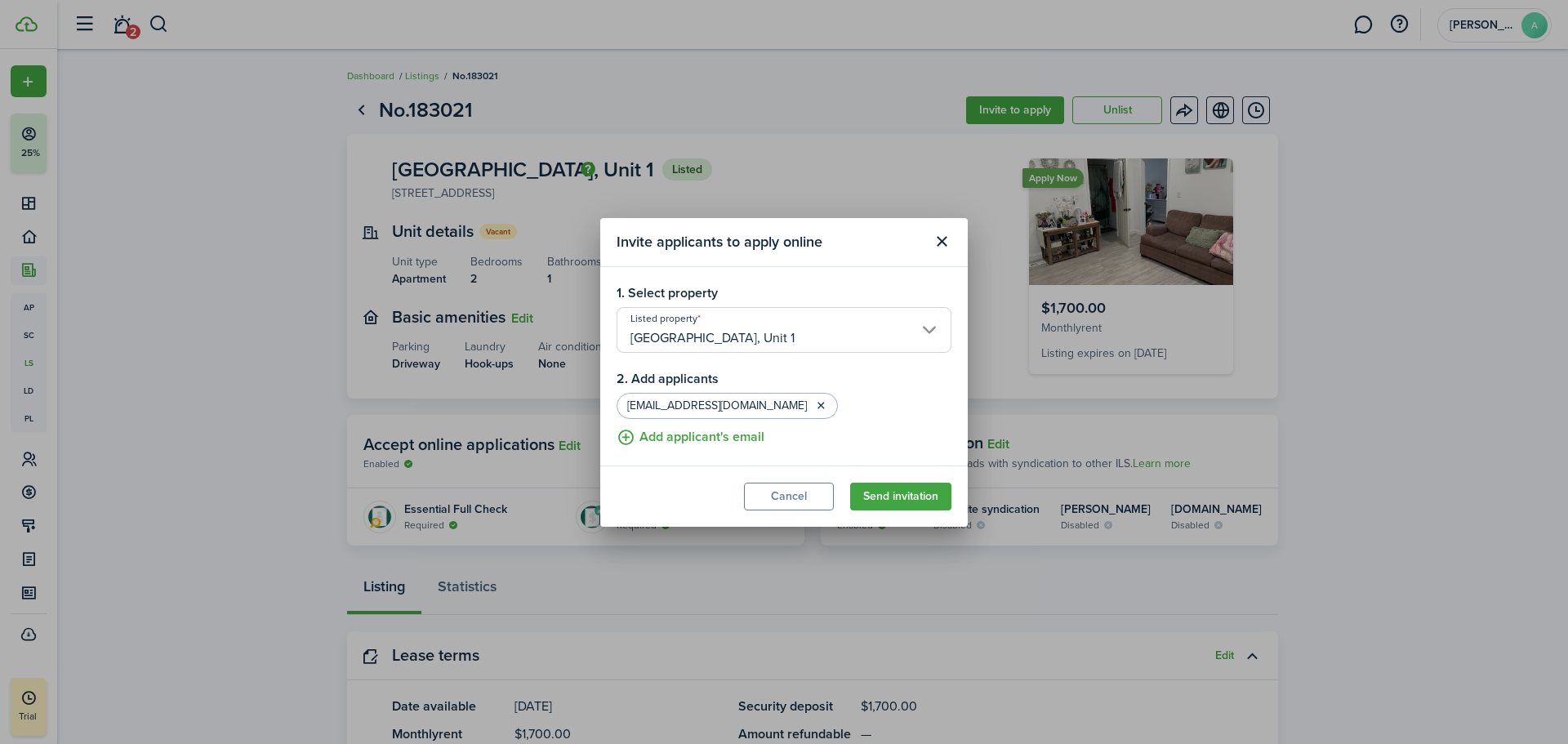
click at [897, 498] on button "Send invitation" at bounding box center [901, 497] width 101 height 28
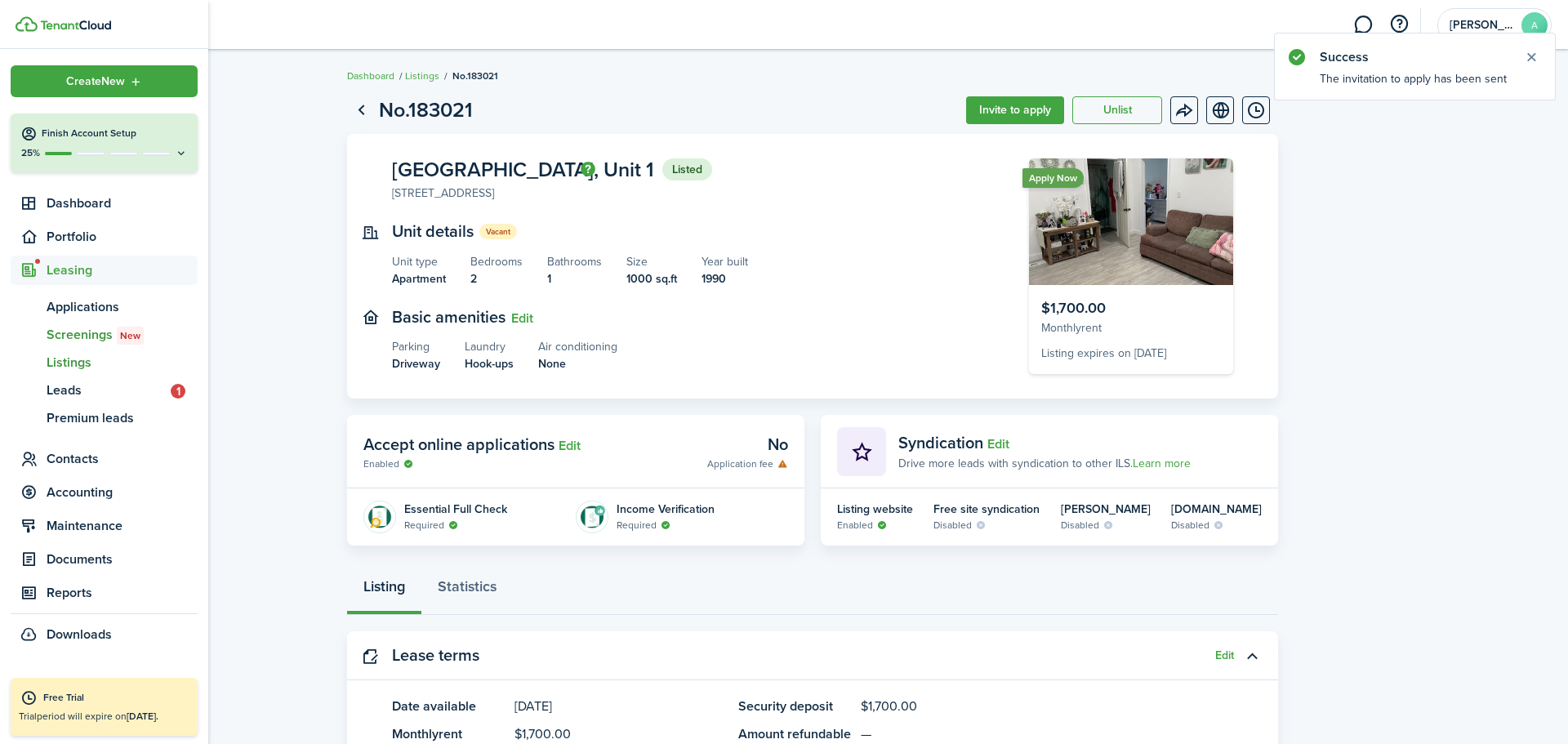
click at [71, 336] on span "Screenings New" at bounding box center [122, 335] width 151 height 20
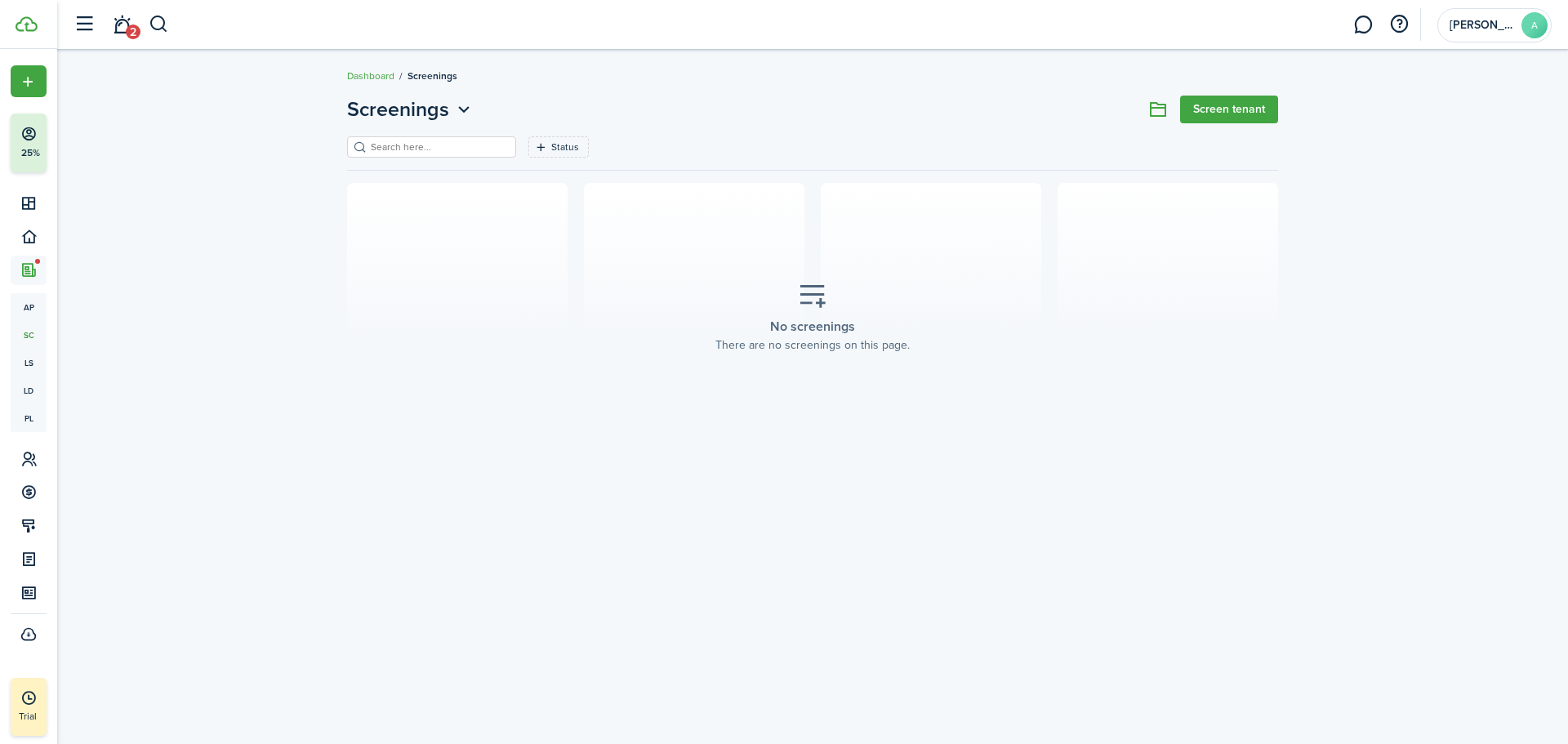
click at [1219, 114] on link "Screen tenant" at bounding box center [1229, 109] width 98 height 28
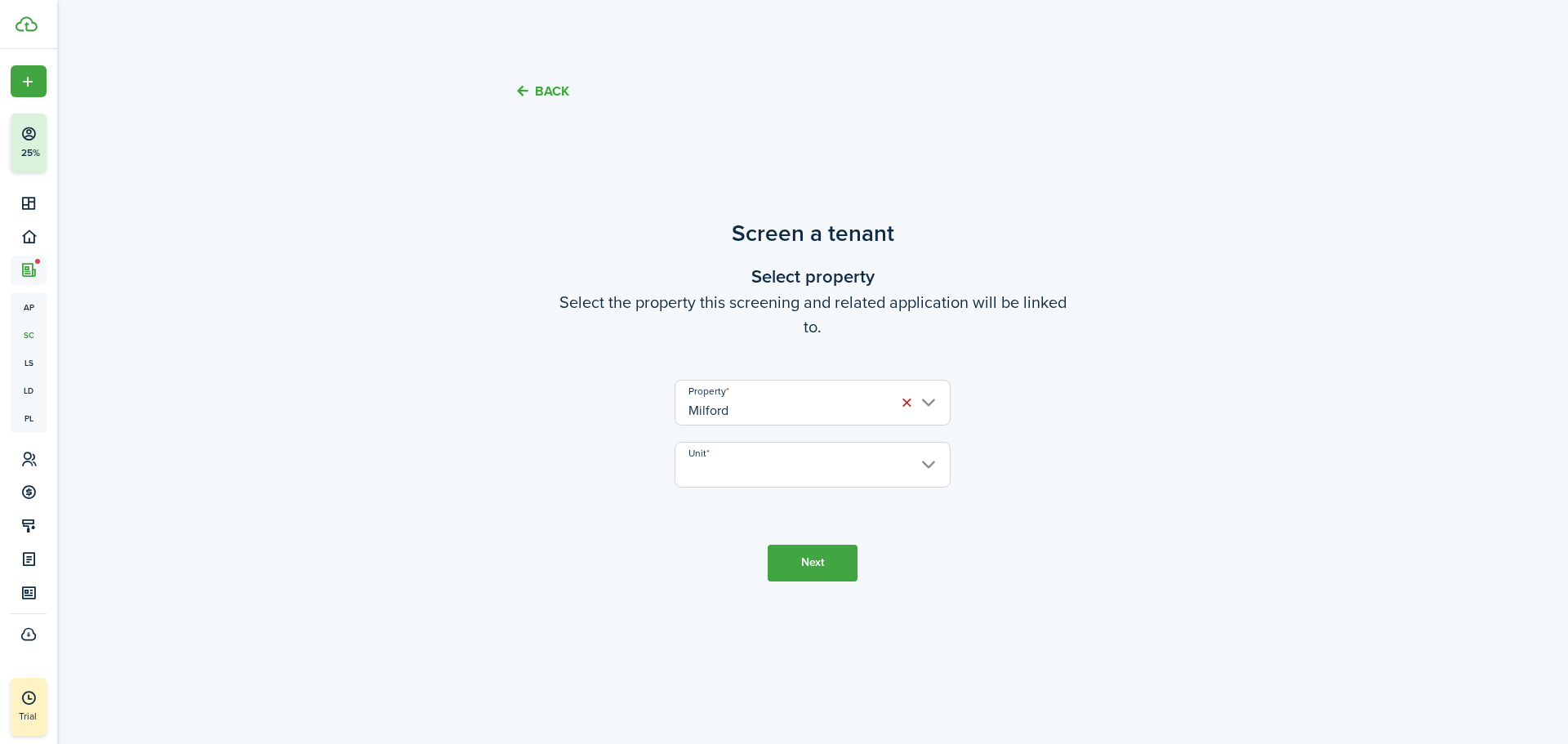
click at [847, 457] on input "Unit" at bounding box center [812, 465] width 276 height 46
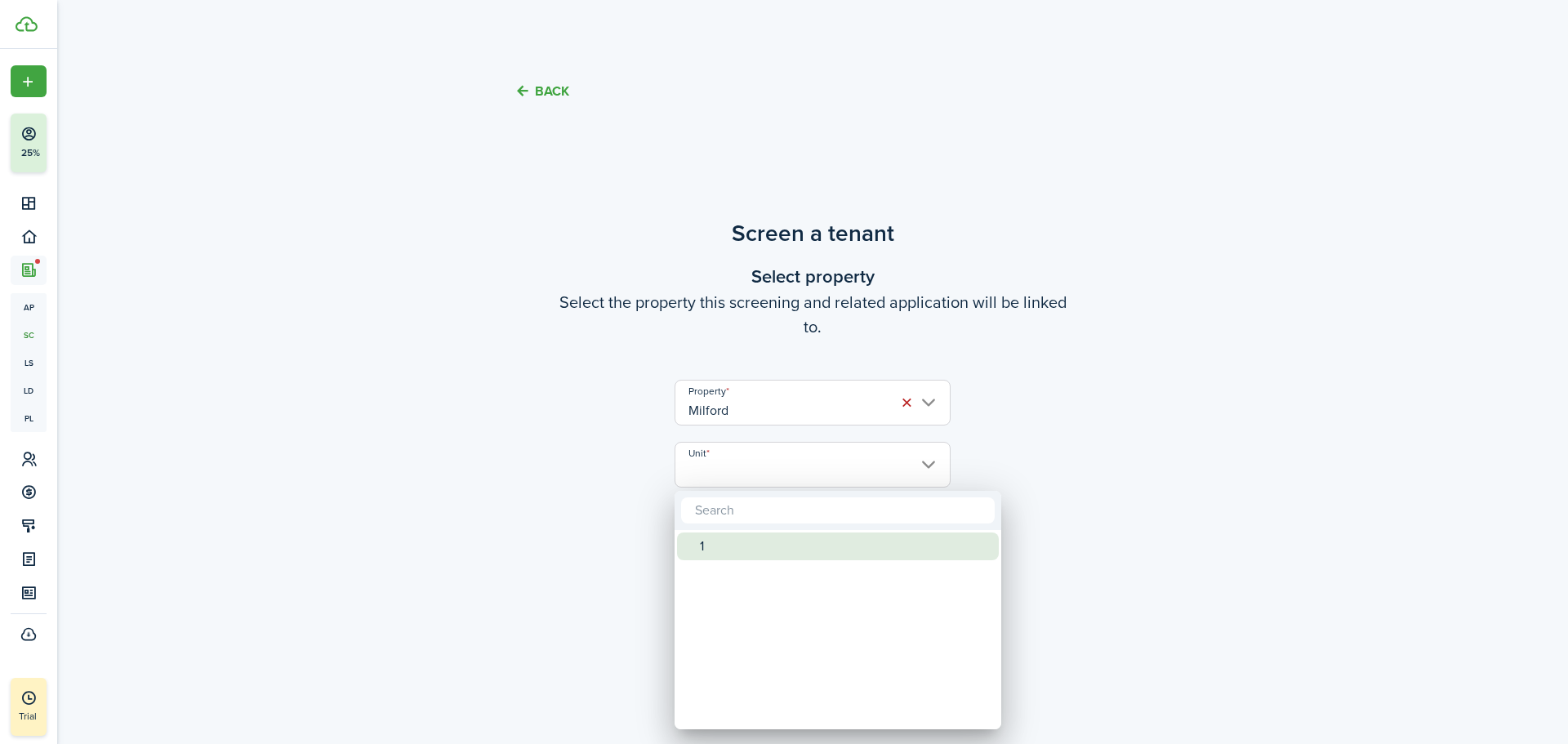
click at [758, 541] on div "1" at bounding box center [844, 547] width 289 height 28
type input "1"
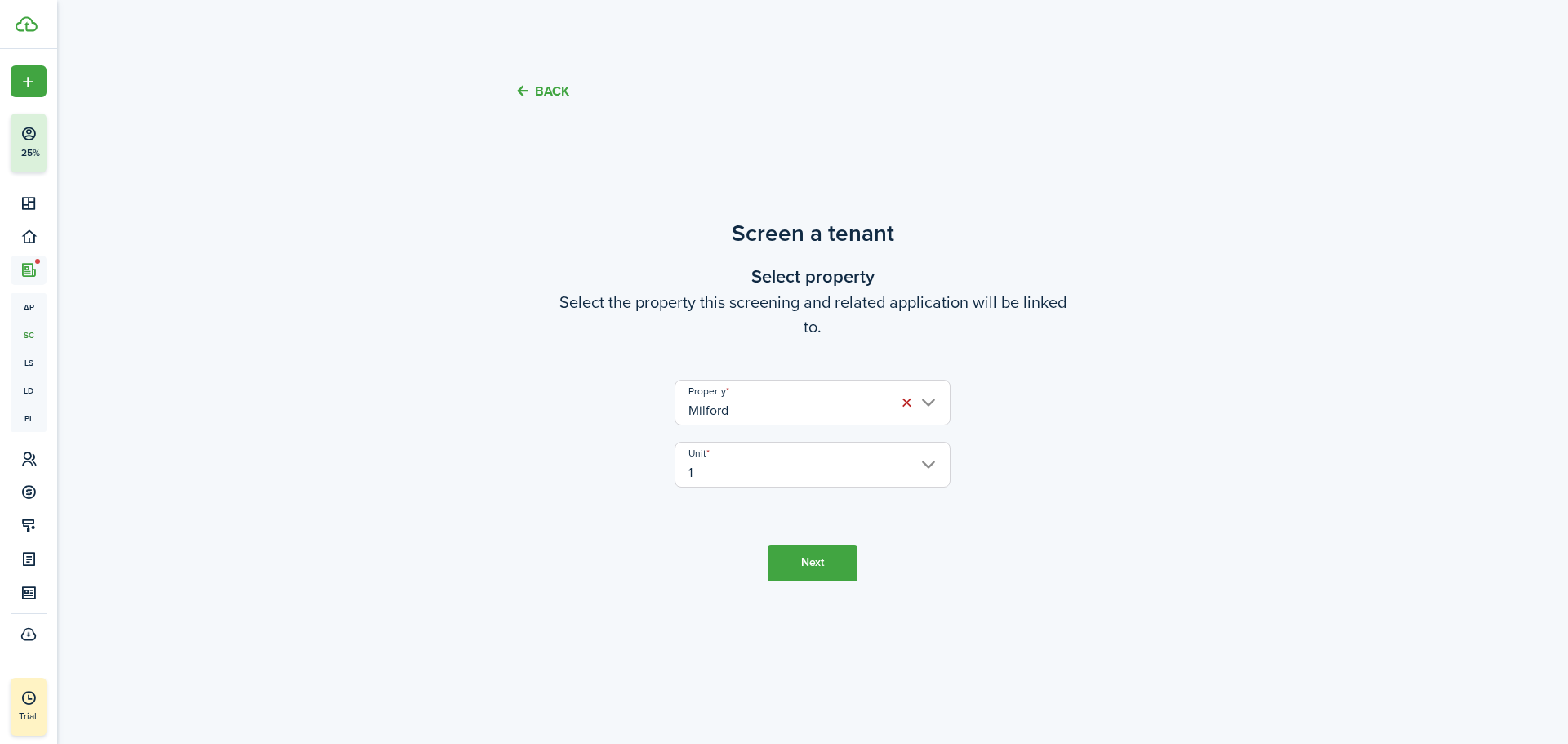
click at [826, 569] on button "Next" at bounding box center [813, 563] width 90 height 36
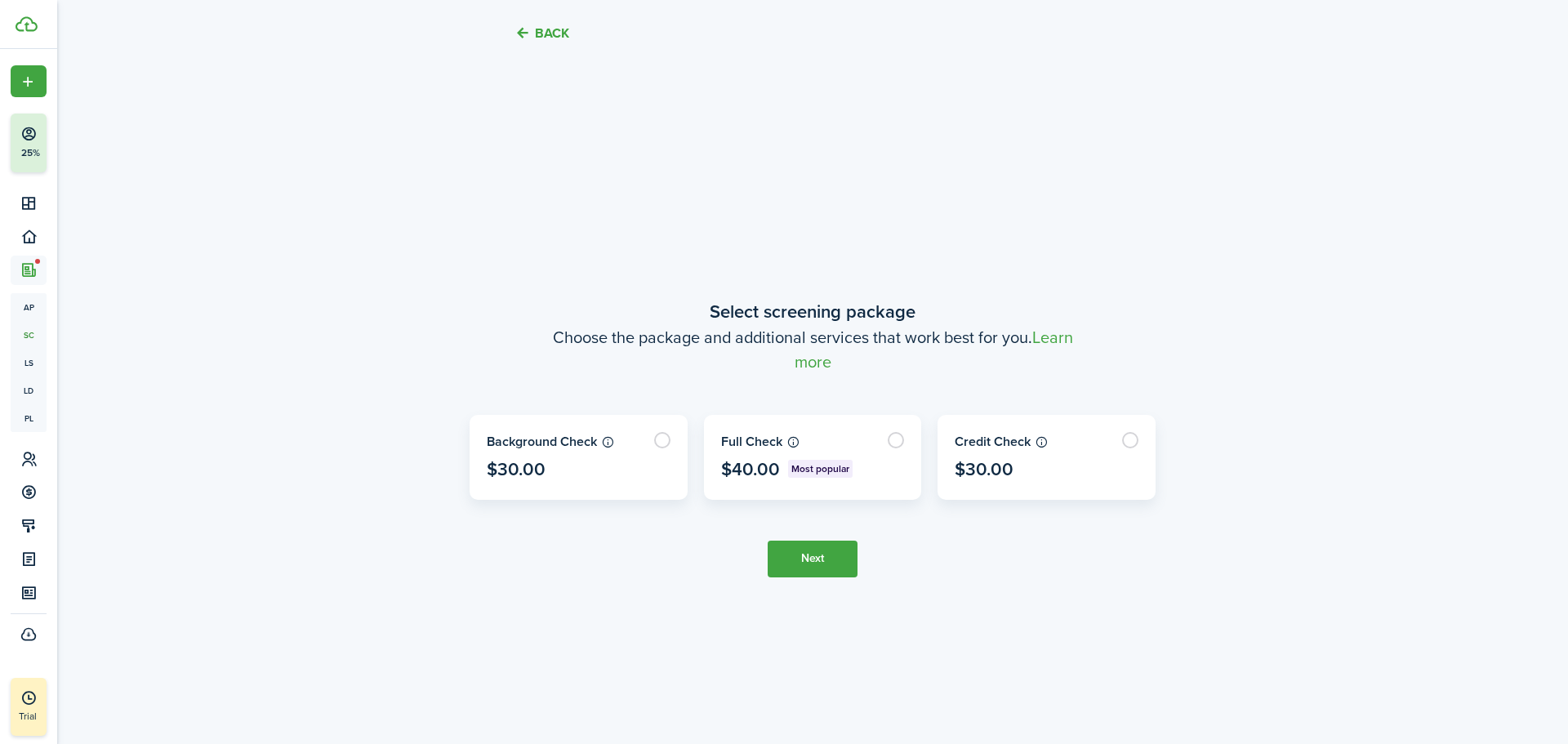
scroll to position [619, 0]
click at [891, 439] on label at bounding box center [813, 456] width 217 height 83
radio input "true"
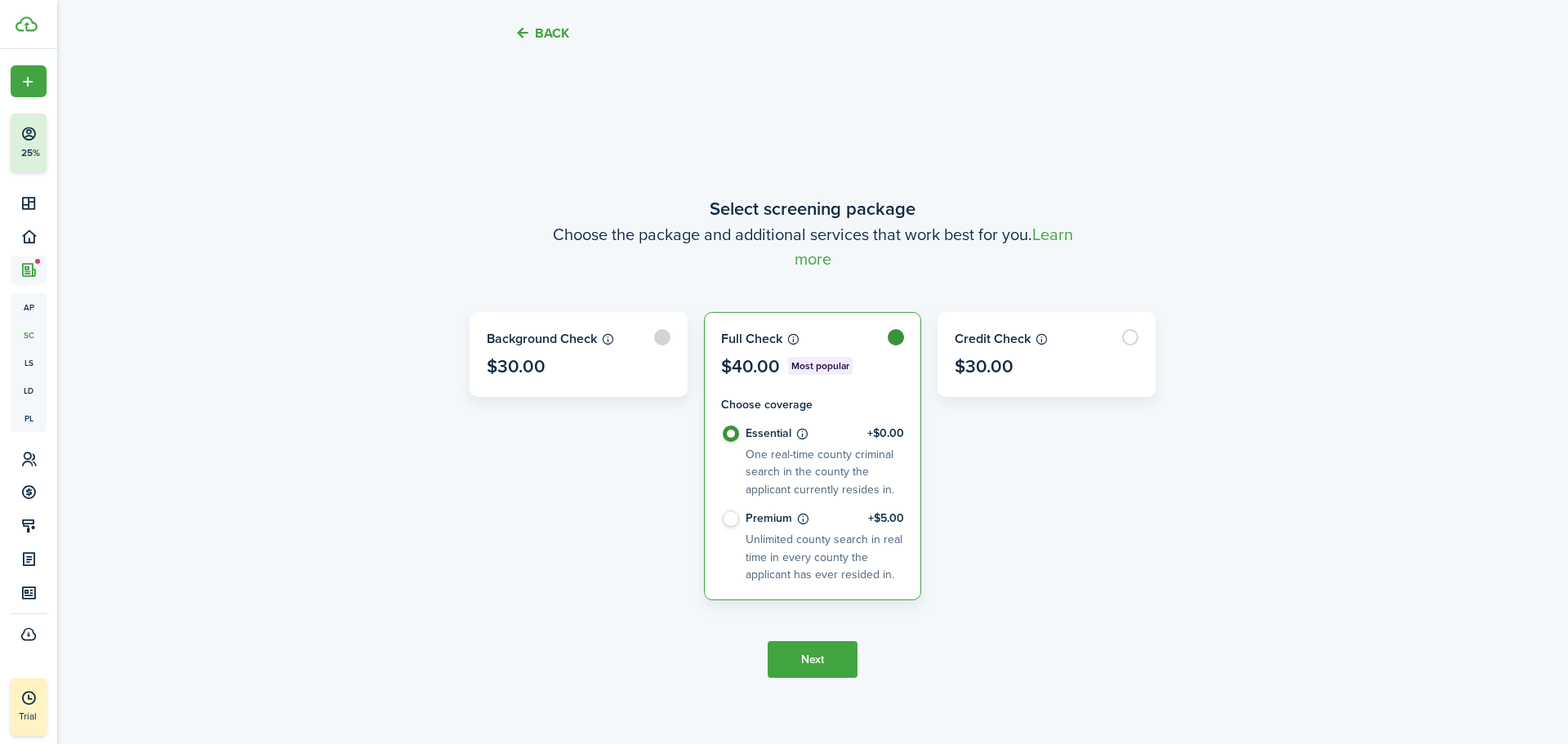
click at [613, 367] on label at bounding box center [578, 354] width 217 height 83
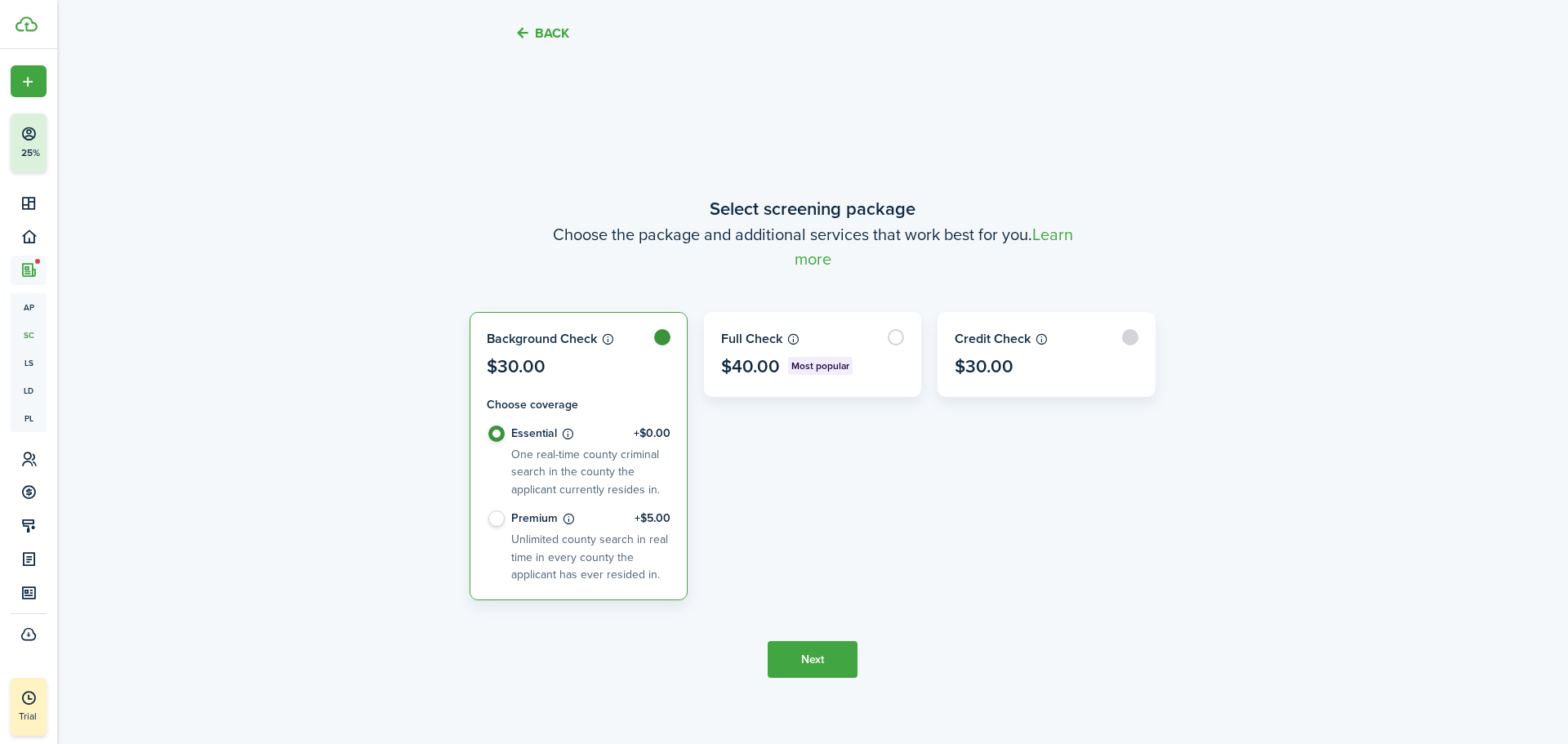
click at [1076, 358] on label at bounding box center [1047, 354] width 217 height 83
radio input "false"
radio input "true"
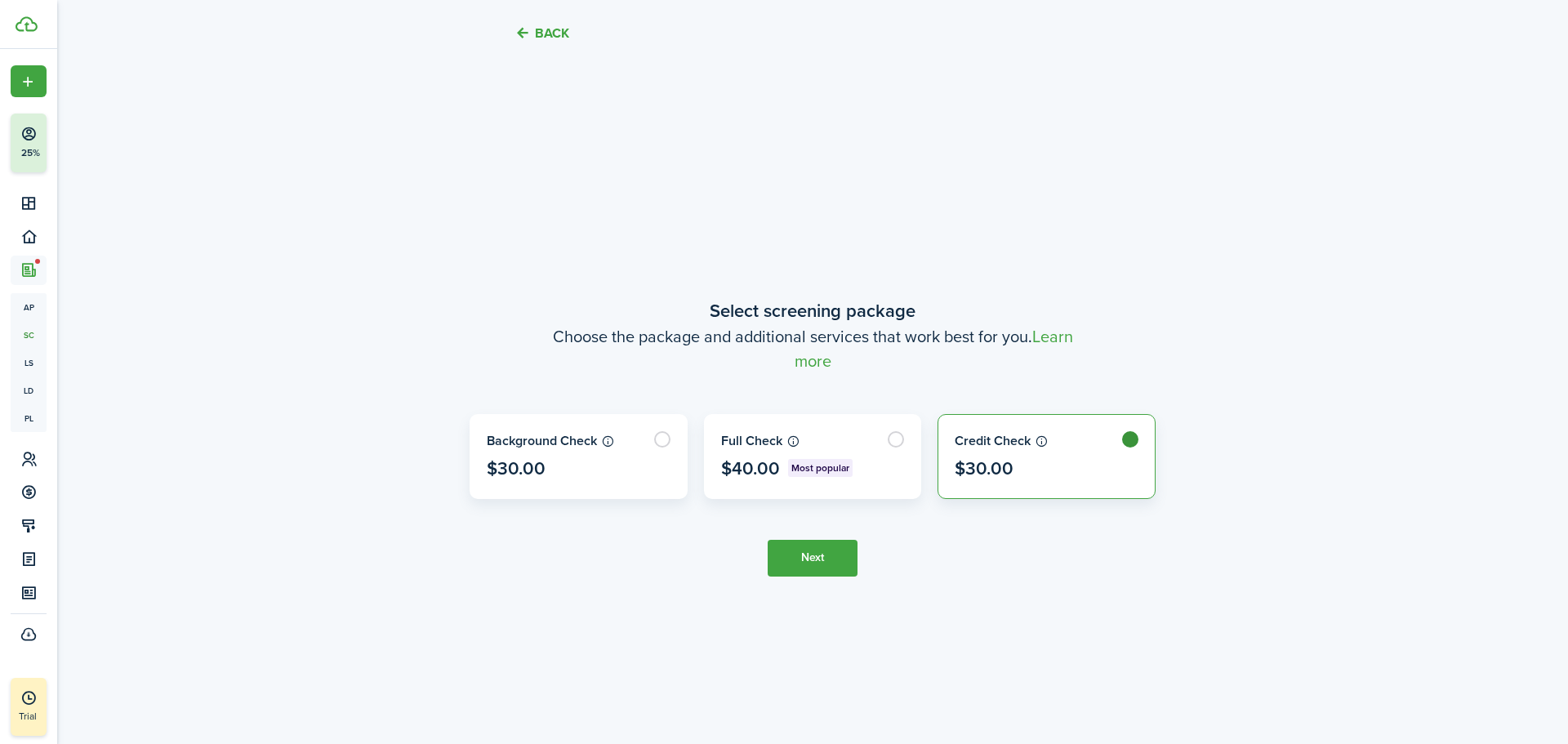
click at [811, 559] on button "Next" at bounding box center [813, 558] width 90 height 36
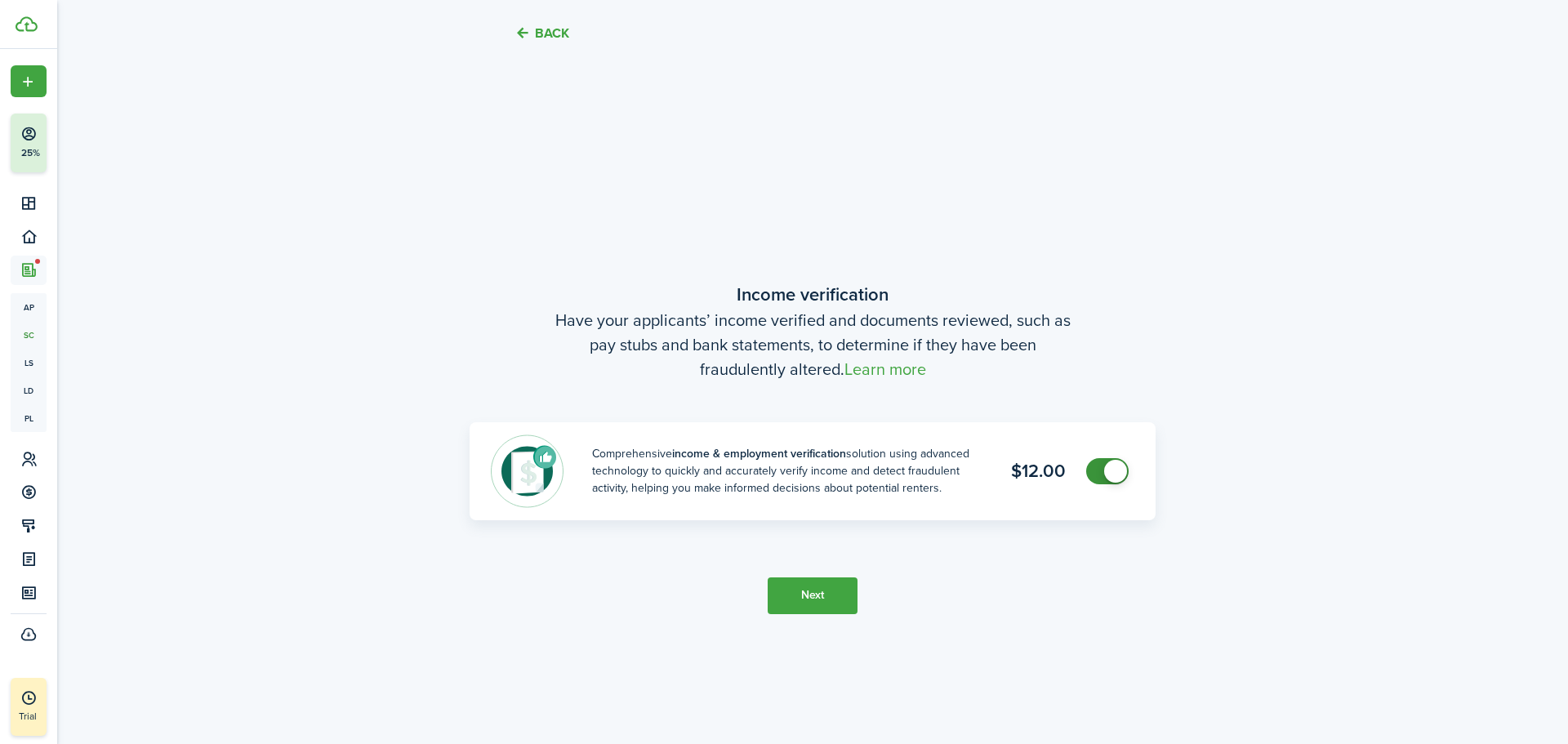
scroll to position [1363, 0]
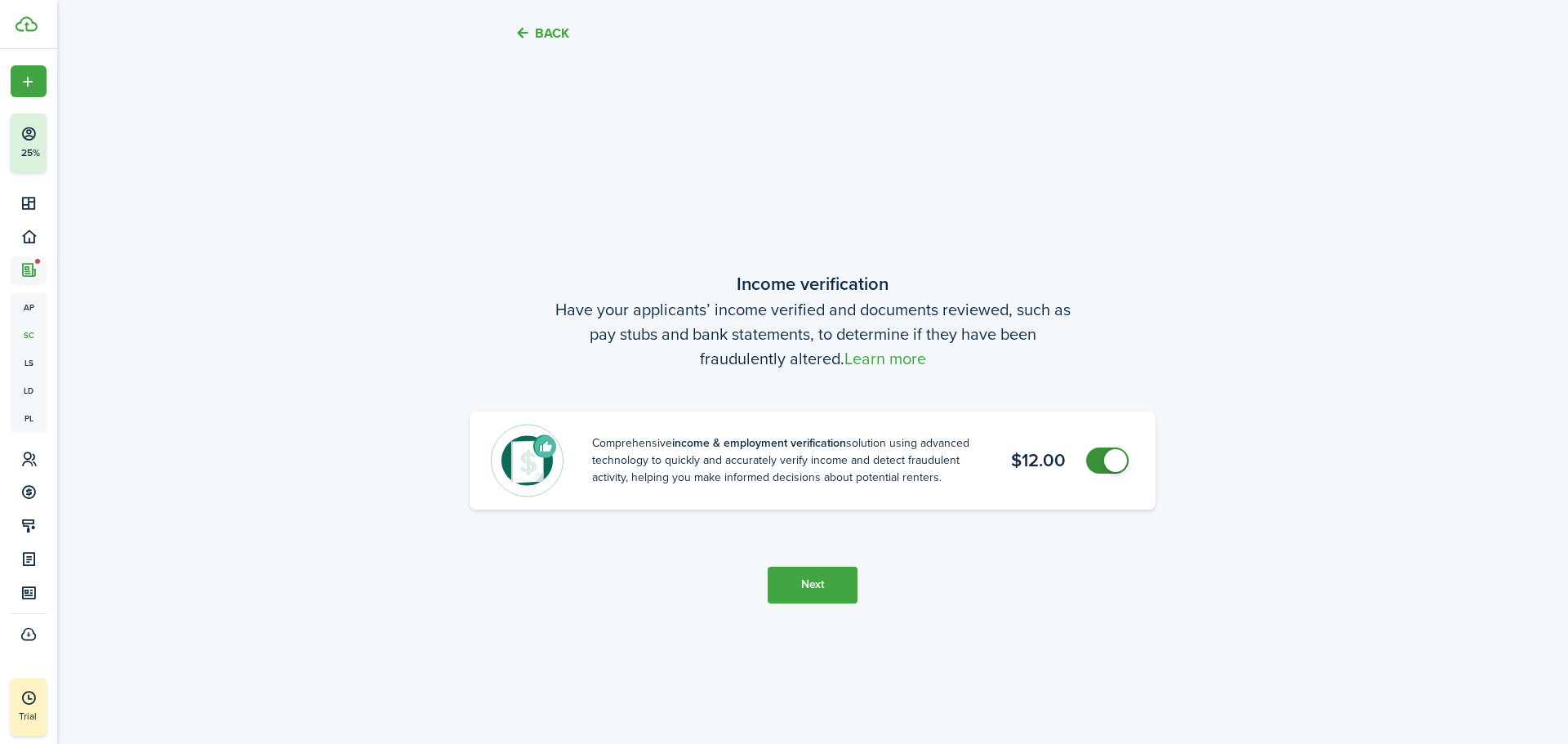
checkbox input "false"
click at [1099, 466] on span at bounding box center [1106, 461] width 16 height 26
click at [821, 584] on button "Next" at bounding box center [813, 585] width 90 height 36
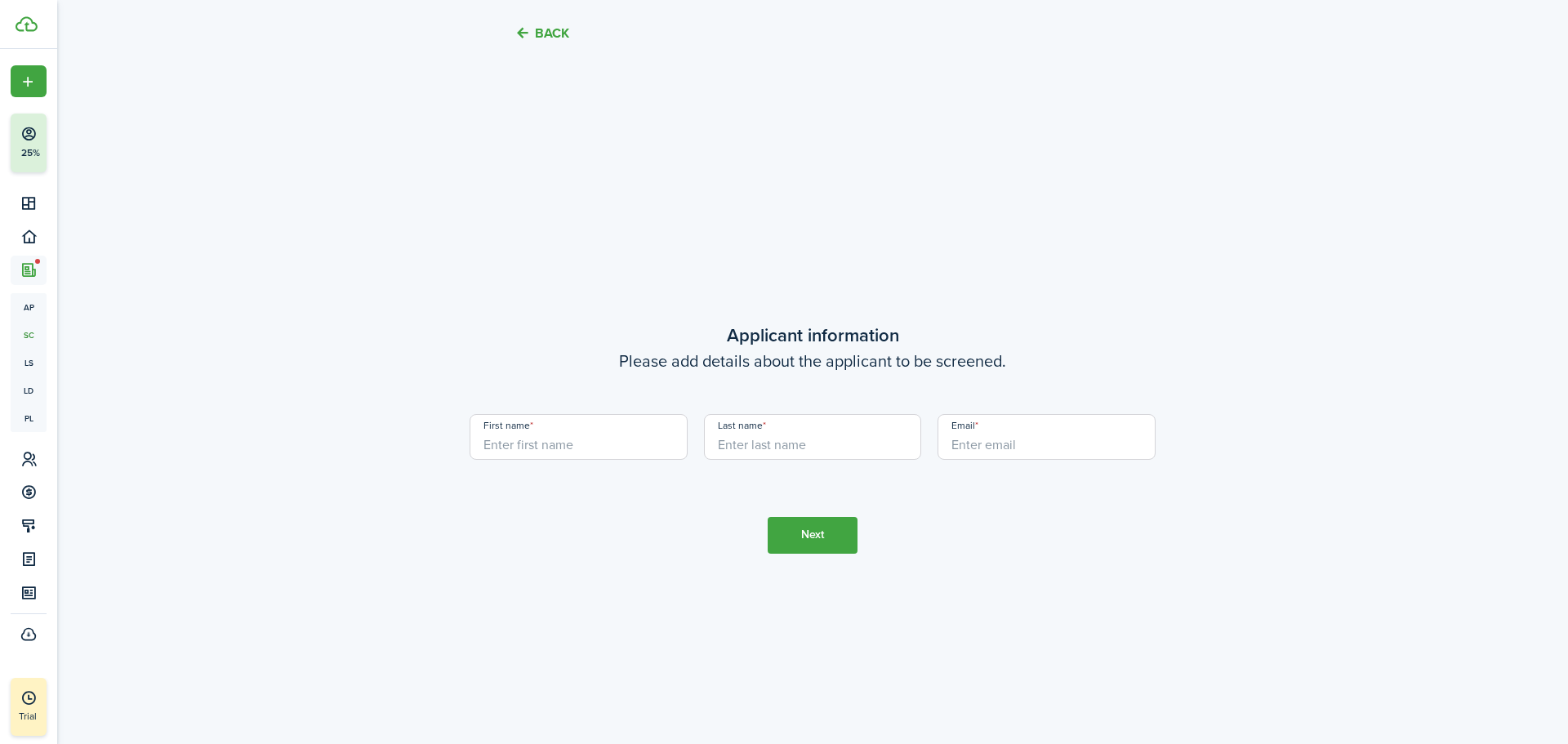
scroll to position [2107, 0]
click at [562, 435] on input "First name" at bounding box center [578, 436] width 218 height 46
type input "Nickolai"
